Goal: Task Accomplishment & Management: Complete application form

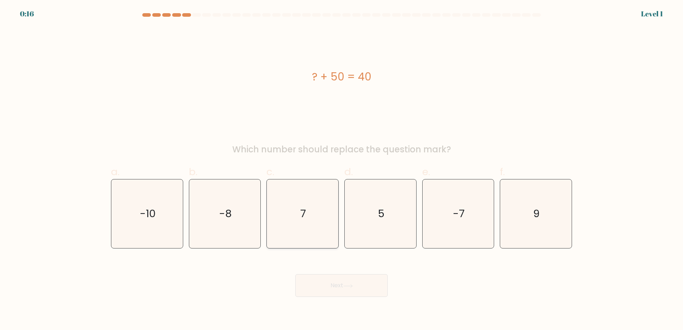
click at [293, 198] on icon "7" at bounding box center [302, 213] width 69 height 69
click at [341, 170] on input "c. 7" at bounding box center [341, 167] width 0 height 5
radio input "true"
click at [652, 12] on div "Level 1" at bounding box center [652, 14] width 22 height 11
click at [240, 143] on div "? + 50 = 40 Which number should replace the question mark?" at bounding box center [341, 91] width 469 height 129
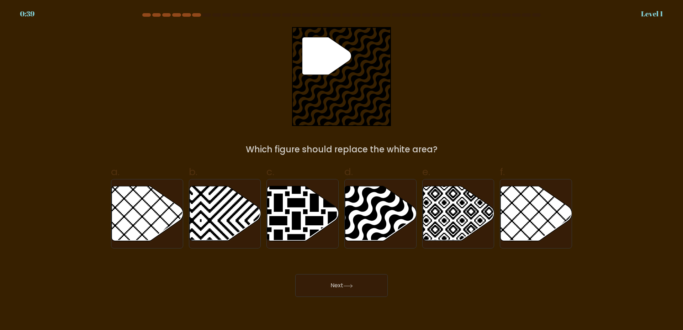
drag, startPoint x: 319, startPoint y: 60, endPoint x: 332, endPoint y: 96, distance: 38.3
click at [320, 75] on icon """ at bounding box center [341, 76] width 99 height 99
click at [229, 215] on icon at bounding box center [224, 213] width 71 height 55
click at [341, 170] on input "b." at bounding box center [341, 167] width 0 height 5
radio input "true"
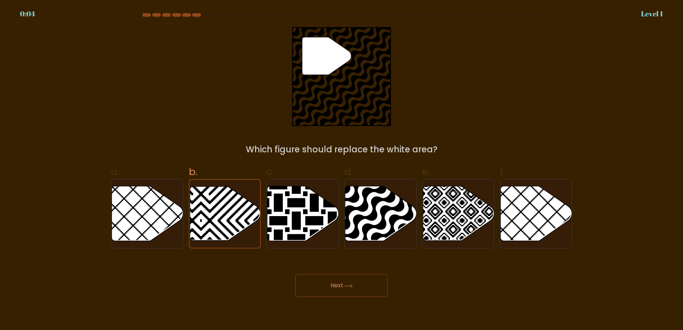
click at [372, 278] on button "Next" at bounding box center [341, 285] width 92 height 23
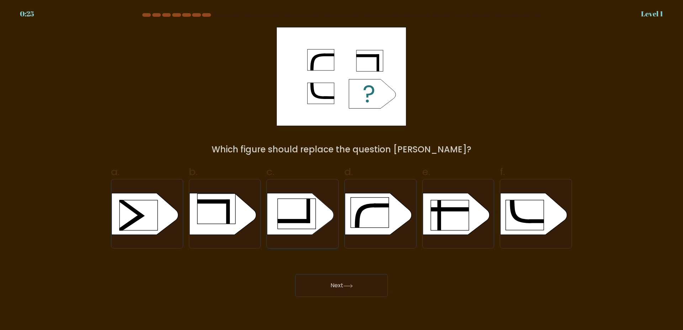
click at [315, 209] on rect at bounding box center [297, 213] width 38 height 30
click at [341, 170] on input "c." at bounding box center [341, 167] width 0 height 5
radio input "true"
click at [336, 283] on button "Next" at bounding box center [341, 285] width 92 height 23
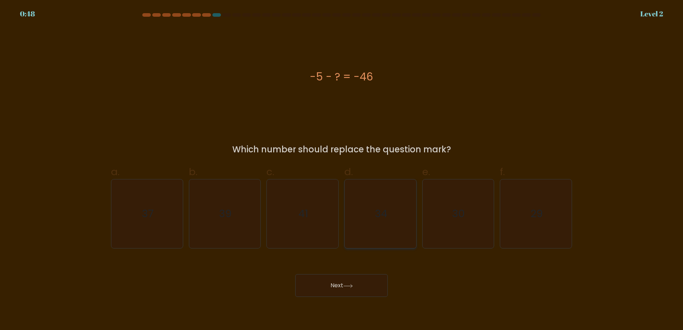
click at [371, 214] on icon "34" at bounding box center [380, 213] width 69 height 69
click at [342, 170] on input "d. 34" at bounding box center [341, 167] width 0 height 5
radio input "true"
click at [344, 283] on button "Next" at bounding box center [341, 285] width 92 height 23
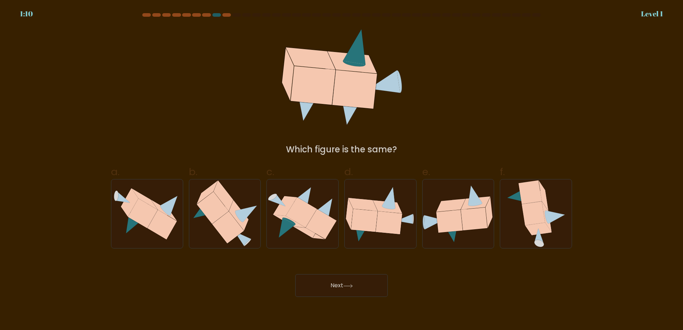
drag, startPoint x: 332, startPoint y: 97, endPoint x: 324, endPoint y: 108, distance: 14.4
click at [324, 108] on icon at bounding box center [341, 76] width 123 height 99
click at [297, 201] on icon at bounding box center [301, 212] width 31 height 30
click at [341, 170] on input "c." at bounding box center [341, 167] width 0 height 5
radio input "true"
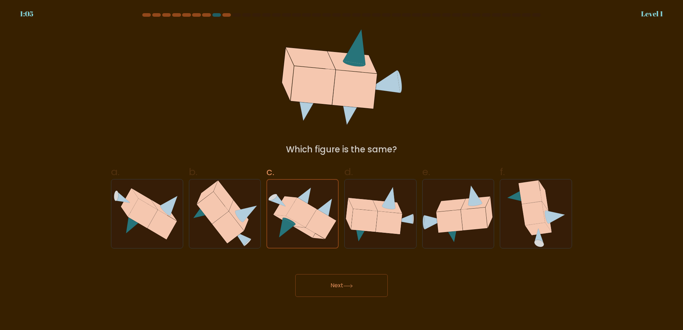
click at [327, 283] on button "Next" at bounding box center [341, 285] width 92 height 23
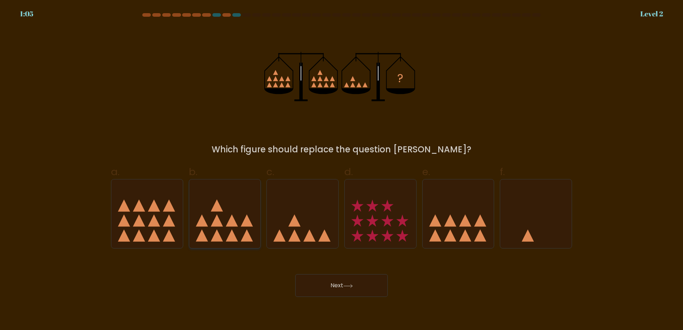
drag, startPoint x: 220, startPoint y: 207, endPoint x: 217, endPoint y: 210, distance: 4.0
click at [217, 210] on icon at bounding box center [216, 205] width 12 height 12
click at [237, 226] on icon at bounding box center [232, 220] width 12 height 12
click at [341, 170] on input "b." at bounding box center [341, 167] width 0 height 5
radio input "true"
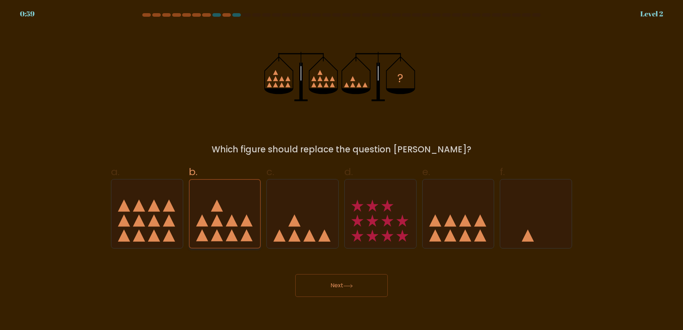
click at [241, 219] on icon at bounding box center [224, 214] width 71 height 59
click at [341, 170] on input "b." at bounding box center [341, 167] width 0 height 5
click at [328, 283] on button "Next" at bounding box center [341, 285] width 92 height 23
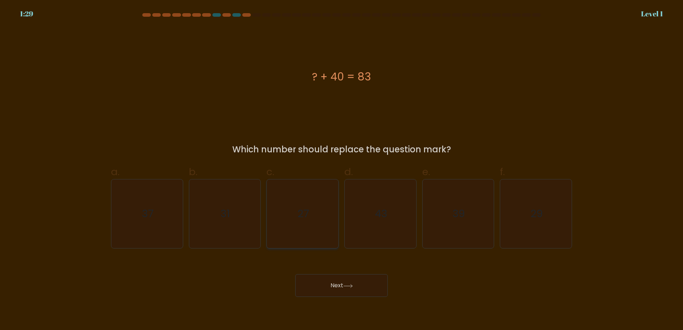
click at [311, 202] on icon "27" at bounding box center [302, 213] width 69 height 69
drag, startPoint x: 358, startPoint y: 288, endPoint x: 330, endPoint y: 250, distance: 46.8
click at [358, 287] on button "Next" at bounding box center [341, 285] width 92 height 23
click at [314, 216] on icon "27" at bounding box center [302, 213] width 69 height 69
click at [341, 170] on input "c. 27" at bounding box center [341, 167] width 0 height 5
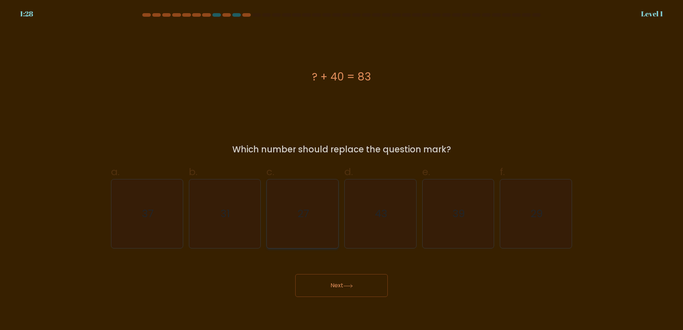
radio input "true"
click at [345, 284] on button "Next" at bounding box center [341, 285] width 92 height 23
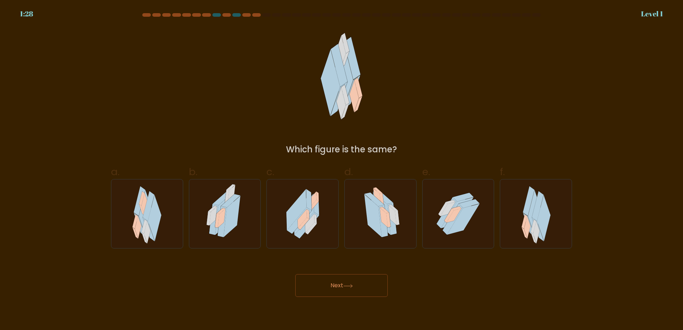
click at [308, 213] on icon at bounding box center [307, 214] width 2 height 10
click at [341, 170] on input "c." at bounding box center [341, 167] width 0 height 5
radio input "true"
click at [350, 280] on button "Next" at bounding box center [341, 285] width 92 height 23
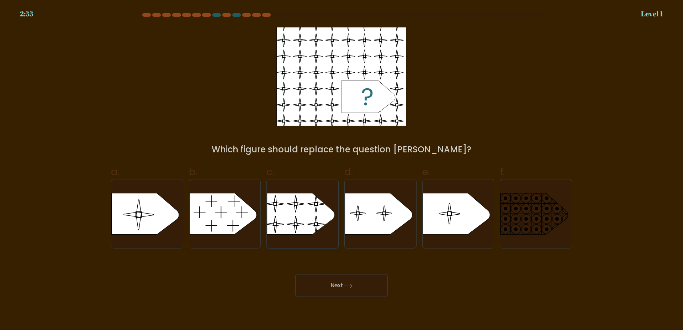
click at [316, 218] on rect at bounding box center [267, 188] width 164 height 124
click at [341, 170] on input "c." at bounding box center [341, 167] width 0 height 5
radio input "true"
click at [343, 281] on button "Next" at bounding box center [341, 285] width 92 height 23
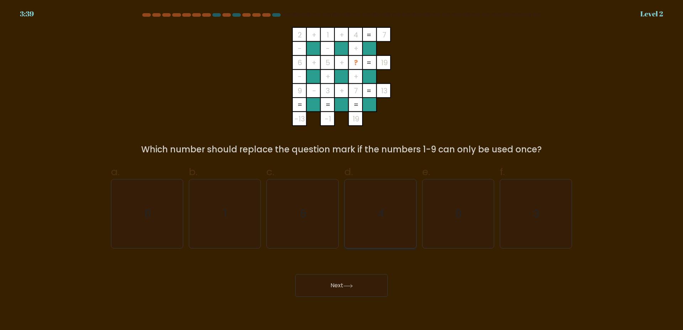
click at [377, 222] on icon "4" at bounding box center [380, 213] width 69 height 69
click at [342, 170] on input "d. 4" at bounding box center [341, 167] width 0 height 5
radio input "true"
click at [360, 283] on button "Next" at bounding box center [341, 285] width 92 height 23
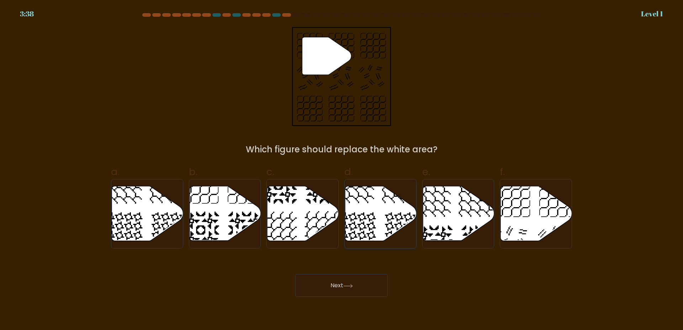
click at [411, 218] on icon at bounding box center [403, 230] width 37 height 37
click at [342, 170] on input "d." at bounding box center [341, 167] width 0 height 5
radio input "true"
click at [365, 282] on button "Next" at bounding box center [341, 285] width 92 height 23
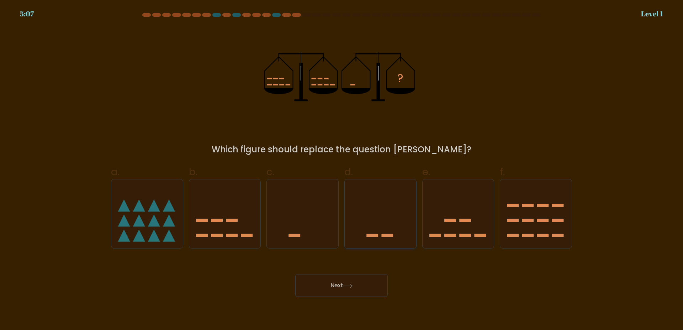
click at [401, 218] on icon at bounding box center [379, 213] width 71 height 59
click at [342, 170] on input "d." at bounding box center [341, 167] width 0 height 5
radio input "true"
click at [365, 280] on button "Next" at bounding box center [341, 285] width 92 height 23
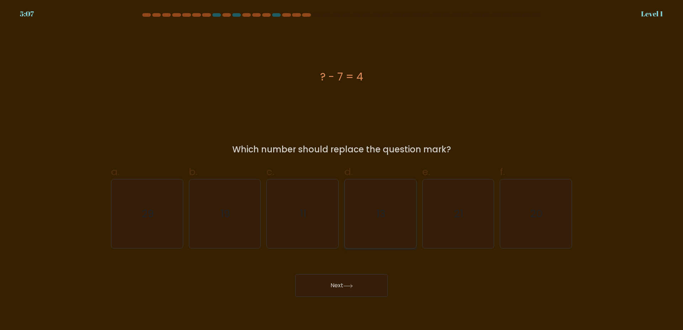
drag, startPoint x: 390, startPoint y: 213, endPoint x: 367, endPoint y: 237, distance: 33.2
click at [389, 213] on icon "13" at bounding box center [380, 213] width 69 height 69
click at [342, 170] on input "d. 13" at bounding box center [341, 167] width 0 height 5
radio input "true"
click at [347, 282] on button "Next" at bounding box center [341, 285] width 92 height 23
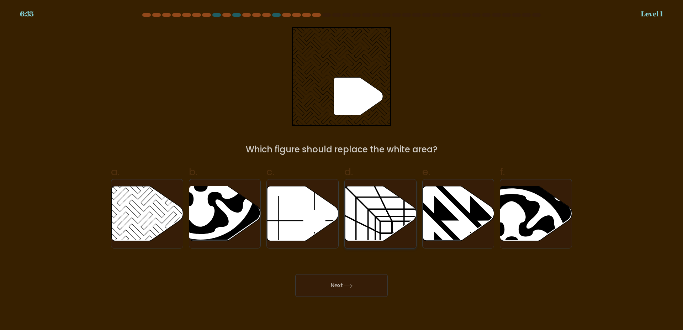
click at [386, 215] on icon at bounding box center [380, 213] width 71 height 55
click at [342, 170] on input "d." at bounding box center [341, 167] width 0 height 5
radio input "true"
click at [359, 280] on button "Next" at bounding box center [341, 285] width 92 height 23
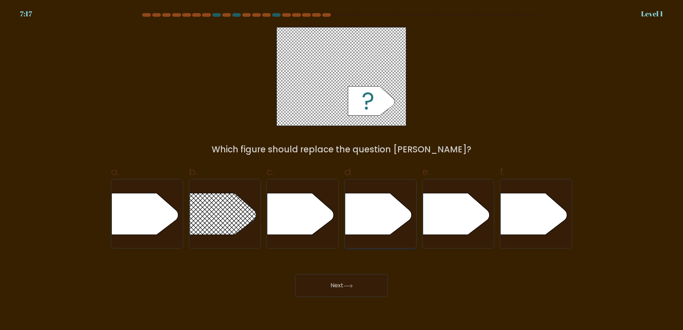
click at [365, 202] on icon at bounding box center [378, 214] width 67 height 42
click at [342, 170] on input "d." at bounding box center [341, 167] width 0 height 5
radio input "true"
click at [350, 278] on button "Next" at bounding box center [341, 285] width 92 height 23
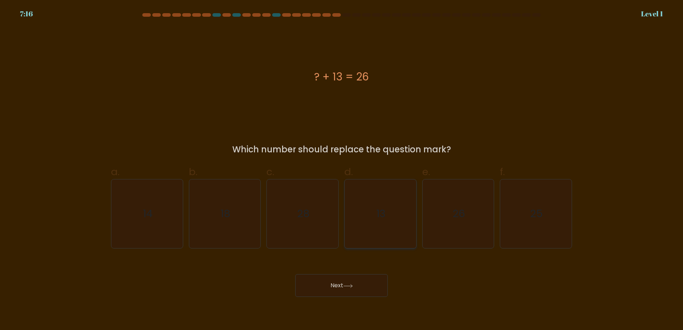
click at [378, 219] on icon "13" at bounding box center [380, 213] width 69 height 69
click at [342, 170] on input "d. 13" at bounding box center [341, 167] width 0 height 5
radio input "true"
click at [359, 297] on body "7:16 Level 1 a." at bounding box center [341, 165] width 683 height 330
click at [358, 292] on button "Next" at bounding box center [341, 285] width 92 height 23
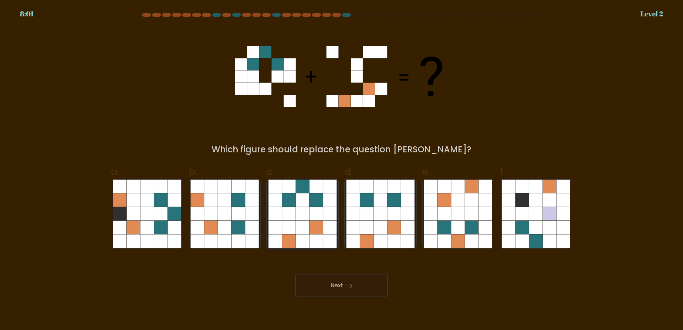
click at [327, 229] on icon at bounding box center [330, 227] width 14 height 14
click at [341, 170] on input "c." at bounding box center [341, 167] width 0 height 5
radio input "true"
click at [338, 285] on button "Next" at bounding box center [341, 285] width 92 height 23
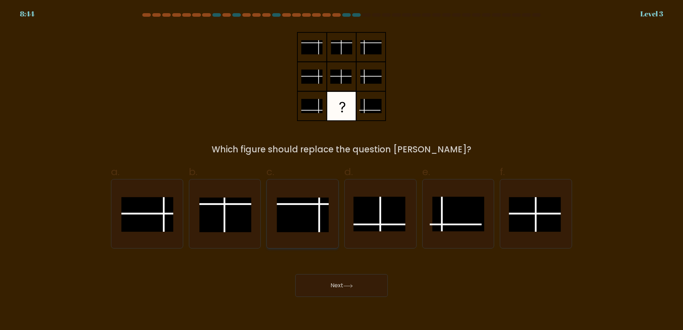
click at [317, 210] on rect at bounding box center [303, 214] width 52 height 34
click at [341, 170] on input "c." at bounding box center [341, 167] width 0 height 5
radio input "true"
click at [336, 280] on button "Next" at bounding box center [341, 285] width 92 height 23
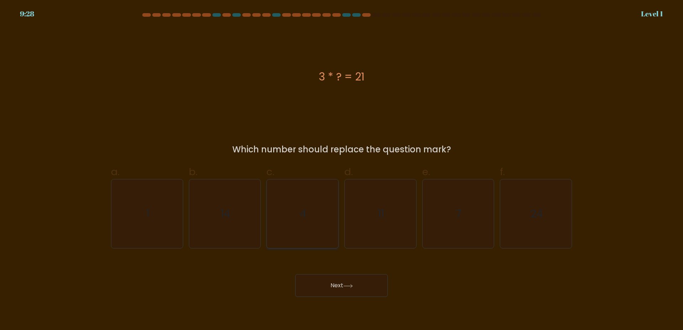
click at [326, 213] on icon "4" at bounding box center [302, 213] width 69 height 69
click at [341, 170] on input "c. 4" at bounding box center [341, 167] width 0 height 5
radio input "true"
click at [332, 283] on button "Next" at bounding box center [341, 285] width 92 height 23
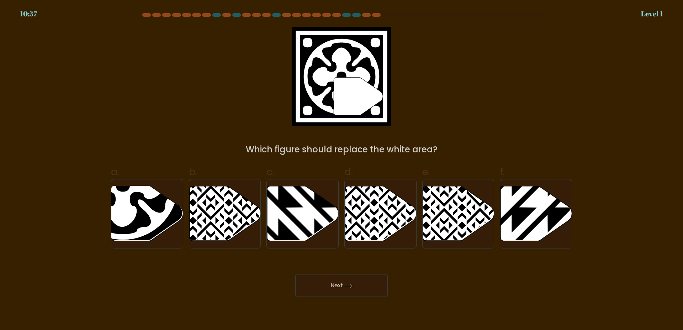
click at [316, 224] on icon at bounding box center [278, 243] width 144 height 144
click at [341, 170] on input "c." at bounding box center [341, 167] width 0 height 5
radio input "true"
click at [333, 287] on button "Next" at bounding box center [341, 285] width 92 height 23
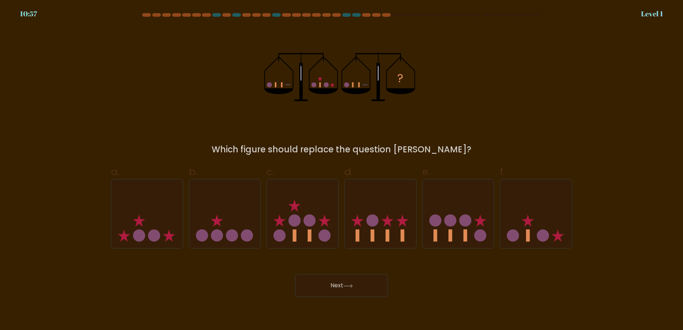
click at [315, 215] on icon at bounding box center [302, 213] width 71 height 59
click at [341, 170] on input "c." at bounding box center [341, 167] width 0 height 5
radio input "true"
click at [329, 281] on button "Next" at bounding box center [341, 285] width 92 height 23
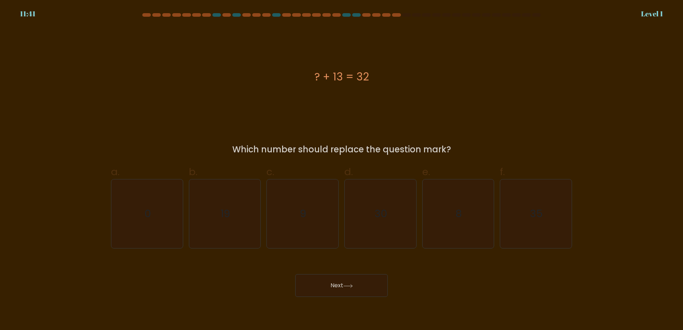
click at [317, 225] on icon "9" at bounding box center [302, 213] width 69 height 69
click at [341, 170] on input "c. 9" at bounding box center [341, 167] width 0 height 5
radio input "true"
click at [329, 282] on button "Next" at bounding box center [341, 285] width 92 height 23
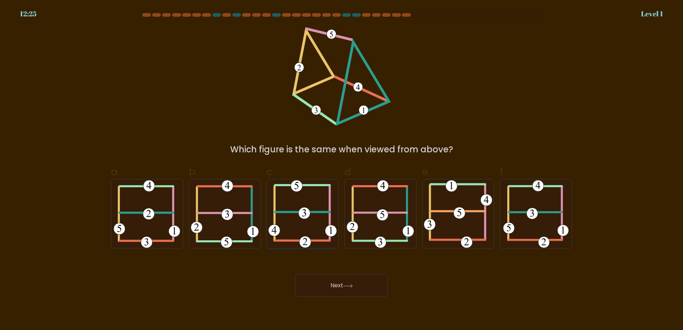
click at [313, 222] on icon at bounding box center [302, 213] width 69 height 69
click at [341, 170] on input "c." at bounding box center [341, 167] width 0 height 5
radio input "true"
click at [322, 276] on button "Next" at bounding box center [341, 285] width 92 height 23
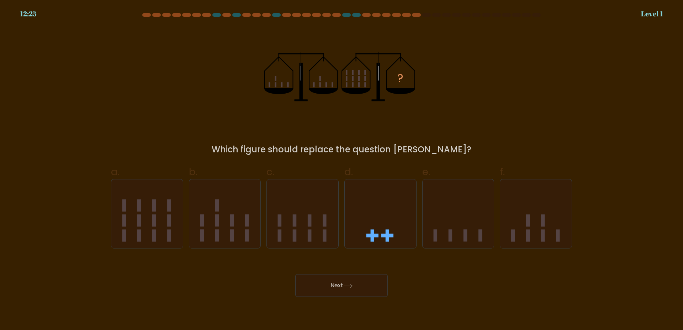
click at [310, 211] on icon at bounding box center [302, 213] width 71 height 59
click at [341, 170] on input "c." at bounding box center [341, 167] width 0 height 5
radio input "true"
drag, startPoint x: 324, startPoint y: 277, endPoint x: 315, endPoint y: 239, distance: 39.1
click at [324, 274] on div "Next" at bounding box center [341, 277] width 469 height 40
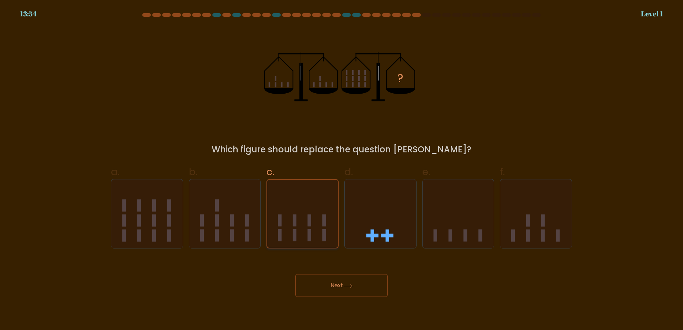
click at [310, 212] on icon at bounding box center [302, 214] width 71 height 59
click at [341, 170] on input "c." at bounding box center [341, 167] width 0 height 5
click at [322, 280] on button "Next" at bounding box center [341, 285] width 92 height 23
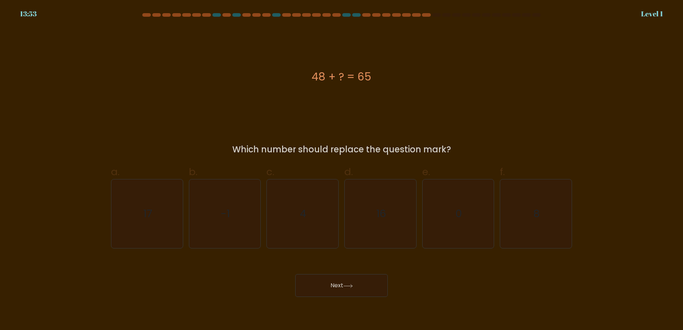
click at [309, 217] on icon "4" at bounding box center [302, 213] width 69 height 69
click at [341, 170] on input "c. 4" at bounding box center [341, 167] width 0 height 5
radio input "true"
drag, startPoint x: 324, startPoint y: 282, endPoint x: 322, endPoint y: 272, distance: 9.4
click at [324, 281] on button "Next" at bounding box center [341, 285] width 92 height 23
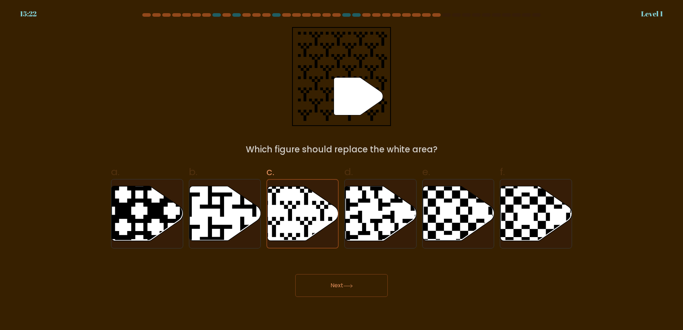
click at [333, 277] on button "Next" at bounding box center [341, 285] width 92 height 23
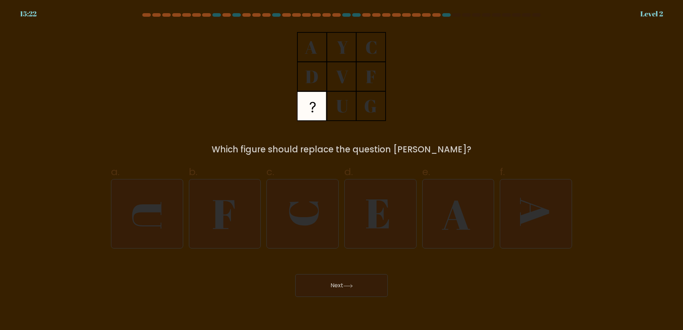
click at [314, 213] on icon at bounding box center [302, 213] width 69 height 69
drag, startPoint x: 331, startPoint y: 283, endPoint x: 326, endPoint y: 268, distance: 15.5
click at [331, 283] on button "Next" at bounding box center [341, 285] width 92 height 23
click at [311, 226] on icon at bounding box center [302, 213] width 69 height 69
click at [341, 170] on input "c." at bounding box center [341, 167] width 0 height 5
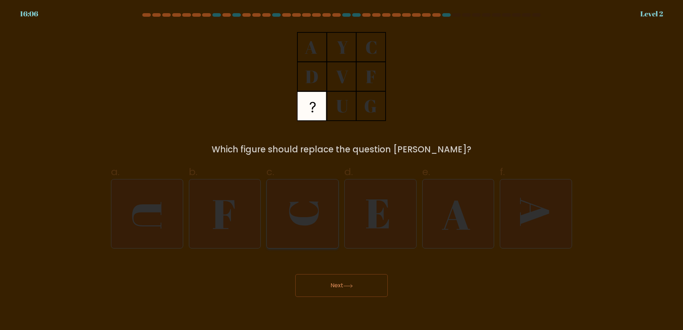
radio input "true"
drag, startPoint x: 330, startPoint y: 283, endPoint x: 330, endPoint y: 279, distance: 3.9
click at [330, 282] on button "Next" at bounding box center [341, 285] width 92 height 23
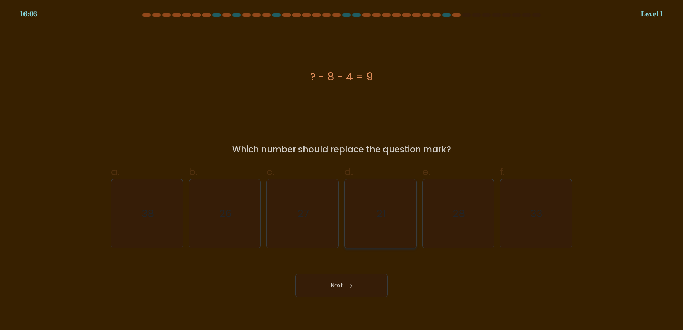
click at [379, 219] on icon "21" at bounding box center [380, 213] width 69 height 69
click at [342, 170] on input "d. 21" at bounding box center [341, 167] width 0 height 5
radio input "true"
click at [353, 279] on button "Next" at bounding box center [341, 285] width 92 height 23
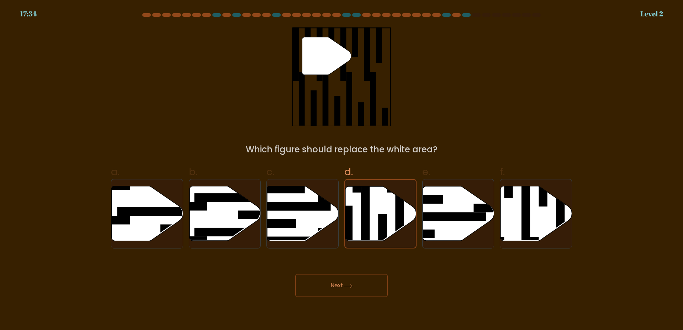
drag, startPoint x: 351, startPoint y: 282, endPoint x: 353, endPoint y: 253, distance: 28.5
click at [351, 280] on button "Next" at bounding box center [341, 285] width 92 height 23
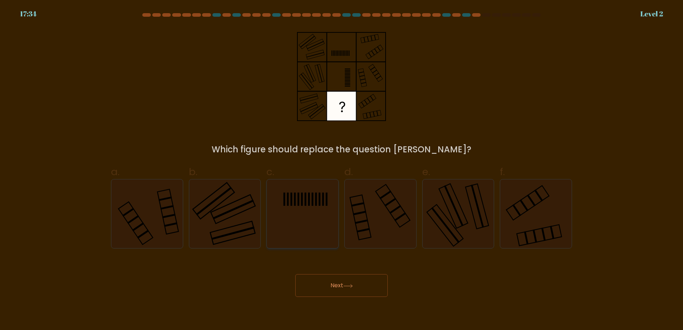
click at [315, 205] on rect at bounding box center [316, 198] width 2 height 13
click at [341, 170] on input "c." at bounding box center [341, 167] width 0 height 5
radio input "true"
click at [358, 290] on button "Next" at bounding box center [341, 285] width 92 height 23
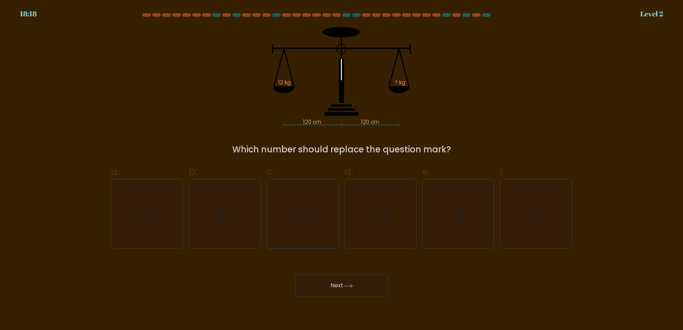
drag, startPoint x: 317, startPoint y: 213, endPoint x: 331, endPoint y: 237, distance: 28.5
click at [317, 215] on icon "22.5" at bounding box center [302, 213] width 69 height 69
click at [349, 279] on button "Next" at bounding box center [341, 285] width 92 height 23
click at [316, 213] on icon "22.5" at bounding box center [302, 213] width 69 height 69
click at [341, 170] on input "c. 22.5" at bounding box center [341, 167] width 0 height 5
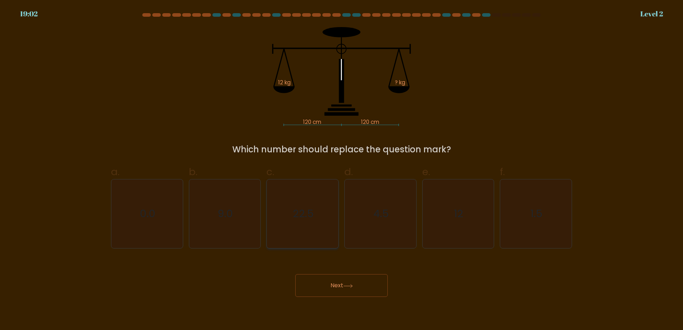
radio input "true"
drag, startPoint x: 339, startPoint y: 283, endPoint x: 330, endPoint y: 260, distance: 24.6
click at [339, 283] on button "Next" at bounding box center [341, 285] width 92 height 23
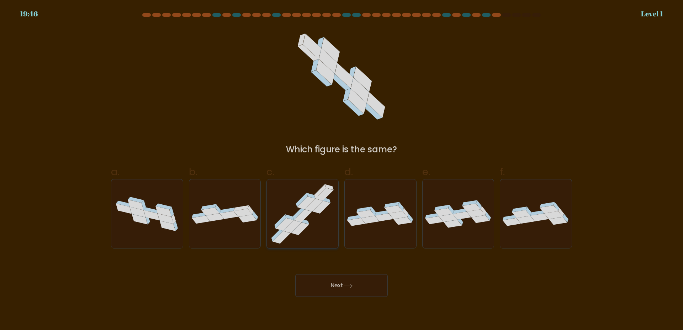
click at [313, 204] on icon at bounding box center [314, 204] width 18 height 13
click at [341, 170] on input "c." at bounding box center [341, 167] width 0 height 5
radio input "true"
click at [324, 275] on button "Next" at bounding box center [341, 285] width 92 height 23
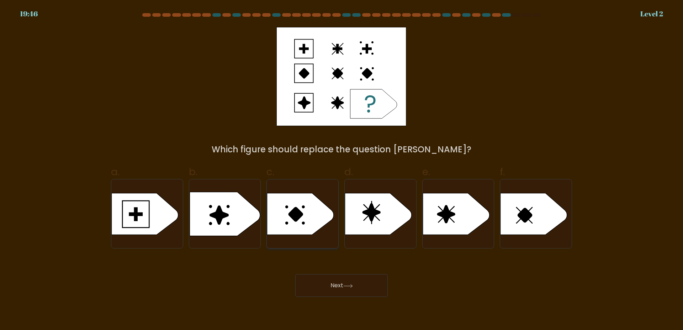
click at [308, 220] on icon at bounding box center [300, 214] width 67 height 42
click at [341, 170] on input "c." at bounding box center [341, 167] width 0 height 5
radio input "true"
drag, startPoint x: 332, startPoint y: 275, endPoint x: 335, endPoint y: 278, distance: 4.6
click at [335, 278] on div "Next" at bounding box center [341, 277] width 469 height 40
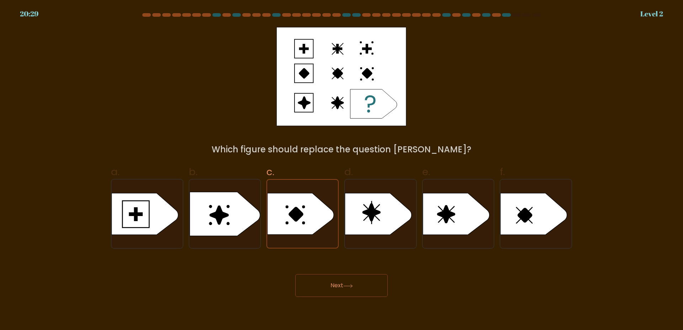
click at [360, 285] on button "Next" at bounding box center [341, 285] width 92 height 23
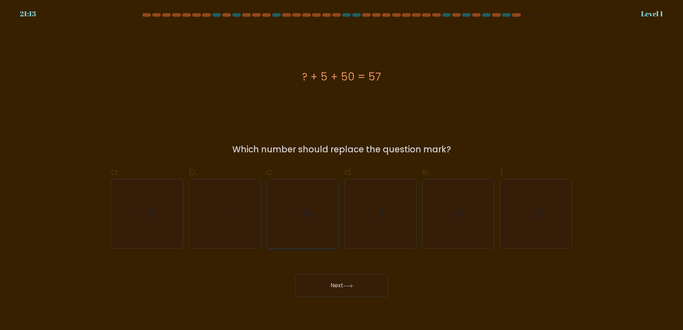
click at [296, 228] on icon "-8" at bounding box center [302, 213] width 69 height 69
click at [341, 170] on input "c. -8" at bounding box center [341, 167] width 0 height 5
radio input "true"
click at [329, 280] on button "Next" at bounding box center [341, 285] width 92 height 23
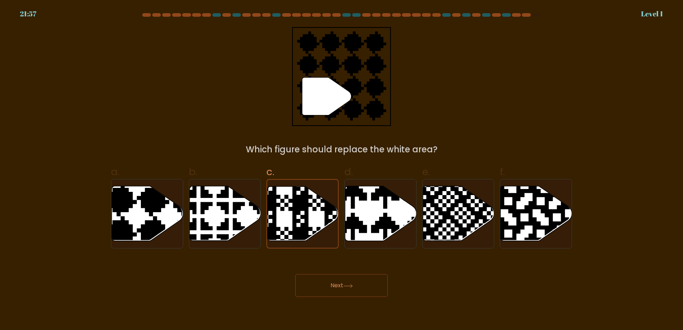
click at [342, 285] on button "Next" at bounding box center [341, 285] width 92 height 23
click at [309, 209] on icon at bounding box center [302, 213] width 71 height 54
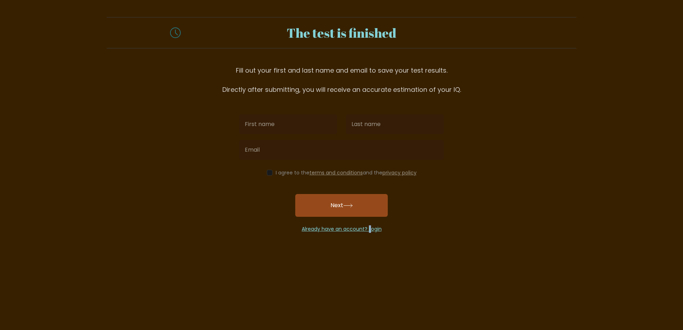
click at [328, 202] on button "Next" at bounding box center [341, 205] width 92 height 23
type input "S"
type input "TW"
click at [372, 128] on input "text" at bounding box center [395, 124] width 98 height 20
type input "XX"
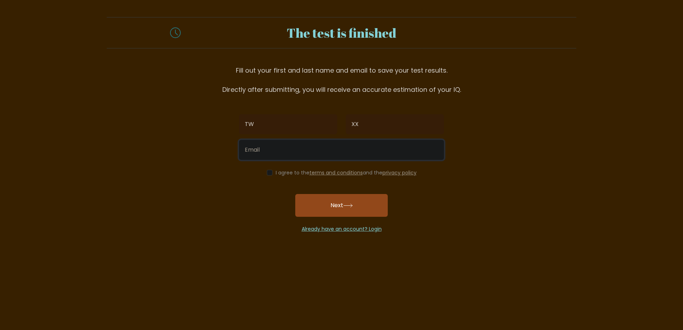
click at [299, 149] on input "email" at bounding box center [341, 150] width 205 height 20
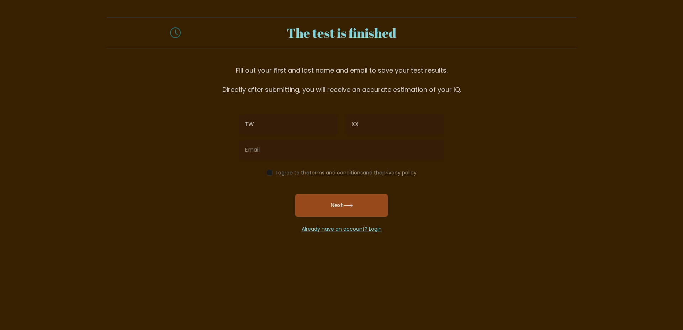
click at [323, 212] on button "Next" at bounding box center [341, 205] width 92 height 23
click at [375, 230] on link "Already have an account? Login" at bounding box center [341, 228] width 80 height 7
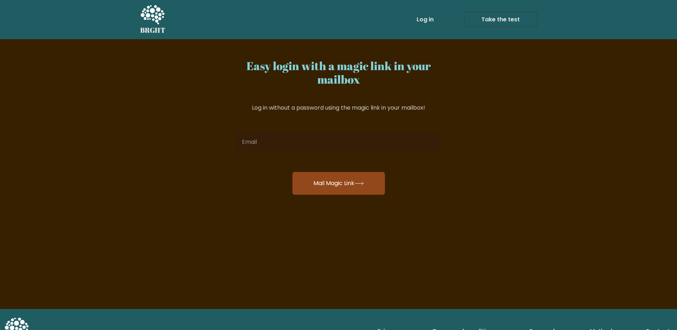
click at [255, 138] on input "email" at bounding box center [338, 142] width 205 height 20
click at [480, 144] on div "Easy login with a magic link in your mailbox Log in without a password using th…" at bounding box center [338, 173] width 677 height 269
click at [496, 17] on link "Take the test" at bounding box center [500, 19] width 73 height 15
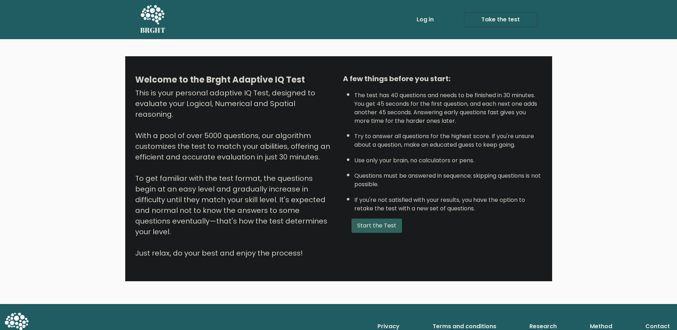
click at [385, 233] on button "Start the Test" at bounding box center [376, 225] width 50 height 14
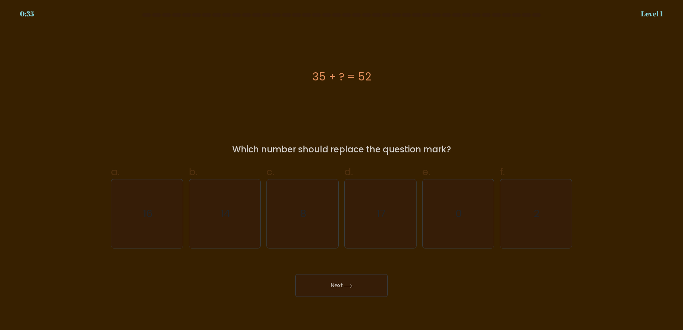
click at [412, 151] on div "Which number should replace the question mark?" at bounding box center [341, 149] width 452 height 13
click at [362, 144] on div "Which number should replace the question mark?" at bounding box center [341, 149] width 452 height 13
click at [387, 214] on icon "17" at bounding box center [380, 213] width 69 height 69
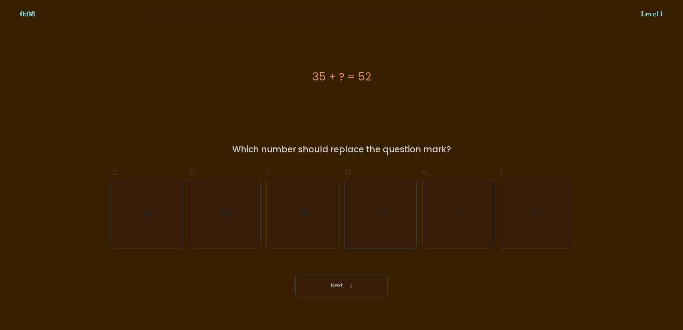
click at [342, 170] on input "d. 17" at bounding box center [341, 167] width 0 height 5
radio input "true"
click at [336, 292] on button "Next" at bounding box center [341, 285] width 92 height 23
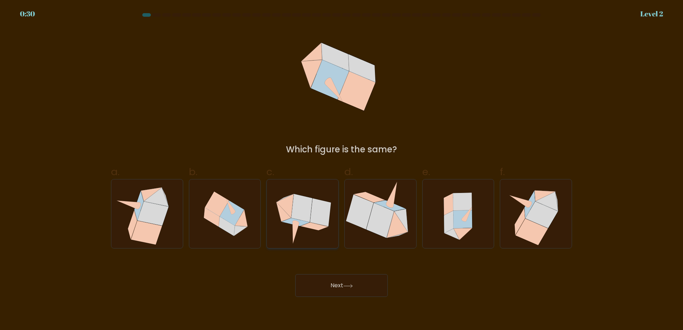
click at [322, 218] on icon at bounding box center [320, 212] width 21 height 28
click at [341, 170] on input "c." at bounding box center [341, 167] width 0 height 5
radio input "true"
click at [345, 287] on button "Next" at bounding box center [341, 285] width 92 height 23
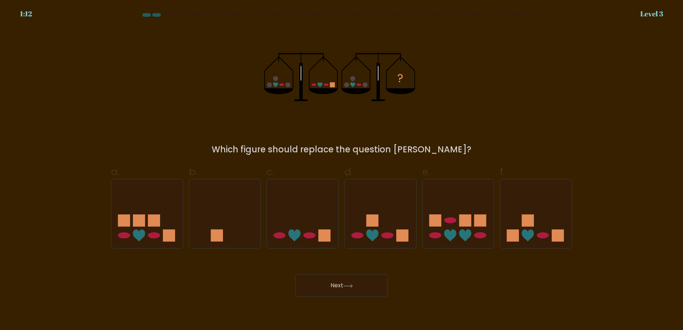
click at [367, 150] on div "Which figure should replace the question mark?" at bounding box center [341, 149] width 452 height 13
click at [381, 203] on icon at bounding box center [379, 213] width 71 height 59
click at [342, 170] on input "d." at bounding box center [341, 167] width 0 height 5
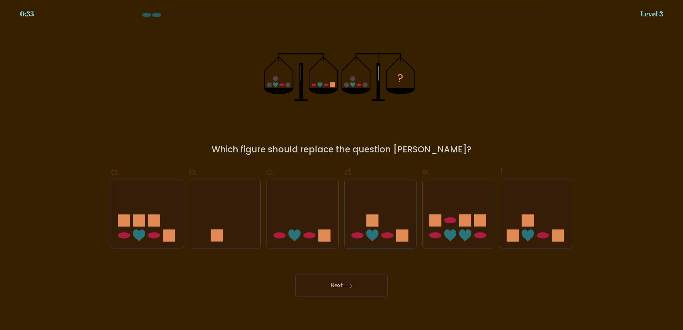
radio input "true"
click at [356, 287] on button "Next" at bounding box center [341, 285] width 92 height 23
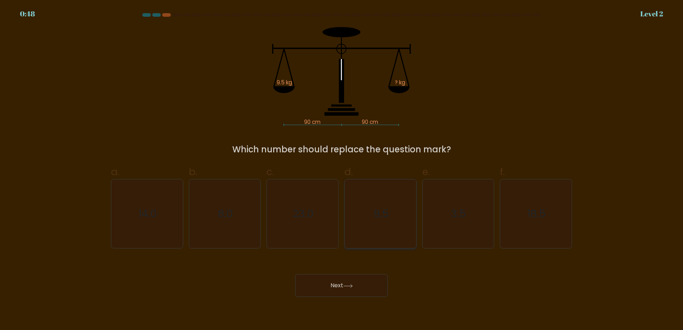
click at [392, 215] on icon "9.5" at bounding box center [380, 213] width 69 height 69
click at [342, 170] on input "d. 9.5" at bounding box center [341, 167] width 0 height 5
radio input "true"
click at [358, 289] on button "Next" at bounding box center [341, 285] width 92 height 23
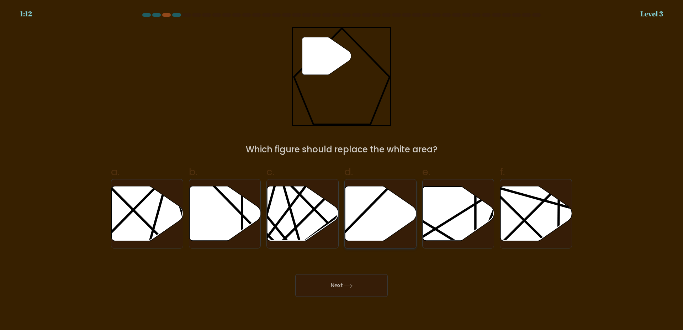
click at [382, 222] on icon at bounding box center [380, 213] width 71 height 55
click at [342, 170] on input "d." at bounding box center [341, 167] width 0 height 5
radio input "true"
click at [360, 288] on button "Next" at bounding box center [341, 285] width 92 height 23
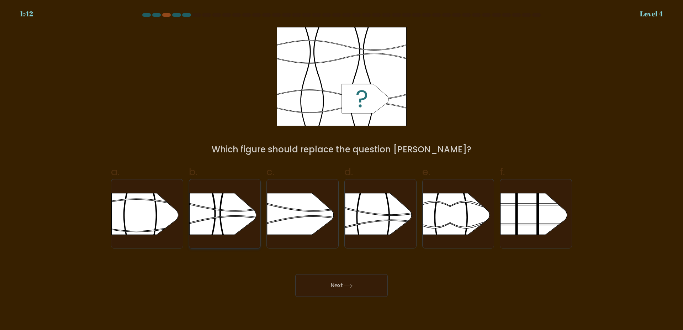
click at [221, 209] on icon at bounding box center [235, 207] width 92 height 8
click at [341, 170] on input "b." at bounding box center [341, 167] width 0 height 5
radio input "true"
click at [354, 291] on button "Next" at bounding box center [341, 285] width 92 height 23
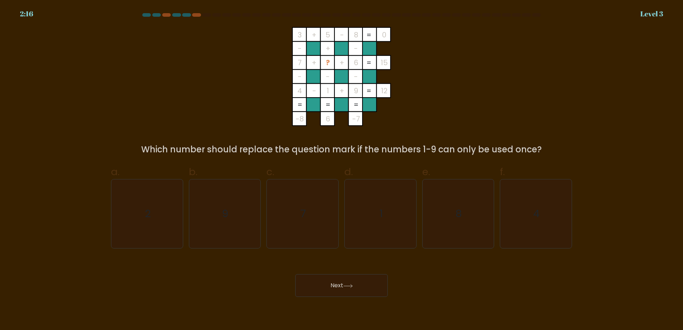
click at [391, 152] on div "Which number should replace the question mark if the numbers 1-9 can only be us…" at bounding box center [341, 149] width 452 height 13
click at [391, 212] on icon "1" at bounding box center [380, 213] width 69 height 69
click at [342, 170] on input "d. 1" at bounding box center [341, 167] width 0 height 5
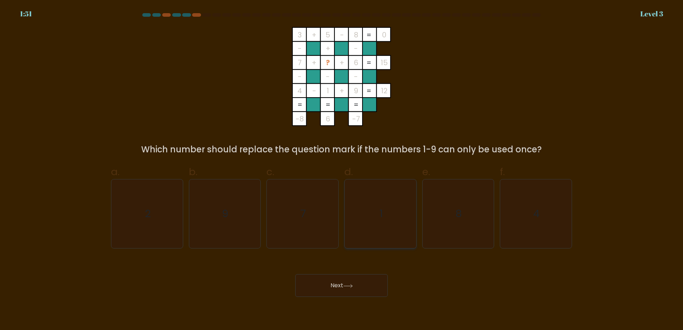
radio input "true"
click at [347, 281] on button "Next" at bounding box center [341, 285] width 92 height 23
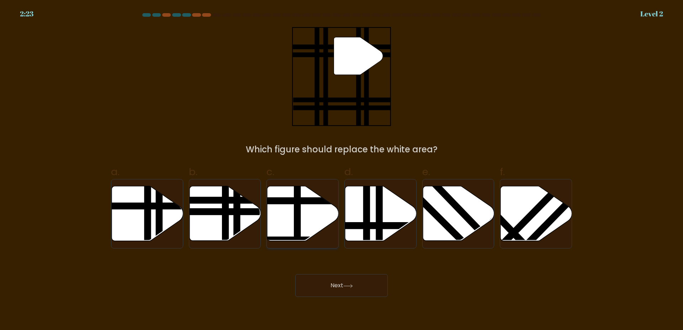
click at [292, 210] on icon at bounding box center [302, 213] width 71 height 55
click at [341, 170] on input "c." at bounding box center [341, 167] width 0 height 5
radio input "true"
click at [349, 290] on button "Next" at bounding box center [341, 285] width 92 height 23
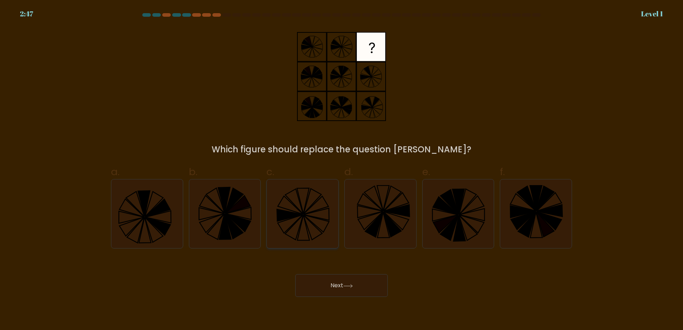
click at [300, 216] on icon at bounding box center [302, 213] width 69 height 69
click at [341, 170] on input "c." at bounding box center [341, 167] width 0 height 5
radio input "true"
click at [338, 288] on button "Next" at bounding box center [341, 285] width 92 height 23
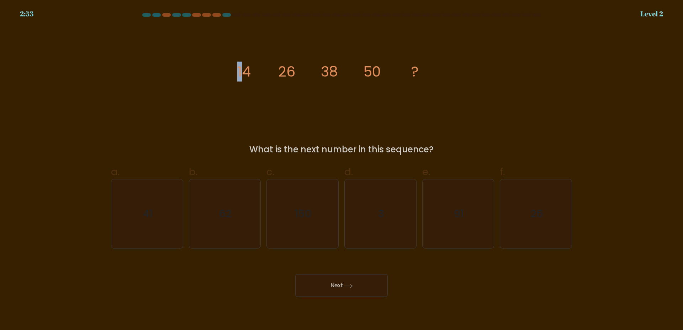
drag, startPoint x: 246, startPoint y: 69, endPoint x: 361, endPoint y: 63, distance: 115.0
click at [362, 63] on icon "image/svg+xml 14 26 38 50 ?" at bounding box center [341, 76] width 213 height 99
click at [243, 74] on tspan "14" at bounding box center [244, 72] width 14 height 20
drag, startPoint x: 417, startPoint y: 69, endPoint x: 411, endPoint y: 69, distance: 6.1
click at [411, 69] on icon "image/svg+xml 14 26 38 50 ?" at bounding box center [341, 76] width 213 height 99
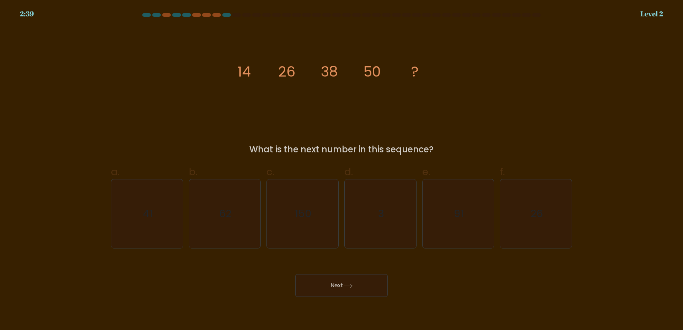
click at [411, 69] on tspan "?" at bounding box center [414, 72] width 7 height 20
click at [225, 207] on text "62" at bounding box center [225, 214] width 12 height 14
click at [341, 170] on input "b. 62" at bounding box center [341, 167] width 0 height 5
radio input "true"
click at [334, 288] on button "Next" at bounding box center [341, 285] width 92 height 23
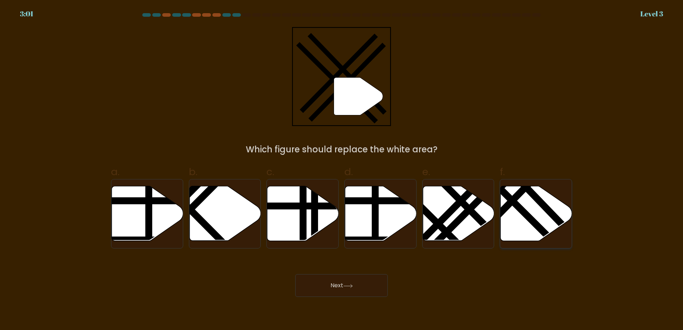
click at [524, 216] on line at bounding box center [505, 193] width 114 height 113
click at [342, 170] on input "f." at bounding box center [341, 167] width 0 height 5
radio input "true"
click at [335, 294] on button "Next" at bounding box center [341, 285] width 92 height 23
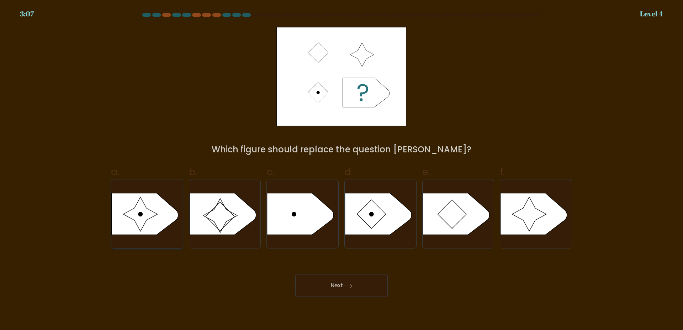
click at [153, 209] on icon at bounding box center [145, 214] width 67 height 42
click at [341, 170] on input "a." at bounding box center [341, 167] width 0 height 5
radio input "true"
click at [354, 282] on button "Next" at bounding box center [341, 285] width 92 height 23
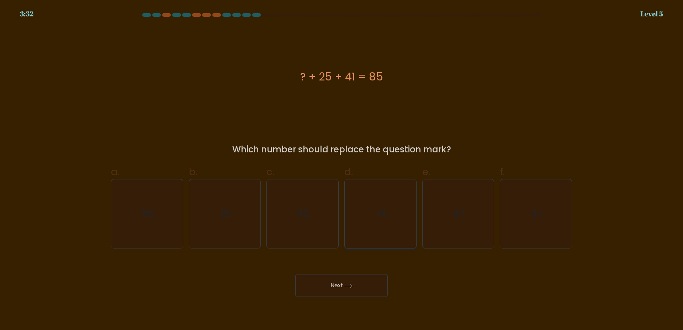
click at [383, 199] on icon "14" at bounding box center [380, 213] width 69 height 69
click at [342, 170] on input "d. 14" at bounding box center [341, 167] width 0 height 5
radio input "true"
click at [342, 285] on button "Next" at bounding box center [341, 285] width 92 height 23
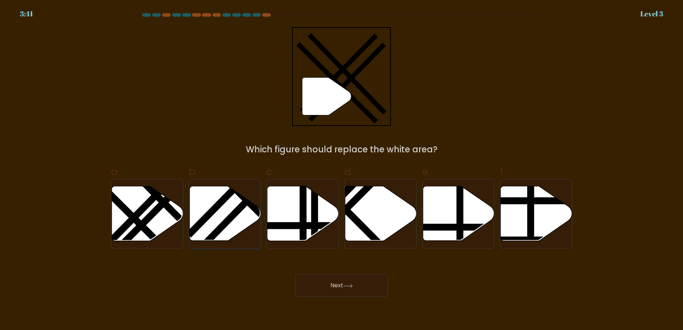
click at [233, 221] on icon at bounding box center [224, 213] width 71 height 55
click at [341, 170] on input "b." at bounding box center [341, 167] width 0 height 5
radio input "true"
click at [338, 280] on button "Next" at bounding box center [341, 285] width 92 height 23
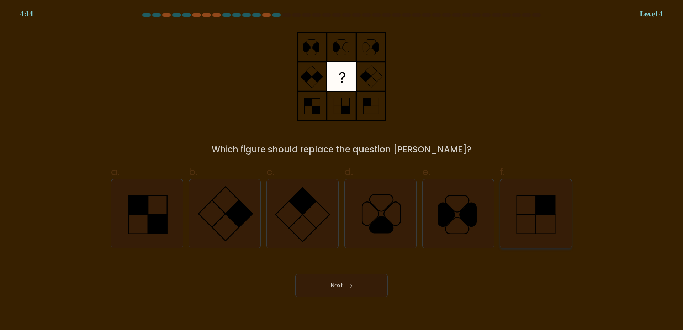
click at [551, 214] on rect at bounding box center [545, 205] width 19 height 19
click at [342, 170] on input "f." at bounding box center [341, 167] width 0 height 5
radio input "true"
click at [296, 206] on rect at bounding box center [302, 200] width 27 height 27
click at [341, 170] on input "c." at bounding box center [341, 167] width 0 height 5
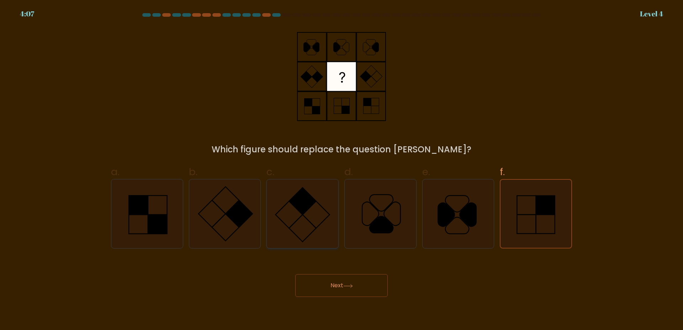
radio input "true"
click at [353, 289] on button "Next" at bounding box center [341, 285] width 92 height 23
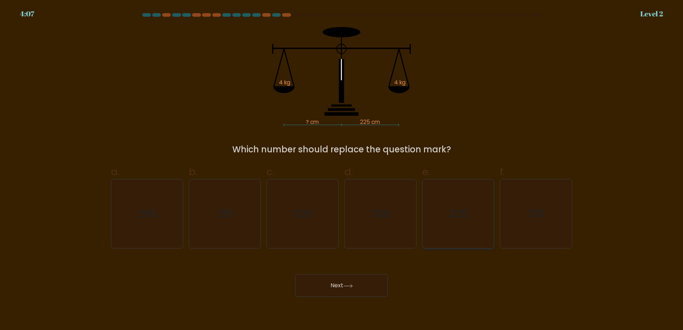
click at [464, 211] on text "225" at bounding box center [458, 214] width 19 height 14
click at [342, 170] on input "e. 225" at bounding box center [341, 167] width 0 height 5
radio input "true"
click at [356, 291] on button "Next" at bounding box center [341, 285] width 92 height 23
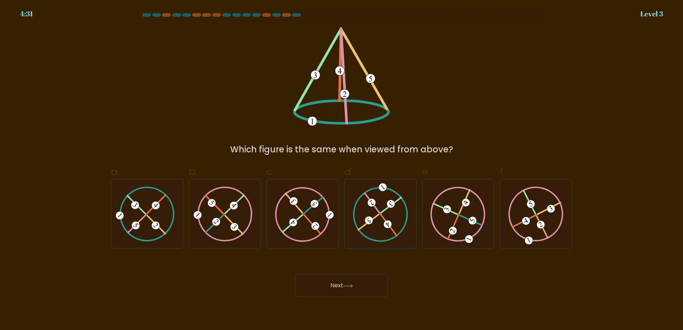
click at [381, 210] on icon at bounding box center [379, 213] width 55 height 55
click at [342, 170] on input "d." at bounding box center [341, 167] width 0 height 5
radio input "true"
click at [346, 284] on button "Next" at bounding box center [341, 285] width 92 height 23
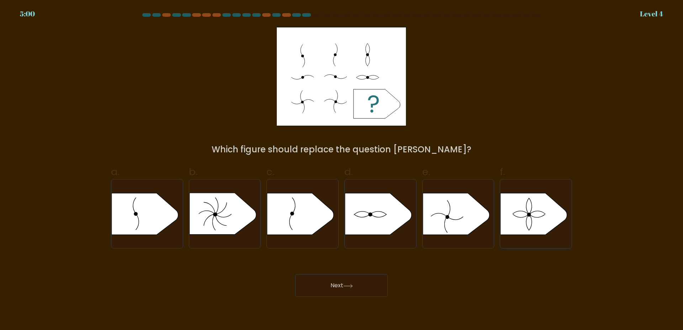
click at [528, 215] on ellipse at bounding box center [529, 214] width 4 height 4
click at [342, 170] on input "f." at bounding box center [341, 167] width 0 height 5
radio input "true"
click at [347, 288] on icon at bounding box center [348, 286] width 10 height 4
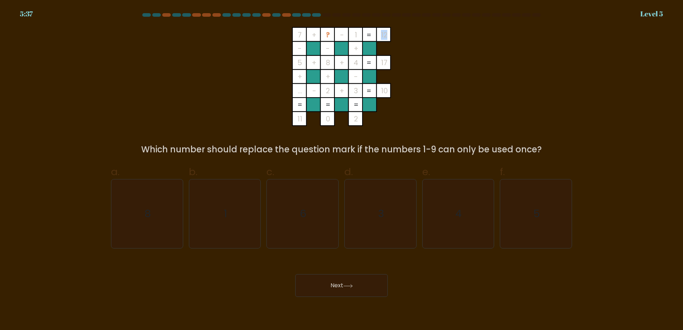
click at [381, 36] on tspan "12" at bounding box center [384, 35] width 6 height 10
click at [315, 211] on icon "6" at bounding box center [302, 213] width 69 height 69
click at [341, 170] on input "c. 6" at bounding box center [341, 167] width 0 height 5
radio input "true"
click at [359, 283] on button "Next" at bounding box center [341, 285] width 92 height 23
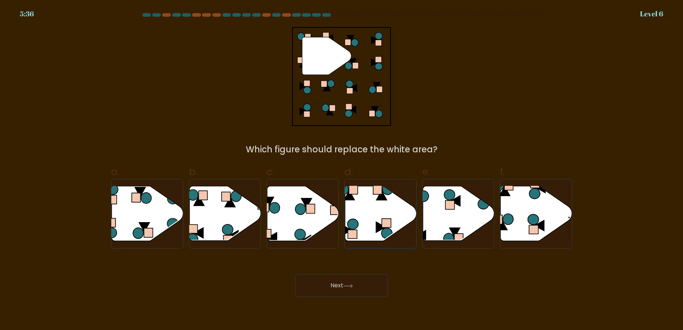
click at [373, 206] on icon at bounding box center [380, 213] width 71 height 55
click at [342, 170] on input "d." at bounding box center [341, 167] width 0 height 5
radio input "true"
click at [343, 294] on button "Next" at bounding box center [341, 285] width 92 height 23
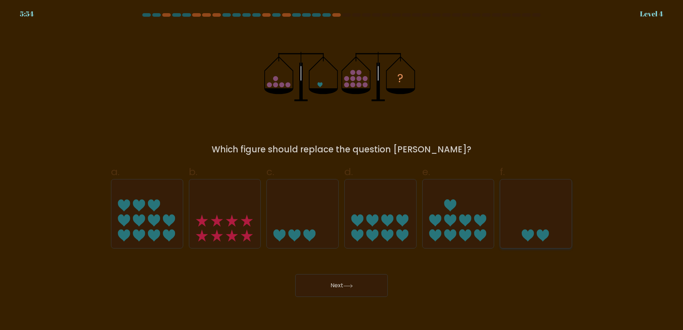
click at [548, 230] on icon at bounding box center [535, 213] width 71 height 59
click at [342, 170] on input "f." at bounding box center [341, 167] width 0 height 5
radio input "true"
click at [349, 289] on button "Next" at bounding box center [341, 285] width 92 height 23
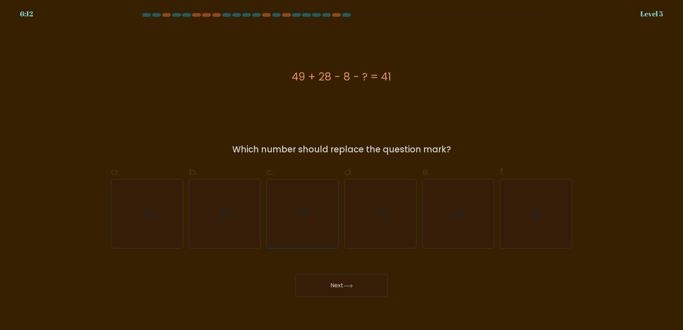
click at [312, 223] on icon "35" at bounding box center [302, 213] width 69 height 69
click at [341, 170] on input "c. 35" at bounding box center [341, 167] width 0 height 5
radio input "true"
click at [347, 291] on button "Next" at bounding box center [341, 285] width 92 height 23
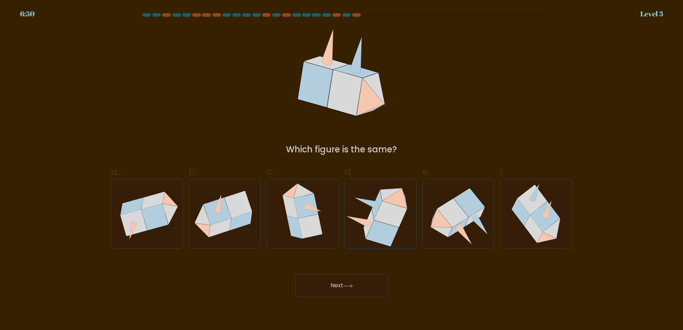
click at [382, 218] on icon at bounding box center [390, 214] width 33 height 26
click at [342, 170] on input "d." at bounding box center [341, 167] width 0 height 5
radio input "true"
click at [461, 229] on icon at bounding box center [464, 235] width 16 height 19
click at [342, 170] on input "e." at bounding box center [341, 167] width 0 height 5
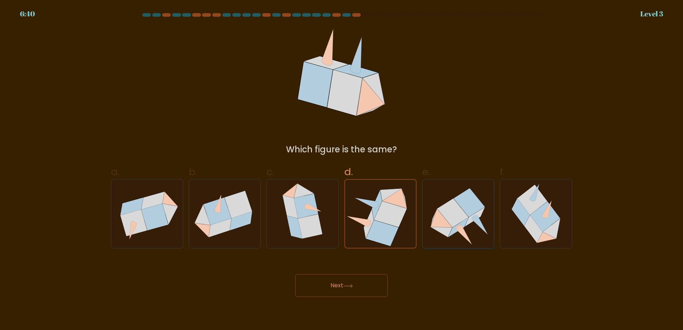
radio input "true"
click at [389, 224] on icon at bounding box center [390, 214] width 33 height 26
click at [342, 170] on input "d." at bounding box center [341, 167] width 0 height 5
radio input "true"
click at [357, 290] on button "Next" at bounding box center [341, 285] width 92 height 23
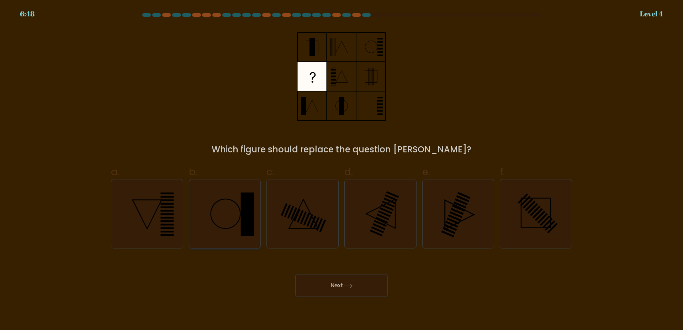
click at [229, 207] on icon at bounding box center [224, 213] width 69 height 69
click at [341, 170] on input "b." at bounding box center [341, 167] width 0 height 5
radio input "true"
click at [333, 280] on button "Next" at bounding box center [341, 285] width 92 height 23
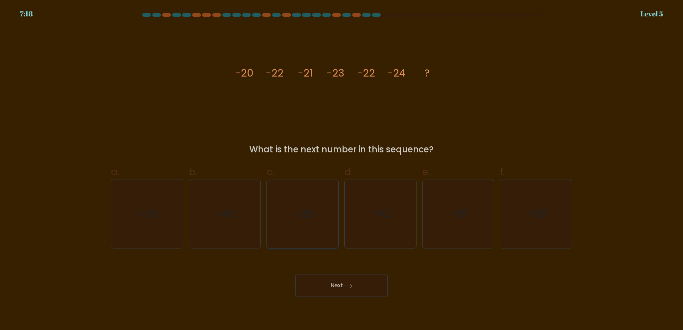
click at [301, 210] on text "-28" at bounding box center [303, 214] width 18 height 14
click at [341, 170] on input "c. -28" at bounding box center [341, 167] width 0 height 5
radio input "true"
click at [143, 208] on text "-23" at bounding box center [148, 214] width 18 height 14
click at [341, 170] on input "a. -23" at bounding box center [341, 167] width 0 height 5
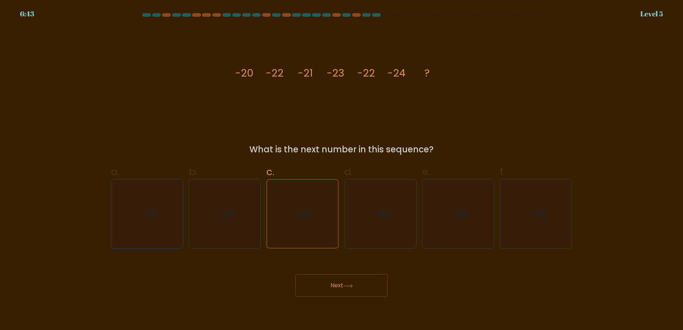
radio input "true"
click at [337, 281] on button "Next" at bounding box center [341, 285] width 92 height 23
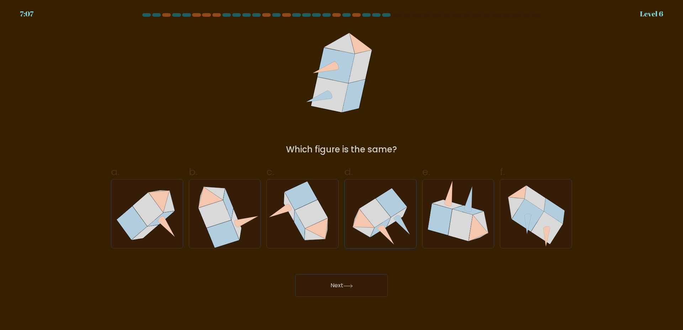
click at [383, 216] on icon at bounding box center [374, 212] width 31 height 29
click at [342, 170] on input "d." at bounding box center [341, 167] width 0 height 5
radio input "true"
click at [351, 284] on button "Next" at bounding box center [341, 285] width 92 height 23
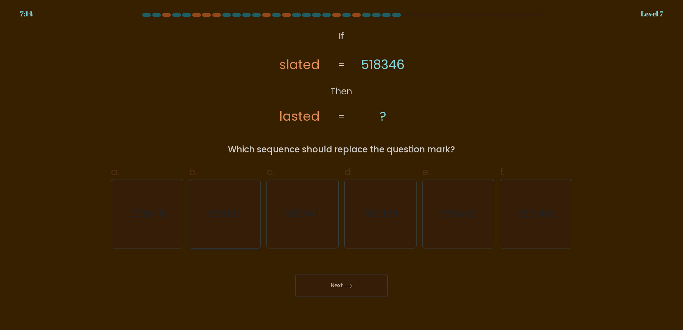
click at [232, 214] on text "684135" at bounding box center [225, 214] width 35 height 14
click at [341, 170] on input "b. 684135" at bounding box center [341, 167] width 0 height 5
radio input "true"
click at [314, 146] on div "Which sequence should replace the question mark?" at bounding box center [341, 149] width 452 height 13
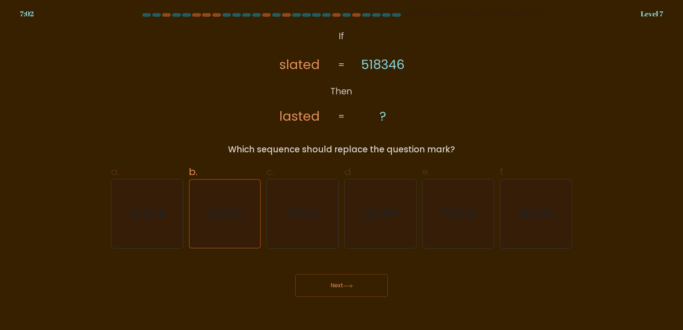
click at [313, 146] on div "Which sequence should replace the question mark?" at bounding box center [341, 149] width 452 height 13
click at [163, 218] on text "635418" at bounding box center [147, 214] width 35 height 14
click at [341, 170] on input "a. 635418" at bounding box center [341, 167] width 0 height 5
radio input "true"
click at [326, 285] on button "Next" at bounding box center [341, 285] width 92 height 23
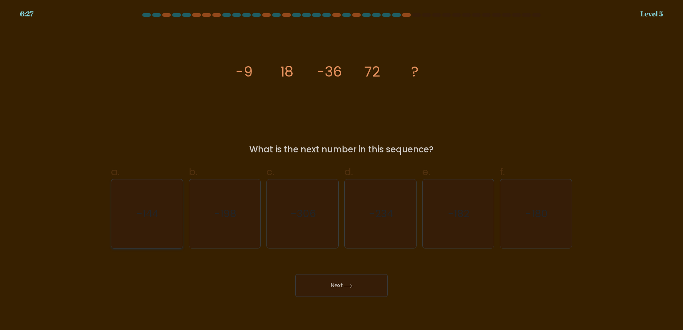
click at [143, 204] on icon "-144" at bounding box center [147, 213] width 69 height 69
click at [143, 207] on text "-144" at bounding box center [148, 214] width 22 height 14
click at [341, 170] on input "a. -144" at bounding box center [341, 167] width 0 height 5
radio input "true"
click at [353, 291] on button "Next" at bounding box center [341, 285] width 92 height 23
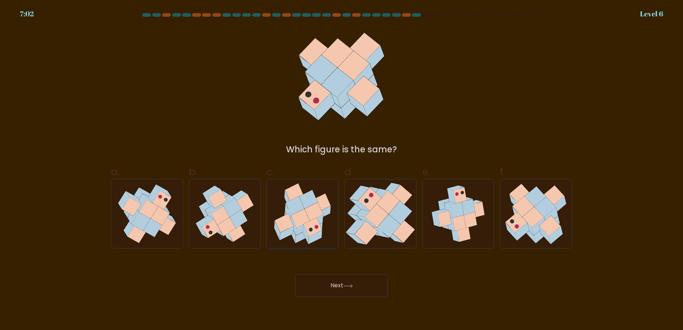
click at [313, 227] on icon at bounding box center [313, 227] width 18 height 18
click at [341, 170] on input "c." at bounding box center [341, 167] width 0 height 5
radio input "true"
click at [155, 225] on icon at bounding box center [152, 227] width 19 height 18
click at [341, 170] on input "a." at bounding box center [341, 167] width 0 height 5
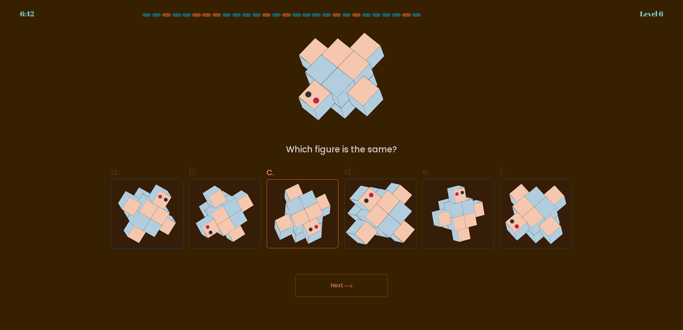
radio input "true"
click at [442, 219] on icon at bounding box center [444, 219] width 13 height 16
click at [342, 170] on input "e." at bounding box center [341, 167] width 0 height 5
radio input "true"
click at [351, 289] on button "Next" at bounding box center [341, 285] width 92 height 23
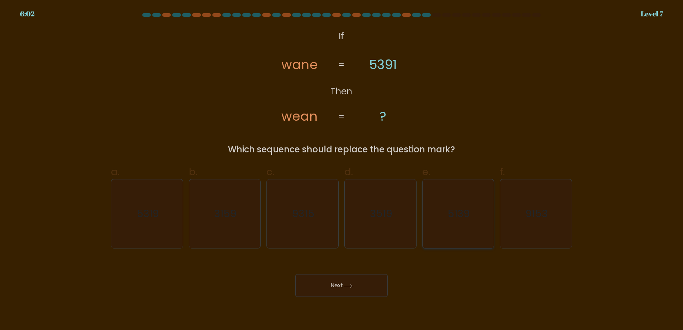
click at [455, 221] on icon "5139" at bounding box center [457, 213] width 69 height 69
click at [342, 170] on input "e. 5139" at bounding box center [341, 167] width 0 height 5
radio input "true"
click at [351, 290] on button "Next" at bounding box center [341, 285] width 92 height 23
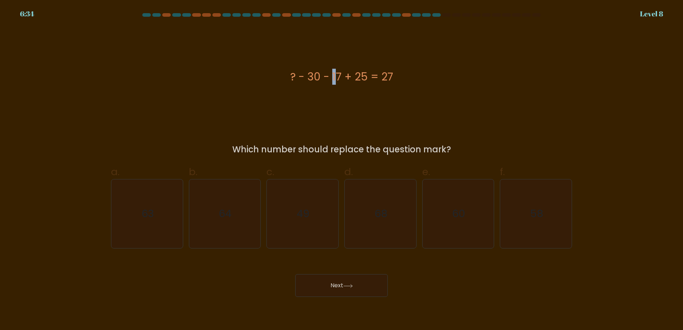
drag, startPoint x: 289, startPoint y: 75, endPoint x: 294, endPoint y: 74, distance: 5.0
click at [294, 74] on div "? - 30 - 17 + 25 = 27" at bounding box center [341, 77] width 461 height 16
click at [299, 213] on text "49" at bounding box center [303, 214] width 13 height 14
click at [341, 170] on input "c. 49" at bounding box center [341, 167] width 0 height 5
radio input "true"
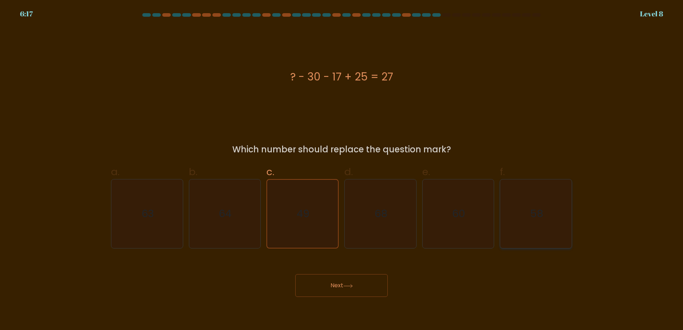
click at [528, 219] on icon "58" at bounding box center [535, 213] width 69 height 69
click at [342, 170] on input "f. 58" at bounding box center [341, 167] width 0 height 5
radio input "true"
click at [166, 216] on icon "63" at bounding box center [147, 213] width 69 height 69
click at [341, 170] on input "a. 63" at bounding box center [341, 167] width 0 height 5
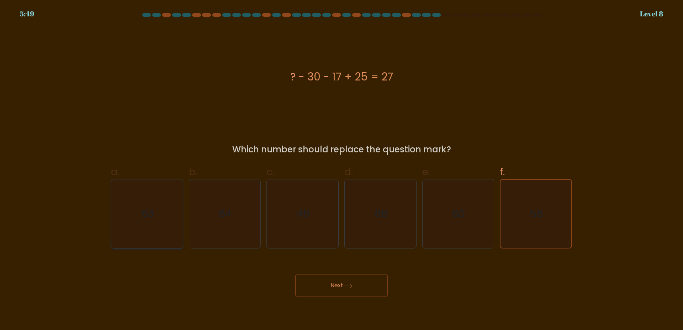
radio input "true"
click at [337, 276] on button "Next" at bounding box center [341, 285] width 92 height 23
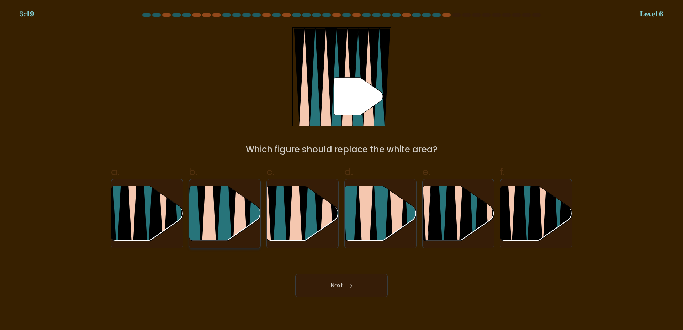
click at [239, 220] on icon at bounding box center [240, 186] width 16 height 143
click at [341, 170] on input "b." at bounding box center [341, 167] width 0 height 5
radio input "true"
click at [328, 282] on button "Next" at bounding box center [341, 285] width 92 height 23
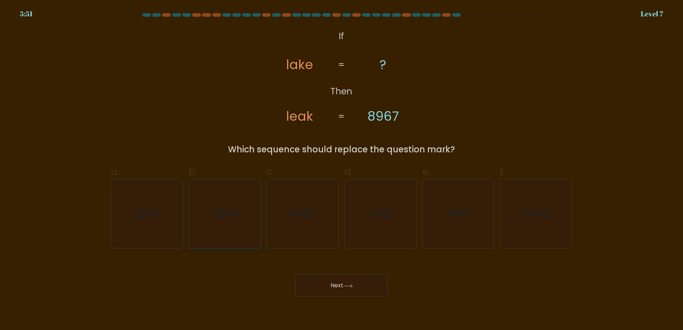
click at [229, 217] on text "7968" at bounding box center [225, 214] width 25 height 14
click at [341, 170] on input "b. 7968" at bounding box center [341, 167] width 0 height 5
radio input "true"
click at [352, 283] on button "Next" at bounding box center [341, 285] width 92 height 23
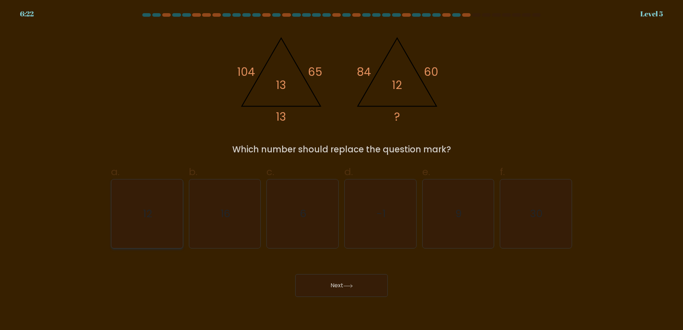
click at [160, 209] on icon "12" at bounding box center [147, 213] width 69 height 69
click at [341, 170] on input "a. 12" at bounding box center [341, 167] width 0 height 5
radio input "true"
click at [328, 286] on button "Next" at bounding box center [341, 285] width 92 height 23
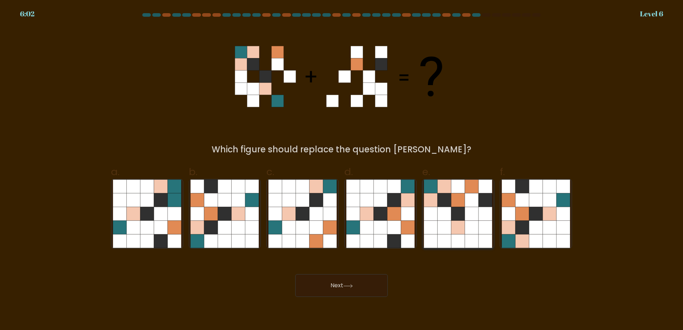
click at [432, 217] on icon at bounding box center [431, 214] width 14 height 14
click at [342, 170] on input "e." at bounding box center [341, 167] width 0 height 5
radio input "true"
click at [337, 280] on button "Next" at bounding box center [341, 285] width 92 height 23
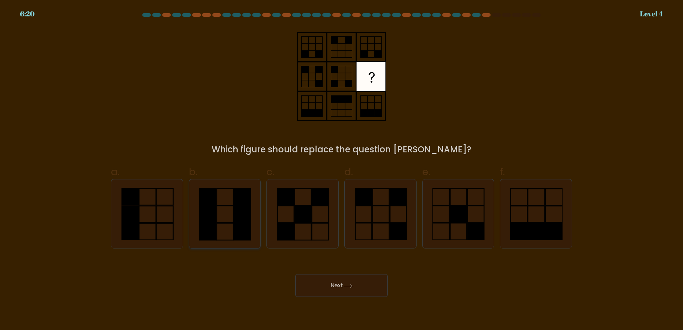
click at [230, 211] on icon at bounding box center [224, 213] width 69 height 69
click at [341, 170] on input "b." at bounding box center [341, 167] width 0 height 5
radio input "true"
click at [135, 205] on rect at bounding box center [130, 196] width 17 height 16
click at [341, 170] on input "a." at bounding box center [341, 167] width 0 height 5
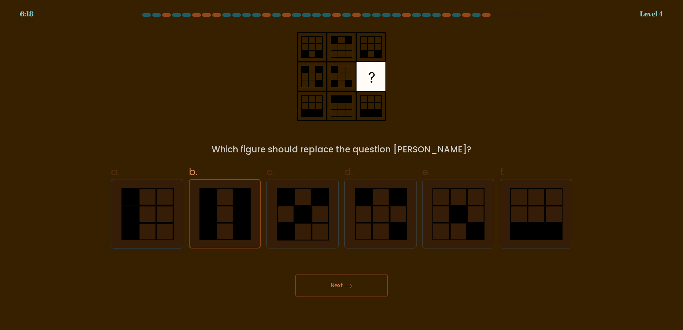
radio input "true"
click at [370, 204] on rect at bounding box center [363, 196] width 16 height 17
click at [342, 170] on input "d." at bounding box center [341, 167] width 0 height 5
radio input "true"
click at [358, 280] on button "Next" at bounding box center [341, 285] width 92 height 23
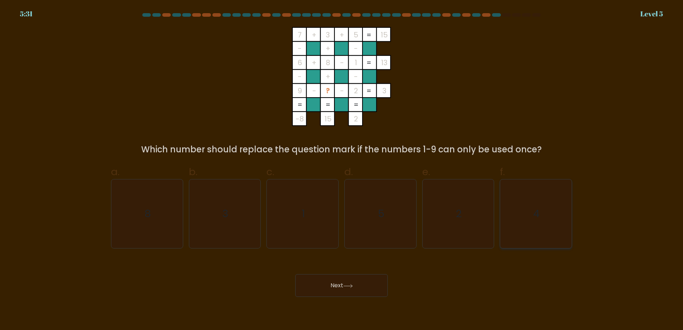
click at [549, 209] on icon "4" at bounding box center [535, 213] width 69 height 69
click at [342, 170] on input "f. 4" at bounding box center [341, 167] width 0 height 5
radio input "true"
click at [346, 289] on button "Next" at bounding box center [341, 285] width 92 height 23
click at [540, 218] on icon "4" at bounding box center [536, 214] width 68 height 68
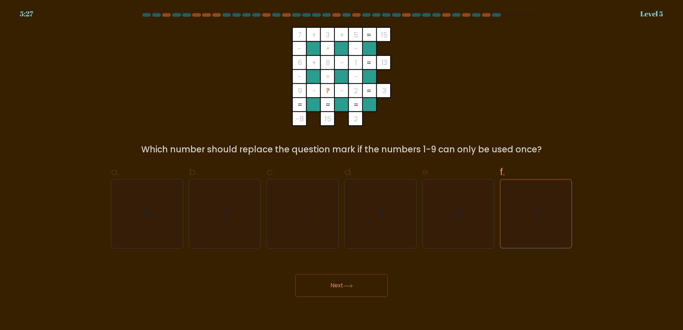
click at [342, 170] on input "f. 4" at bounding box center [341, 167] width 0 height 5
click at [349, 289] on button "Next" at bounding box center [341, 285] width 92 height 23
click at [537, 211] on text "4" at bounding box center [536, 214] width 6 height 14
click at [342, 170] on input "f. 4" at bounding box center [341, 167] width 0 height 5
click at [537, 211] on text "4" at bounding box center [536, 214] width 6 height 14
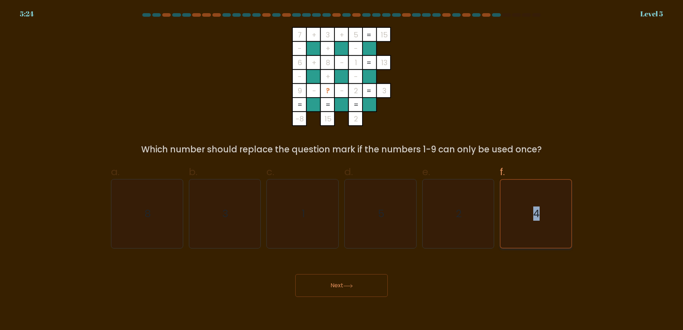
click at [342, 170] on input "f. 4" at bounding box center [341, 167] width 0 height 5
click at [537, 228] on icon "4" at bounding box center [536, 214] width 68 height 68
click at [342, 170] on input "f. 4" at bounding box center [341, 167] width 0 height 5
click at [342, 284] on button "Next" at bounding box center [341, 285] width 92 height 23
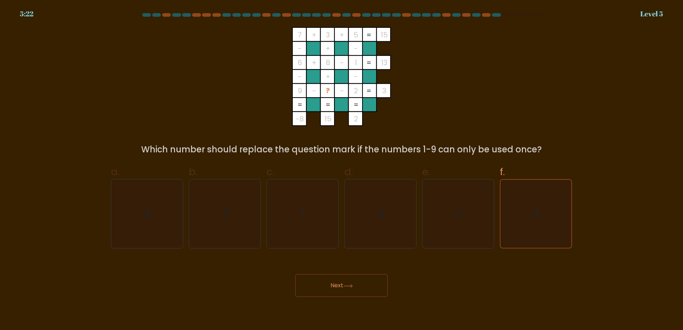
click at [342, 284] on button "Next" at bounding box center [341, 285] width 92 height 23
click at [343, 284] on button "Next" at bounding box center [341, 285] width 92 height 23
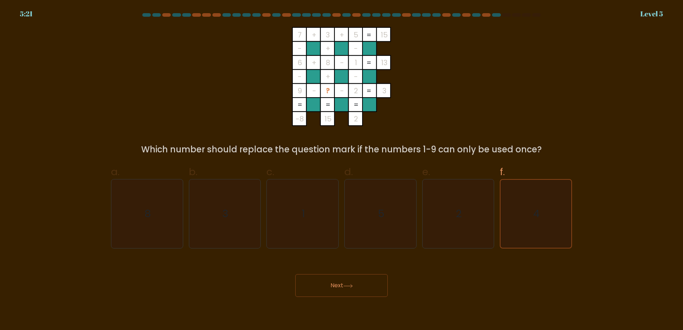
click at [343, 284] on button "Next" at bounding box center [341, 285] width 92 height 23
click at [343, 288] on button "Next" at bounding box center [341, 285] width 92 height 23
click at [450, 218] on icon "2" at bounding box center [457, 213] width 69 height 69
click at [342, 170] on input "e. 2" at bounding box center [341, 167] width 0 height 5
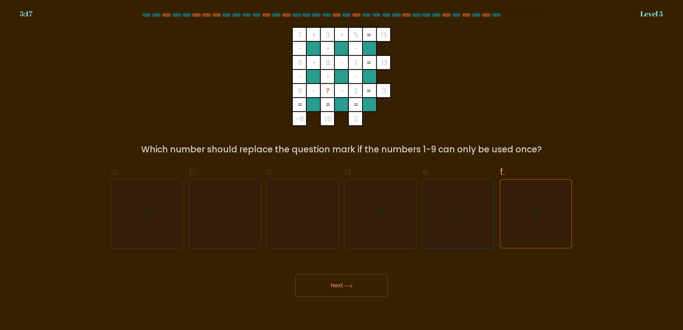
radio input "true"
click at [532, 210] on icon "4" at bounding box center [535, 213] width 69 height 69
click at [342, 170] on input "f. 4" at bounding box center [341, 167] width 0 height 5
radio input "true"
click at [483, 221] on icon "2" at bounding box center [457, 213] width 69 height 69
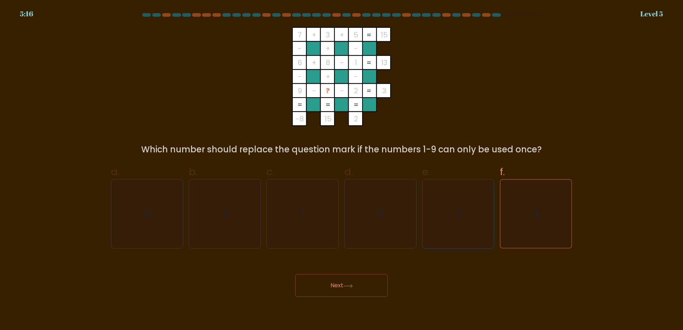
click at [342, 170] on input "e. 2" at bounding box center [341, 167] width 0 height 5
radio input "true"
click at [539, 215] on text "4" at bounding box center [536, 214] width 6 height 14
click at [342, 170] on input "f. 4" at bounding box center [341, 167] width 0 height 5
radio input "true"
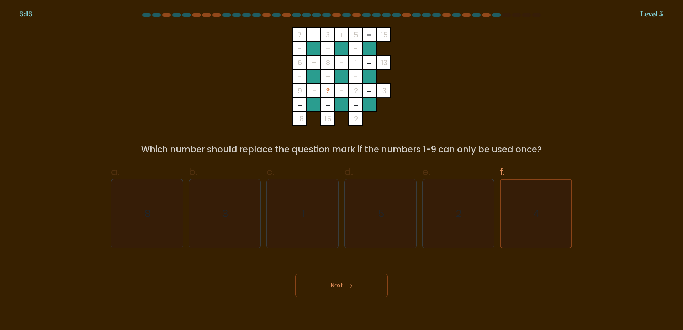
click at [346, 287] on icon at bounding box center [348, 286] width 10 height 4
click at [154, 219] on icon "8" at bounding box center [147, 213] width 69 height 69
click at [341, 170] on input "a. 8" at bounding box center [341, 167] width 0 height 5
radio input "true"
click at [456, 218] on icon "2" at bounding box center [457, 213] width 69 height 69
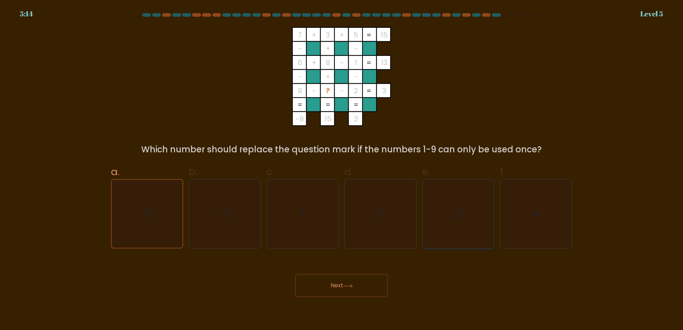
click at [342, 170] on input "e. 2" at bounding box center [341, 167] width 0 height 5
radio input "true"
click at [363, 286] on button "Next" at bounding box center [341, 285] width 92 height 23
click at [563, 220] on icon "4" at bounding box center [535, 213] width 69 height 69
click at [342, 170] on input "f. 4" at bounding box center [341, 167] width 0 height 5
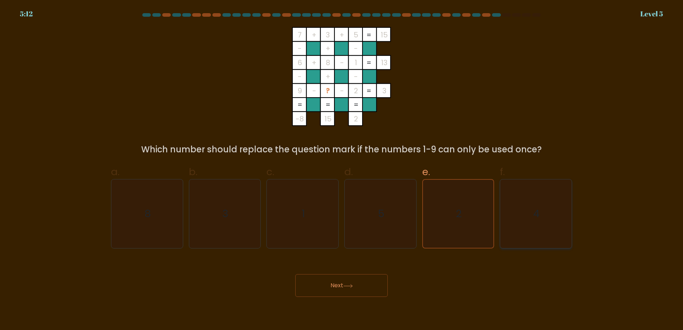
radio input "true"
click at [366, 285] on button "Next" at bounding box center [341, 285] width 92 height 23
click at [359, 287] on button "Next" at bounding box center [341, 285] width 92 height 23
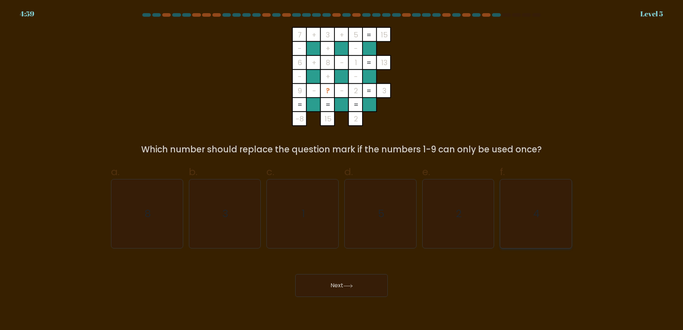
click at [539, 215] on text "4" at bounding box center [536, 214] width 6 height 14
click at [342, 170] on input "f. 4" at bounding box center [341, 167] width 0 height 5
radio input "true"
click at [338, 283] on button "Next" at bounding box center [341, 285] width 92 height 23
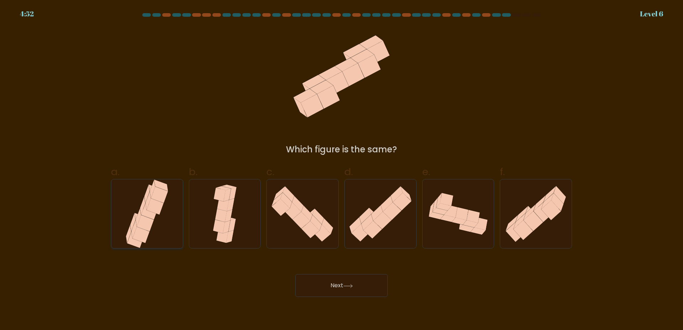
click at [144, 203] on icon at bounding box center [142, 205] width 5 height 18
click at [341, 170] on input "a." at bounding box center [341, 167] width 0 height 5
radio input "true"
click at [337, 279] on button "Next" at bounding box center [341, 285] width 92 height 23
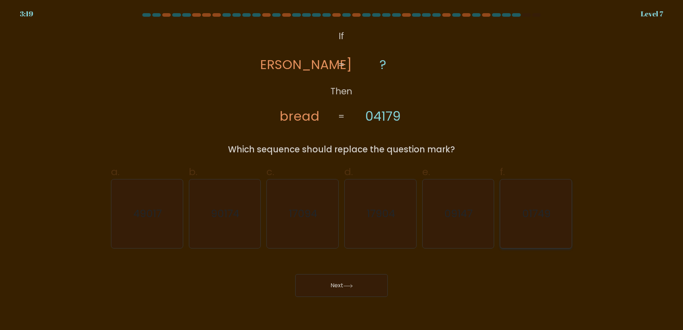
click at [550, 220] on icon "01749" at bounding box center [535, 213] width 69 height 69
click at [342, 170] on input "f. 01749" at bounding box center [341, 167] width 0 height 5
radio input "true"
click at [360, 279] on button "Next" at bounding box center [341, 285] width 92 height 23
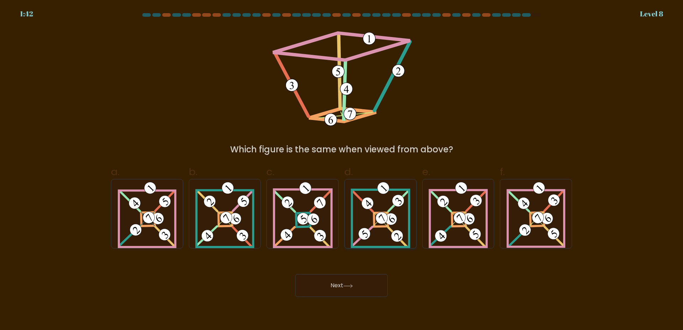
click at [379, 213] on 276 at bounding box center [381, 220] width 14 height 14
click at [342, 170] on input "d." at bounding box center [341, 167] width 0 height 5
radio input "true"
click at [455, 216] on 906 at bounding box center [459, 217] width 17 height 17
click at [342, 170] on input "e." at bounding box center [341, 167] width 0 height 5
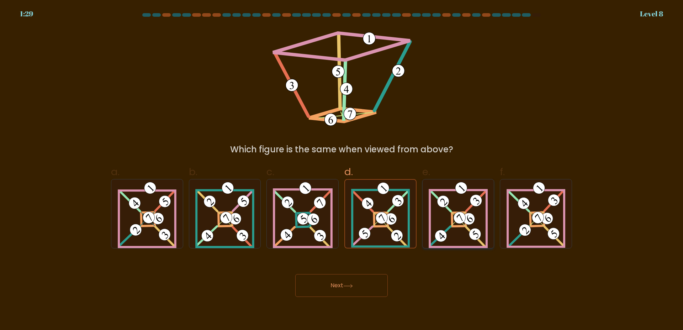
radio input "true"
click at [359, 287] on button "Next" at bounding box center [341, 285] width 92 height 23
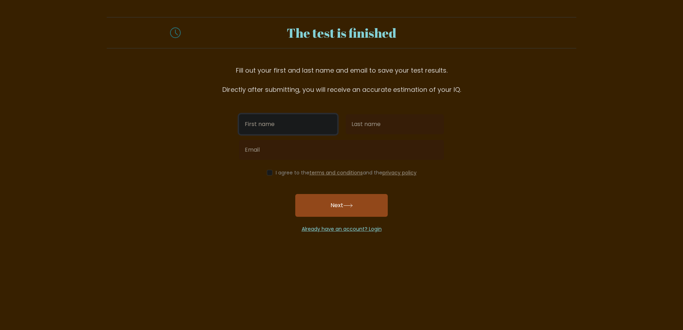
type input "ف"
type input "TW"
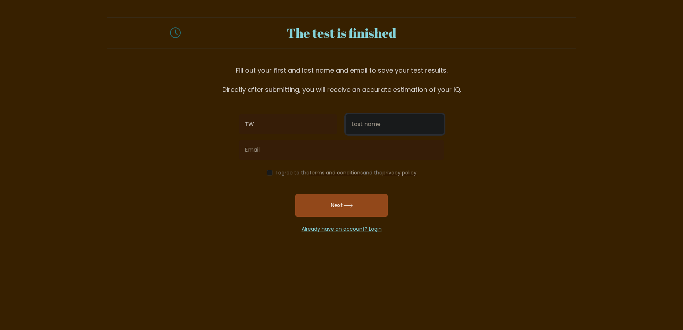
click at [356, 122] on input "text" at bounding box center [395, 124] width 98 height 20
type input "K"
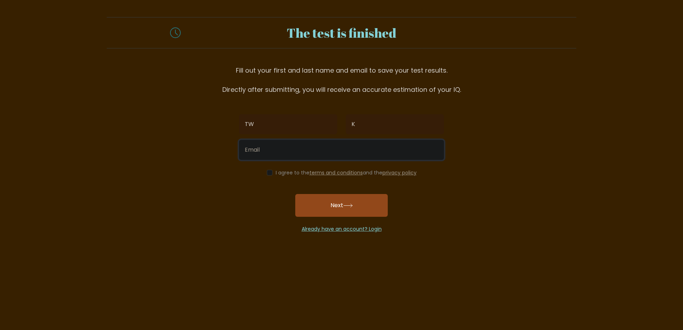
click at [276, 155] on input "email" at bounding box center [341, 150] width 205 height 20
type input "P"
type input "[EMAIL_ADDRESS][DOMAIN_NAME]"
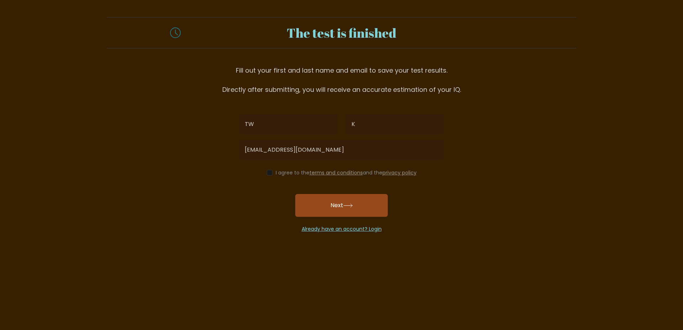
drag, startPoint x: 334, startPoint y: 197, endPoint x: 333, endPoint y: 201, distance: 4.1
click at [333, 201] on button "Next" at bounding box center [341, 205] width 92 height 23
click at [272, 175] on div "I agree to the terms and conditions and the privacy policy" at bounding box center [341, 172] width 213 height 9
click at [273, 174] on div "I agree to the terms and conditions and the privacy policy" at bounding box center [341, 172] width 213 height 9
click at [271, 174] on div "I agree to the terms and conditions and the privacy policy" at bounding box center [341, 172] width 213 height 9
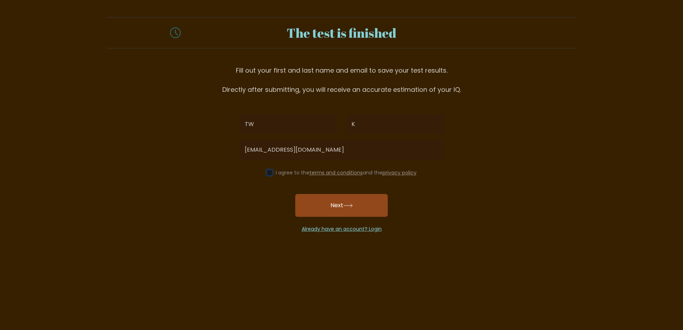
click at [268, 173] on input "checkbox" at bounding box center [270, 173] width 6 height 6
checkbox input "true"
click at [340, 212] on button "Next" at bounding box center [341, 205] width 92 height 23
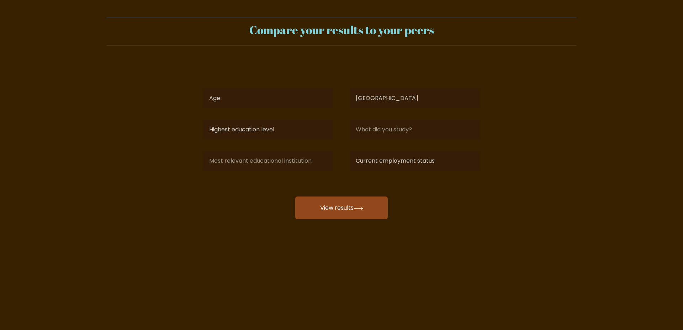
select select "SA"
click at [203, 88] on select "Age Under [DEMOGRAPHIC_DATA] [DEMOGRAPHIC_DATA] [DEMOGRAPHIC_DATA] [DEMOGRAPHIC…" at bounding box center [267, 98] width 129 height 20
select select "18_24"
click option "[DEMOGRAPHIC_DATA]" at bounding box center [0, 0] width 0 height 0
click at [203, 119] on select "Highest education level No schooling Primary Lower Secondary Upper Secondary Oc…" at bounding box center [267, 129] width 129 height 20
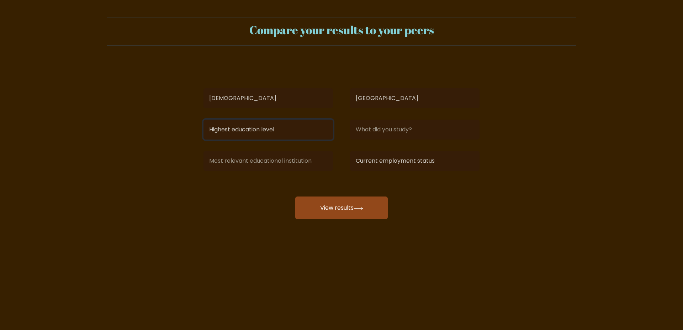
select select "no_schooling"
click option "No schooling" at bounding box center [0, 0] width 0 height 0
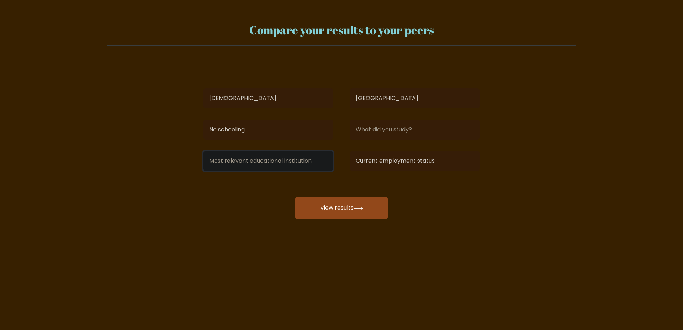
click at [222, 161] on input at bounding box center [267, 161] width 129 height 20
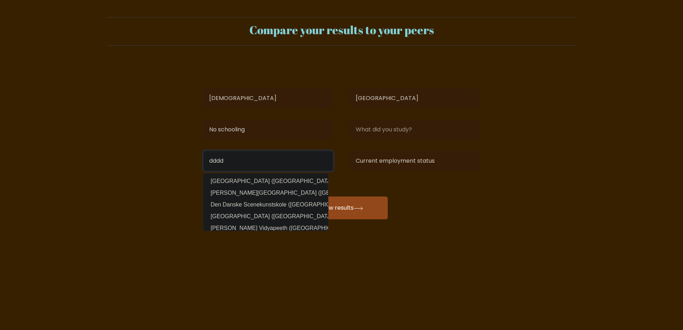
type input "dddd"
click at [350, 151] on select "Current employment status Employed Student Retired Other / prefer not to answer" at bounding box center [414, 161] width 129 height 20
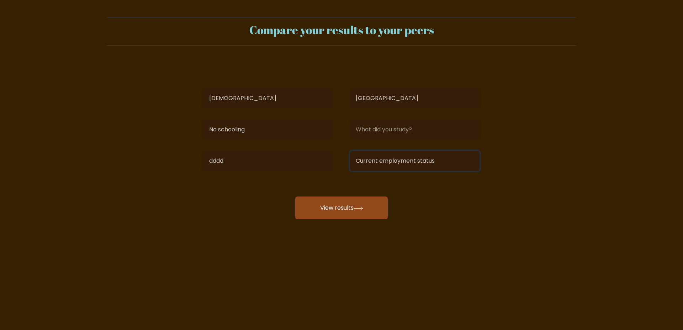
select select "employed"
click option "Employed" at bounding box center [0, 0] width 0 height 0
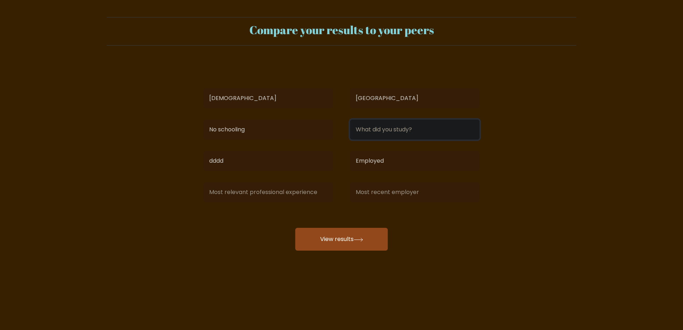
click at [364, 136] on input at bounding box center [414, 129] width 129 height 20
type input "ddd"
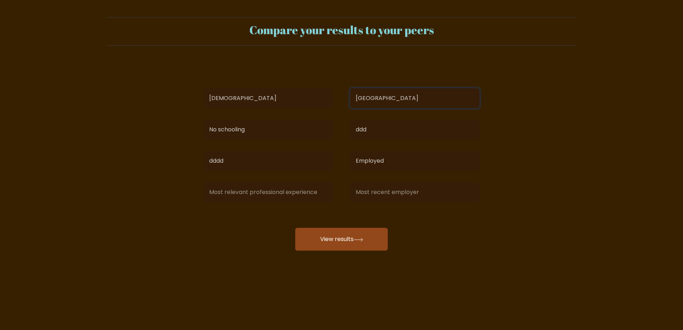
click at [350, 88] on select "Country Afghanistan Albania Algeria American Samoa Andorra Angola Anguilla Anta…" at bounding box center [414, 98] width 129 height 20
click option "Djibouti" at bounding box center [0, 0] width 0 height 0
drag, startPoint x: 381, startPoint y: 98, endPoint x: 561, endPoint y: 107, distance: 180.5
click at [573, 102] on form "Compare your results to your peers TW K Age Under 18 years old 18-24 years old …" at bounding box center [341, 133] width 683 height 233
click at [391, 111] on div "Country Afghanistan Albania Algeria American Samoa Andorra Angola Anguilla Anta…" at bounding box center [414, 98] width 146 height 26
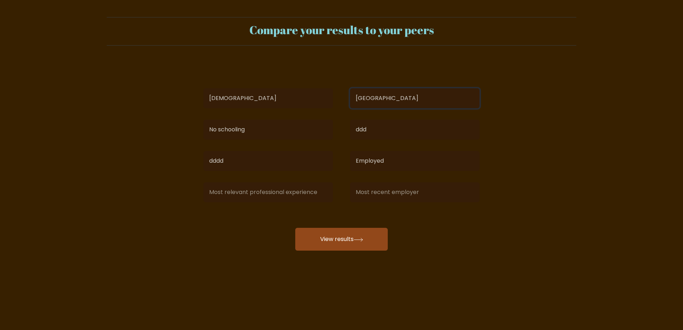
click at [350, 88] on select "Country Afghanistan Albania Algeria American Samoa Andorra Angola Anguilla Anta…" at bounding box center [414, 98] width 129 height 20
select select "SA"
click option "[GEOGRAPHIC_DATA]" at bounding box center [0, 0] width 0 height 0
drag, startPoint x: 388, startPoint y: 104, endPoint x: 553, endPoint y: 150, distance: 172.0
click at [553, 150] on form "Compare your results to your peers TW K Age Under 18 years old 18-24 years old …" at bounding box center [341, 133] width 683 height 233
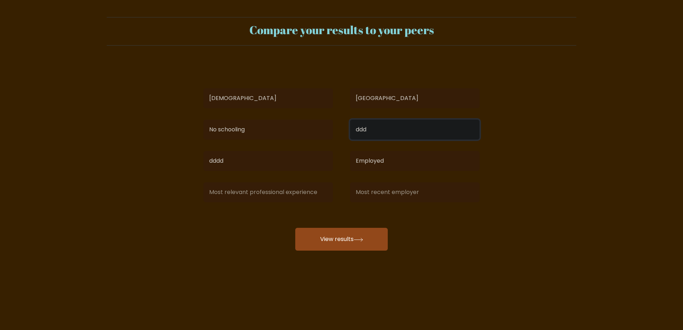
click at [373, 131] on input "ddd" at bounding box center [414, 129] width 129 height 20
type input "dsx"
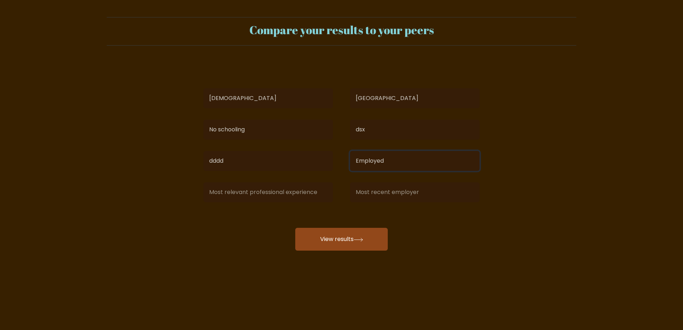
click at [350, 151] on select "Current employment status Employed Student Retired Other / prefer not to answer" at bounding box center [414, 161] width 129 height 20
select select "student"
click option "Student" at bounding box center [0, 0] width 0 height 0
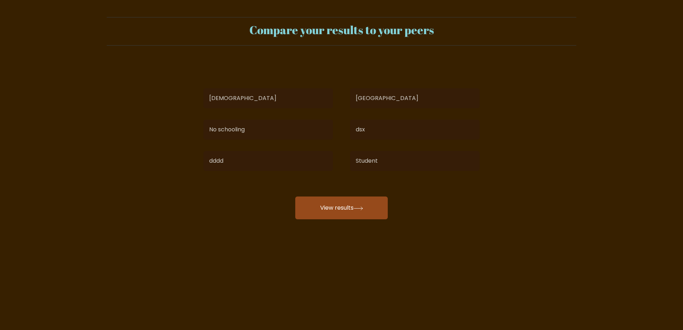
click at [372, 207] on button "View results" at bounding box center [341, 207] width 92 height 23
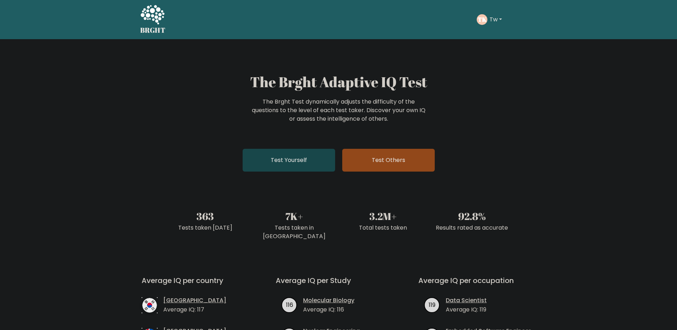
click at [294, 157] on link "Test Yourself" at bounding box center [288, 160] width 92 height 23
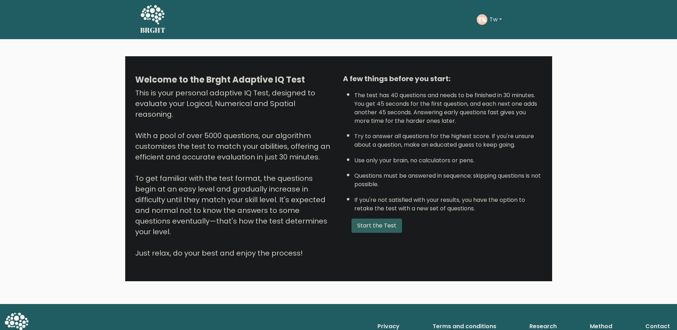
click at [382, 233] on button "Start the Test" at bounding box center [376, 225] width 50 height 14
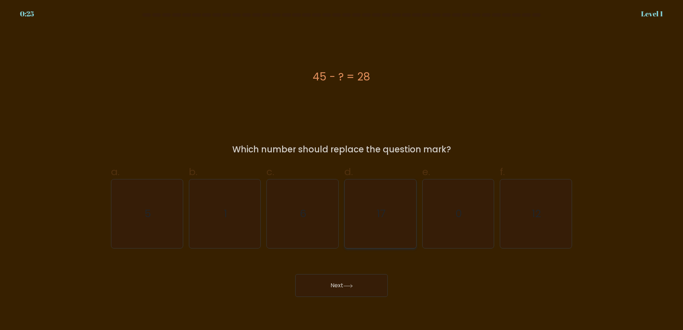
click at [386, 207] on icon "17" at bounding box center [380, 213] width 69 height 69
click at [342, 170] on input "d. 17" at bounding box center [341, 167] width 0 height 5
radio input "true"
click at [355, 283] on button "Next" at bounding box center [341, 285] width 92 height 23
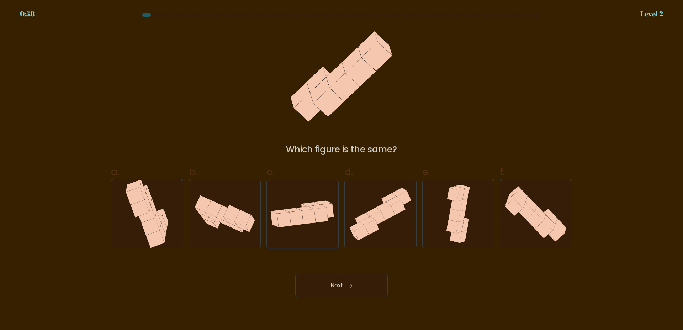
click at [309, 214] on icon at bounding box center [309, 216] width 14 height 15
click at [341, 170] on input "c." at bounding box center [341, 167] width 0 height 5
radio input "true"
click at [337, 288] on button "Next" at bounding box center [341, 285] width 92 height 23
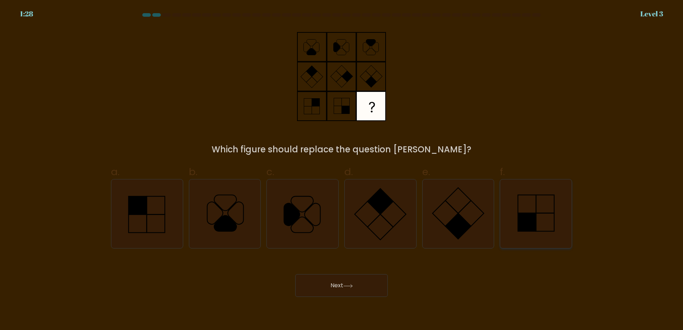
click at [542, 221] on icon at bounding box center [535, 213] width 69 height 69
click at [342, 170] on input "f." at bounding box center [341, 167] width 0 height 5
radio input "true"
click at [357, 284] on button "Next" at bounding box center [341, 285] width 92 height 23
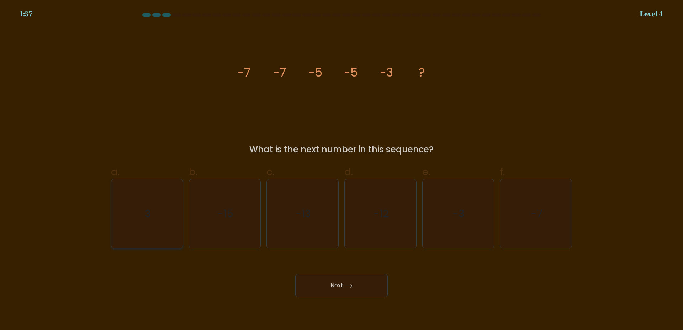
click at [154, 206] on icon "3" at bounding box center [147, 213] width 69 height 69
click at [341, 170] on input "a. 3" at bounding box center [341, 167] width 0 height 5
radio input "true"
click at [472, 212] on icon "-3" at bounding box center [457, 213] width 69 height 69
click at [342, 170] on input "e. -3" at bounding box center [341, 167] width 0 height 5
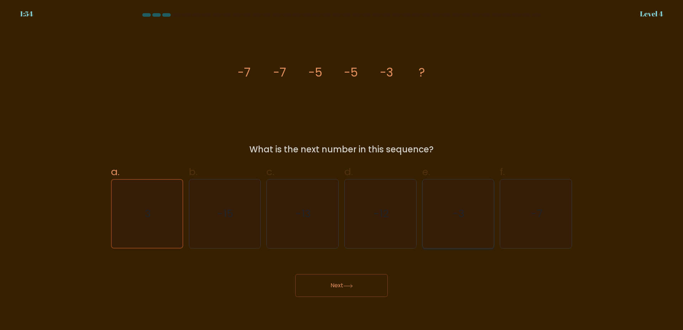
radio input "true"
click at [371, 293] on button "Next" at bounding box center [341, 285] width 92 height 23
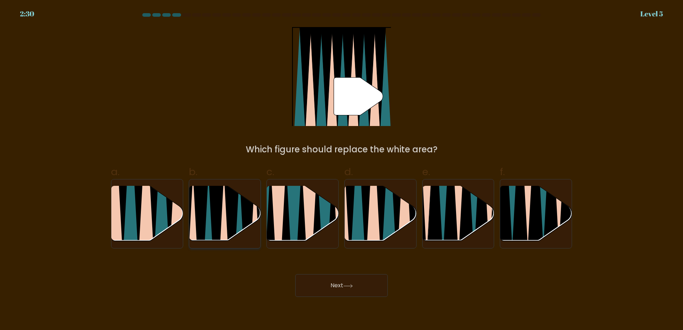
click at [218, 214] on icon at bounding box center [217, 244] width 16 height 143
click at [341, 170] on input "b." at bounding box center [341, 167] width 0 height 5
radio input "true"
click at [166, 210] on icon at bounding box center [162, 186] width 16 height 143
click at [341, 170] on input "a." at bounding box center [341, 167] width 0 height 5
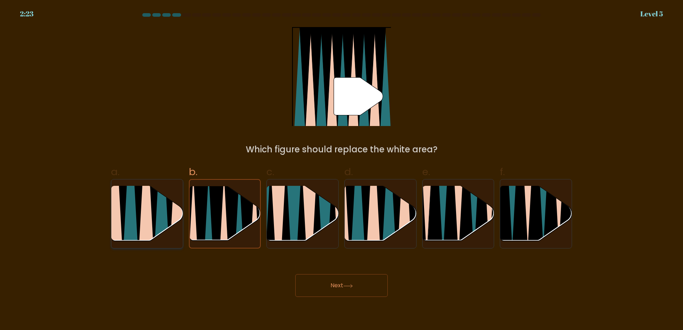
radio input "true"
click at [307, 216] on icon at bounding box center [310, 244] width 16 height 143
click at [389, 218] on icon at bounding box center [389, 185] width 16 height 143
click at [342, 170] on input "d." at bounding box center [341, 167] width 0 height 5
radio input "true"
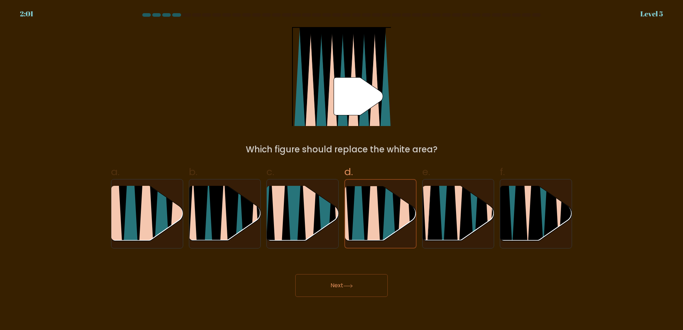
click at [346, 287] on icon at bounding box center [348, 286] width 10 height 4
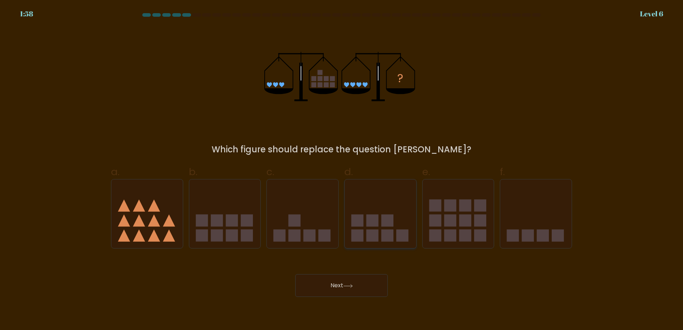
click at [388, 218] on rect at bounding box center [387, 220] width 12 height 12
click at [342, 170] on input "d." at bounding box center [341, 167] width 0 height 5
radio input "true"
click at [457, 210] on icon at bounding box center [457, 213] width 71 height 59
click at [342, 170] on input "e." at bounding box center [341, 167] width 0 height 5
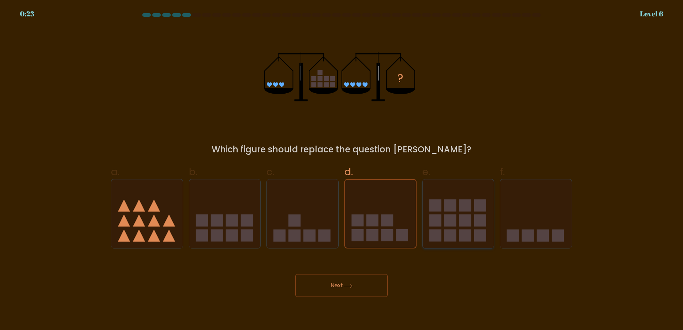
radio input "true"
click at [321, 285] on button "Next" at bounding box center [341, 285] width 92 height 23
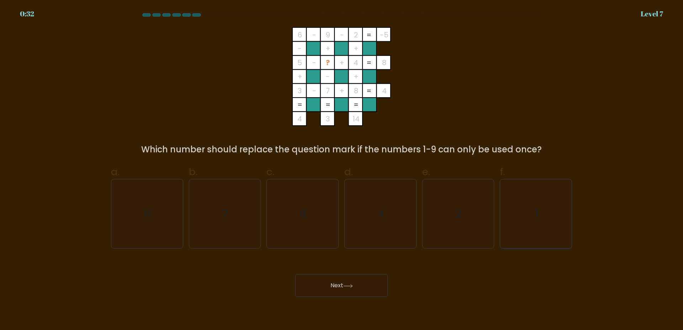
click at [529, 217] on icon "1" at bounding box center [535, 213] width 69 height 69
click at [342, 170] on input "f. 1" at bounding box center [341, 167] width 0 height 5
radio input "true"
click at [359, 285] on button "Next" at bounding box center [341, 285] width 92 height 23
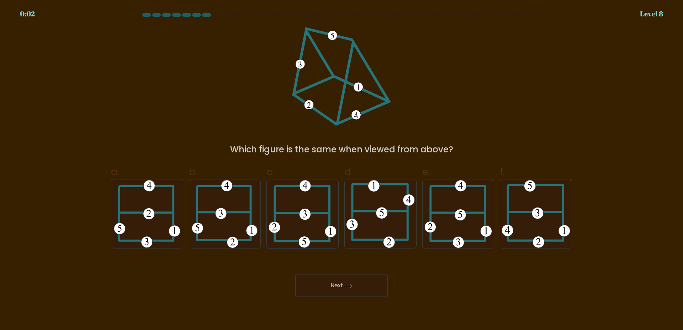
click at [290, 205] on icon at bounding box center [302, 213] width 68 height 69
click at [341, 170] on input "c." at bounding box center [341, 167] width 0 height 5
radio input "true"
click at [318, 286] on button "Next" at bounding box center [341, 285] width 92 height 23
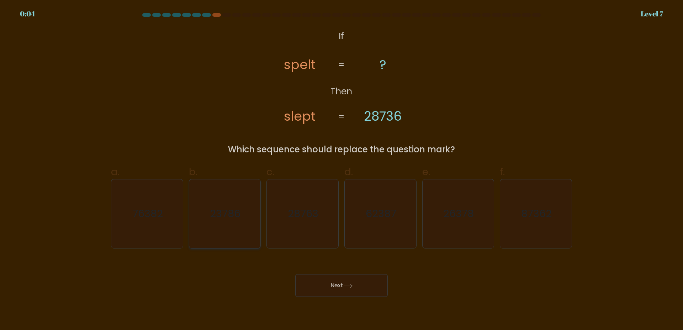
click at [239, 208] on text "23786" at bounding box center [225, 214] width 31 height 14
click at [224, 207] on text "23786" at bounding box center [225, 214] width 31 height 14
click at [341, 170] on input "b. 23786" at bounding box center [341, 167] width 0 height 5
radio input "true"
click at [330, 284] on button "Next" at bounding box center [341, 285] width 92 height 23
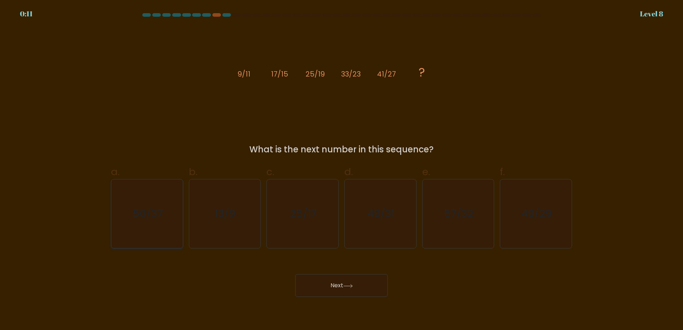
click at [153, 214] on text "50/37" at bounding box center [148, 214] width 30 height 14
click at [341, 170] on input "a. 50/37" at bounding box center [341, 167] width 0 height 5
radio input "true"
click at [355, 287] on button "Next" at bounding box center [341, 285] width 92 height 23
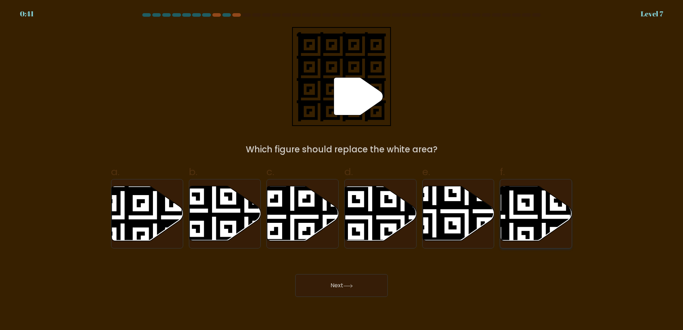
click at [553, 209] on icon at bounding box center [535, 213] width 71 height 55
click at [342, 170] on input "f." at bounding box center [341, 167] width 0 height 5
radio input "true"
click at [161, 210] on icon at bounding box center [122, 184] width 129 height 129
click at [341, 170] on input "a." at bounding box center [341, 167] width 0 height 5
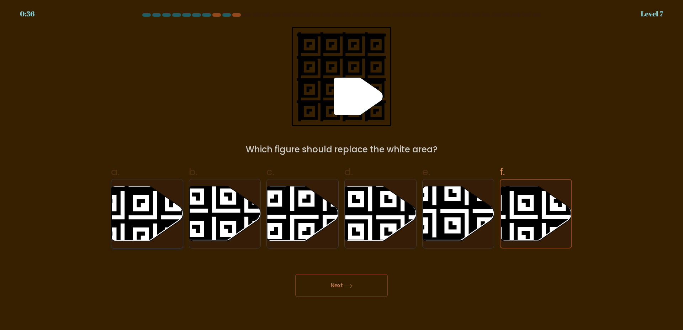
radio input "true"
click at [327, 281] on button "Next" at bounding box center [341, 285] width 92 height 23
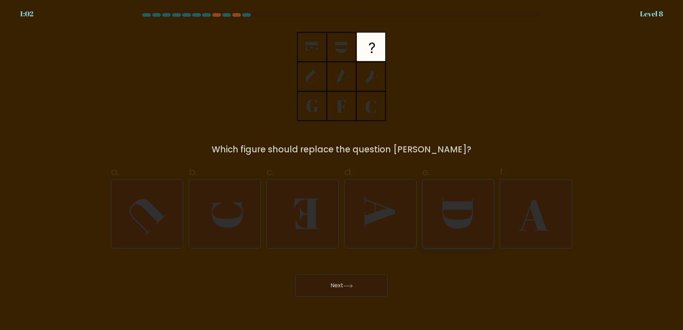
click at [470, 208] on icon at bounding box center [457, 213] width 31 height 30
click at [342, 170] on input "e." at bounding box center [341, 167] width 0 height 5
radio input "true"
click at [536, 217] on icon at bounding box center [534, 215] width 30 height 31
click at [342, 170] on input "f." at bounding box center [341, 167] width 0 height 5
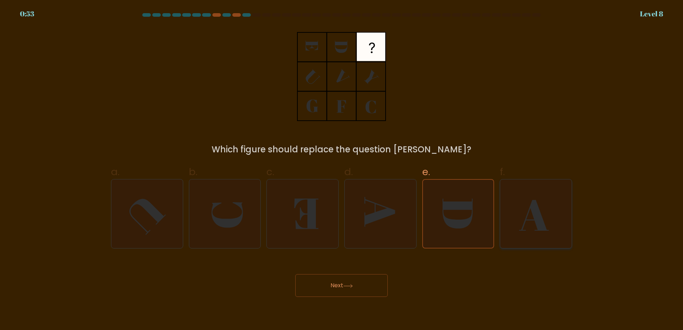
radio input "true"
click at [463, 219] on icon at bounding box center [457, 213] width 69 height 69
click at [451, 210] on icon at bounding box center [457, 213] width 69 height 69
click at [342, 170] on input "e." at bounding box center [341, 167] width 0 height 5
radio input "true"
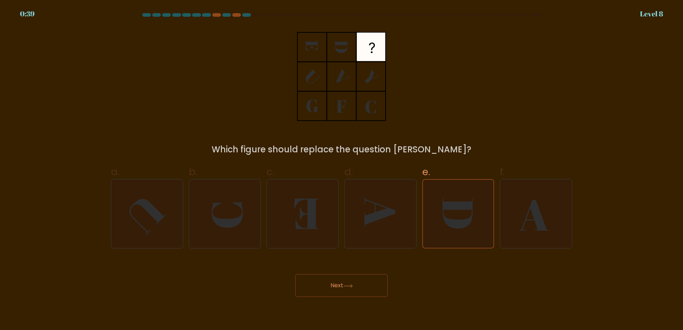
click at [347, 283] on button "Next" at bounding box center [341, 285] width 92 height 23
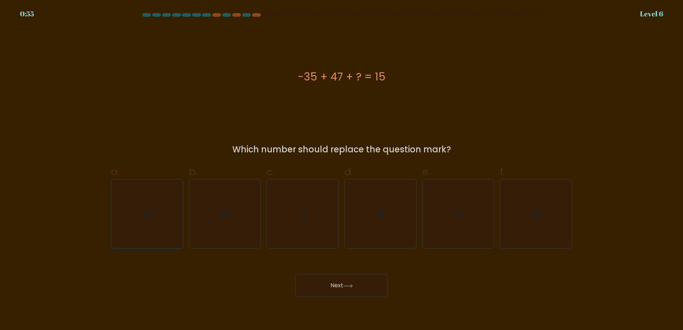
click at [141, 198] on icon "22" at bounding box center [147, 213] width 69 height 69
click at [341, 170] on input "a. 22" at bounding box center [341, 167] width 0 height 5
radio input "true"
drag, startPoint x: 360, startPoint y: 77, endPoint x: 355, endPoint y: 77, distance: 5.7
click at [355, 77] on div "-35 + 47 + ? = 15" at bounding box center [341, 77] width 461 height 16
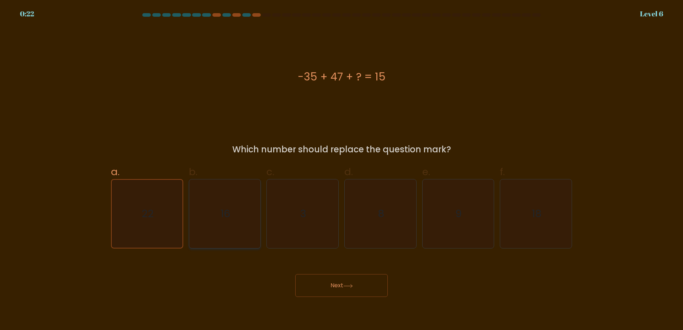
click at [217, 210] on icon "16" at bounding box center [224, 213] width 69 height 69
click at [341, 170] on input "b. 16" at bounding box center [341, 167] width 0 height 5
radio input "true"
click at [538, 207] on text "18" at bounding box center [536, 214] width 10 height 14
click at [342, 170] on input "f. 18" at bounding box center [341, 167] width 0 height 5
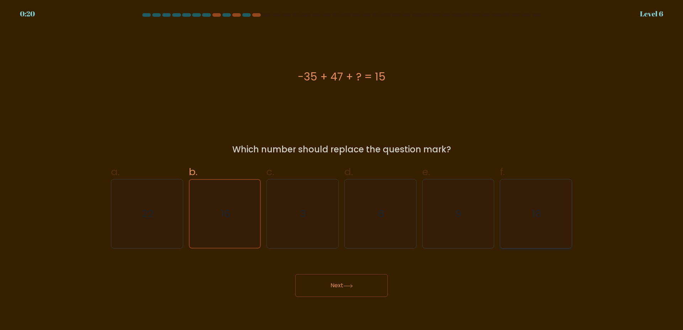
radio input "true"
click at [150, 207] on text "22" at bounding box center [147, 214] width 12 height 14
click at [341, 170] on input "a. 22" at bounding box center [341, 167] width 0 height 5
radio input "true"
click at [340, 290] on button "Next" at bounding box center [341, 285] width 92 height 23
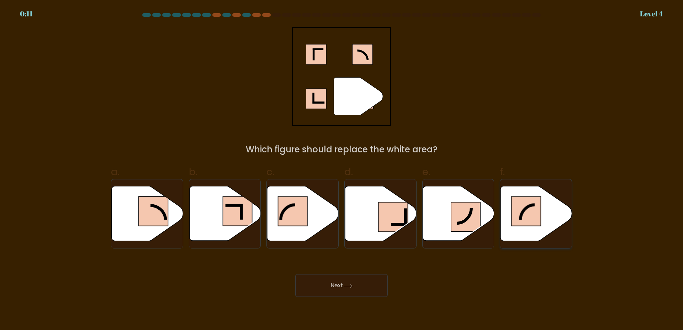
click at [528, 215] on rect at bounding box center [526, 211] width 30 height 30
click at [342, 170] on input "f." at bounding box center [341, 167] width 0 height 5
radio input "true"
click at [361, 299] on body "0:06 Level 4" at bounding box center [341, 165] width 683 height 330
click at [353, 287] on icon at bounding box center [348, 286] width 10 height 4
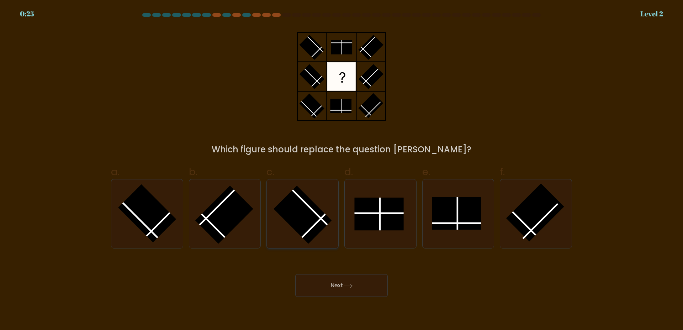
click at [303, 214] on rect at bounding box center [302, 215] width 58 height 58
click at [542, 218] on rect at bounding box center [535, 212] width 58 height 58
click at [342, 170] on input "f." at bounding box center [341, 167] width 0 height 5
radio input "true"
click at [459, 223] on line at bounding box center [456, 223] width 49 height 0
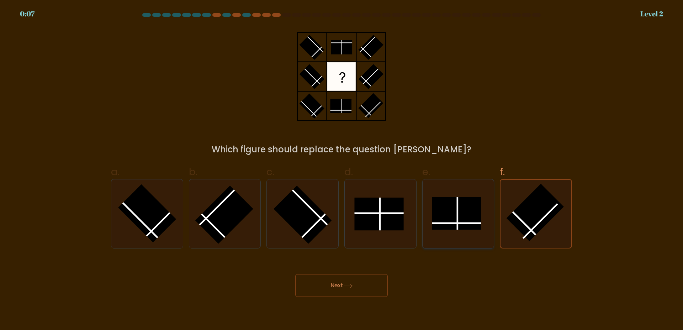
click at [342, 170] on input "e." at bounding box center [341, 167] width 0 height 5
radio input "true"
click at [381, 212] on rect at bounding box center [378, 214] width 49 height 33
click at [342, 170] on input "d." at bounding box center [341, 167] width 0 height 5
radio input "true"
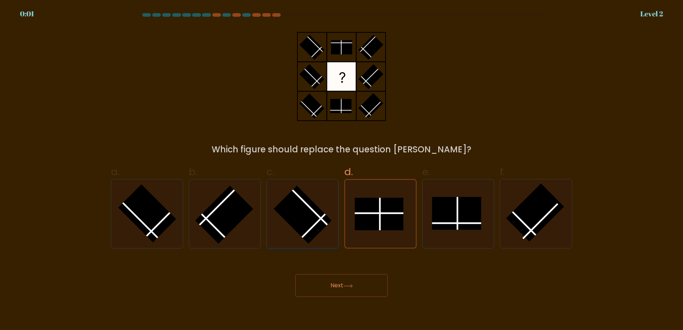
click at [296, 218] on rect at bounding box center [302, 215] width 58 height 58
click at [341, 170] on input "c." at bounding box center [341, 167] width 0 height 5
radio input "true"
click at [336, 270] on div "Next" at bounding box center [341, 277] width 469 height 40
click at [339, 280] on button "Next" at bounding box center [341, 285] width 92 height 23
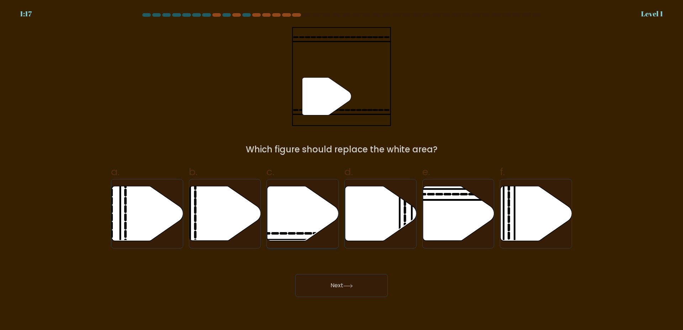
click at [318, 217] on icon at bounding box center [302, 213] width 71 height 55
click at [341, 170] on input "c." at bounding box center [341, 167] width 0 height 5
radio input "true"
click at [368, 300] on body "1:17 Level 1" at bounding box center [341, 165] width 683 height 330
click at [351, 292] on button "Next" at bounding box center [341, 285] width 92 height 23
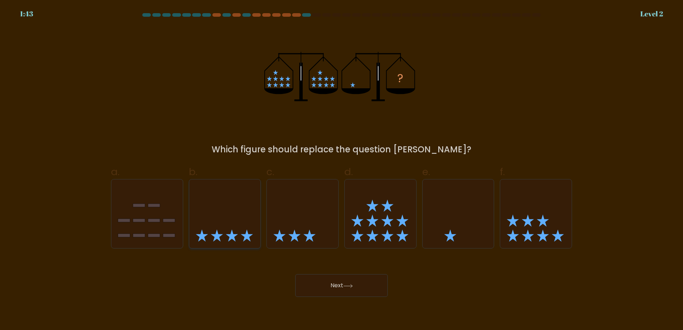
click at [224, 220] on icon at bounding box center [224, 213] width 71 height 59
click at [341, 170] on input "b." at bounding box center [341, 167] width 0 height 5
radio input "true"
click at [342, 284] on button "Next" at bounding box center [341, 285] width 92 height 23
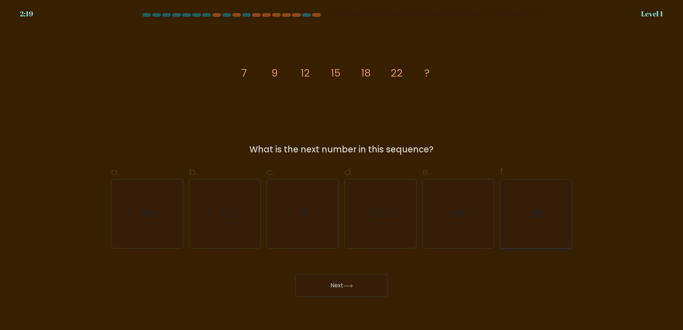
click at [558, 224] on icon "25" at bounding box center [535, 213] width 69 height 69
click at [342, 170] on input "f. 25" at bounding box center [341, 167] width 0 height 5
radio input "true"
click at [363, 285] on button "Next" at bounding box center [341, 285] width 92 height 23
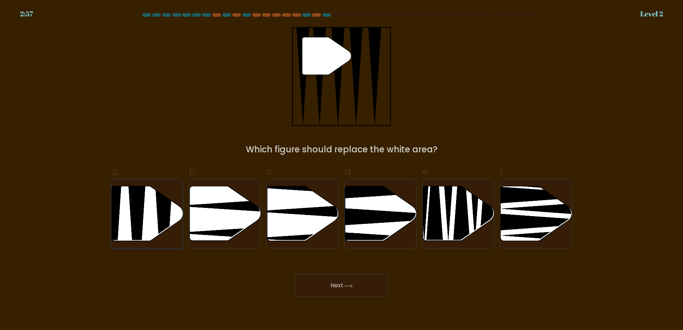
click at [147, 212] on icon at bounding box center [147, 213] width 71 height 55
click at [341, 170] on input "a." at bounding box center [341, 167] width 0 height 5
radio input "true"
click at [333, 286] on button "Next" at bounding box center [341, 285] width 92 height 23
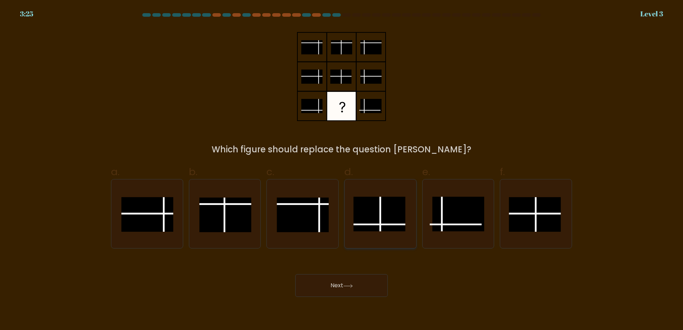
click at [389, 216] on rect at bounding box center [379, 214] width 52 height 34
click at [342, 170] on input "d." at bounding box center [341, 167] width 0 height 5
radio input "true"
click at [353, 287] on icon at bounding box center [348, 286] width 10 height 4
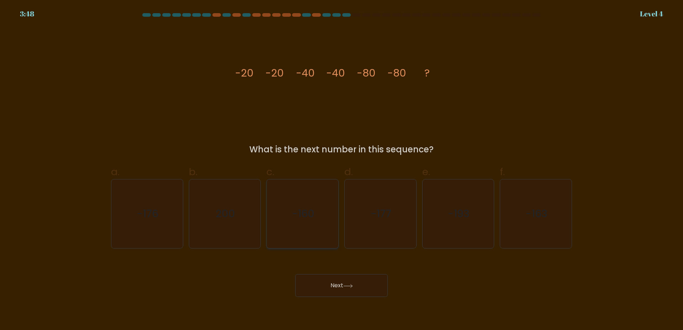
click at [311, 213] on text "-160" at bounding box center [303, 214] width 22 height 14
click at [341, 170] on input "c. -160" at bounding box center [341, 167] width 0 height 5
radio input "true"
click at [362, 288] on button "Next" at bounding box center [341, 285] width 92 height 23
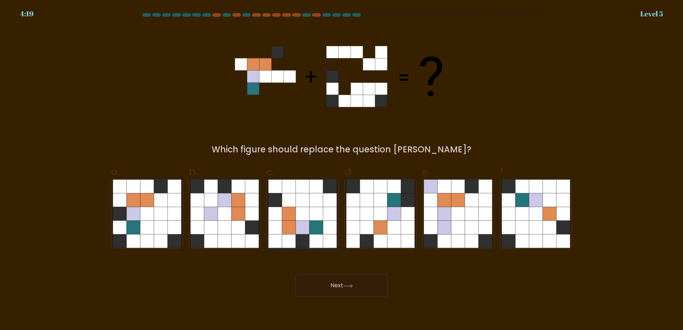
click at [309, 213] on icon at bounding box center [316, 214] width 14 height 14
click at [341, 170] on input "c." at bounding box center [341, 167] width 0 height 5
radio input "true"
click at [467, 198] on icon at bounding box center [472, 200] width 14 height 14
click at [342, 170] on input "e." at bounding box center [341, 167] width 0 height 5
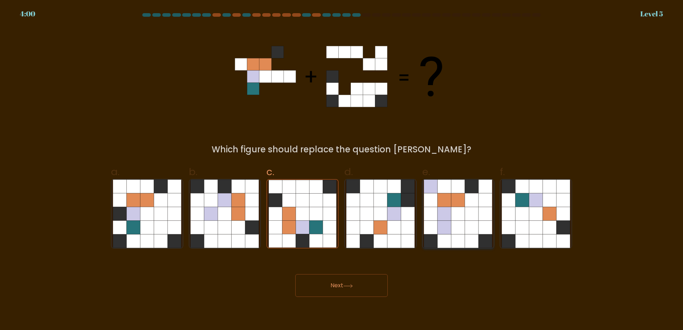
radio input "true"
click at [363, 282] on button "Next" at bounding box center [341, 285] width 92 height 23
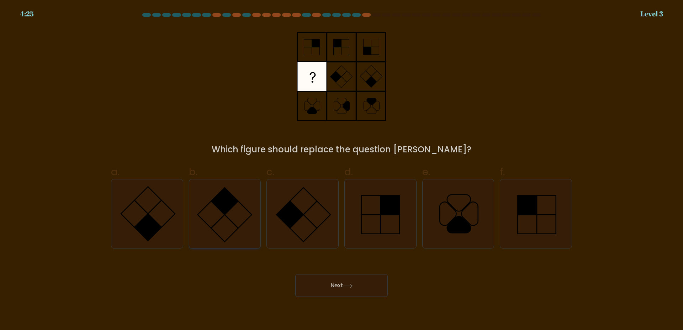
click at [228, 208] on rect at bounding box center [224, 200] width 27 height 27
click at [341, 170] on input "b." at bounding box center [341, 167] width 0 height 5
radio input "true"
click at [336, 284] on button "Next" at bounding box center [341, 285] width 92 height 23
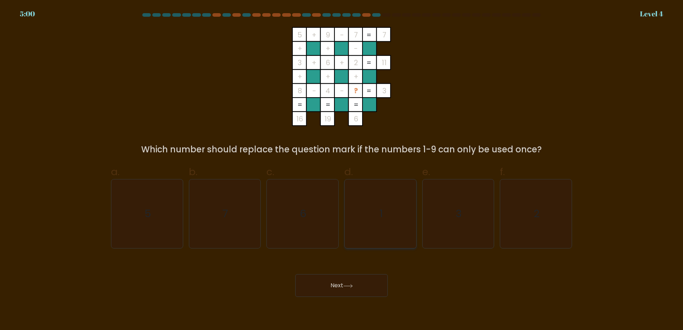
click at [381, 220] on icon "1" at bounding box center [380, 213] width 69 height 69
click at [342, 170] on input "d. 1" at bounding box center [341, 167] width 0 height 5
radio input "true"
click at [472, 212] on icon "3" at bounding box center [457, 213] width 69 height 69
click at [342, 170] on input "e. 3" at bounding box center [341, 167] width 0 height 5
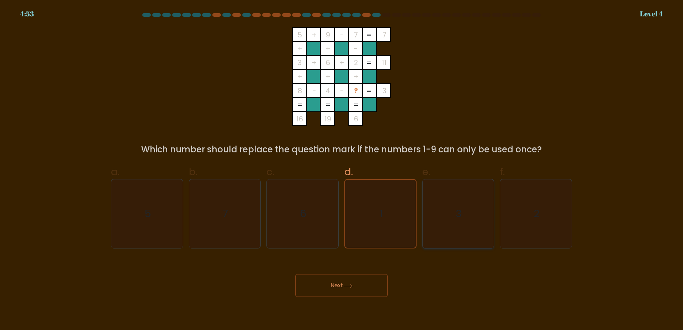
radio input "true"
click at [382, 189] on icon "1" at bounding box center [380, 213] width 69 height 69
click at [342, 170] on input "d. 1" at bounding box center [341, 167] width 0 height 5
radio input "true"
click at [357, 281] on button "Next" at bounding box center [341, 285] width 92 height 23
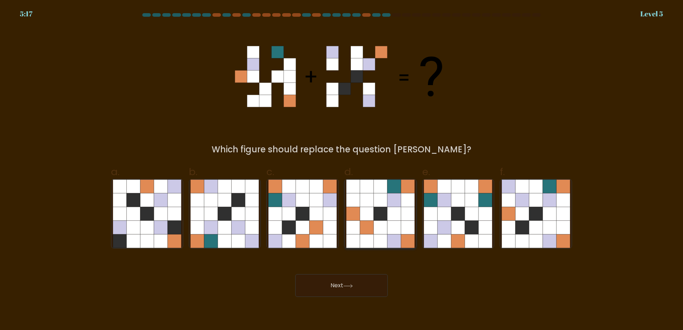
drag, startPoint x: 382, startPoint y: 209, endPoint x: 377, endPoint y: 218, distance: 10.7
click at [382, 209] on icon at bounding box center [380, 214] width 14 height 14
click at [342, 170] on input "d." at bounding box center [341, 167] width 0 height 5
radio input "true"
click at [370, 283] on button "Next" at bounding box center [341, 285] width 92 height 23
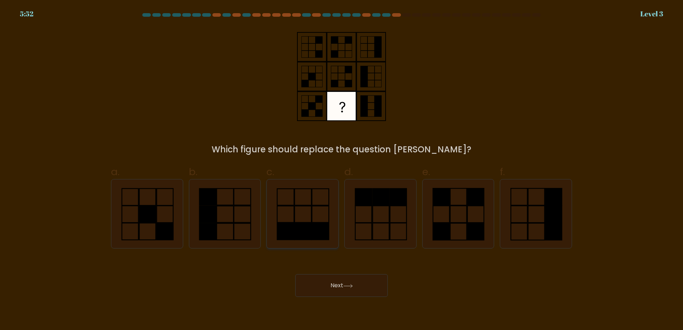
click at [306, 225] on rect at bounding box center [302, 231] width 17 height 16
click at [341, 170] on input "c." at bounding box center [341, 167] width 0 height 5
radio input "true"
click at [388, 214] on icon at bounding box center [380, 213] width 69 height 69
click at [342, 170] on input "d." at bounding box center [341, 167] width 0 height 5
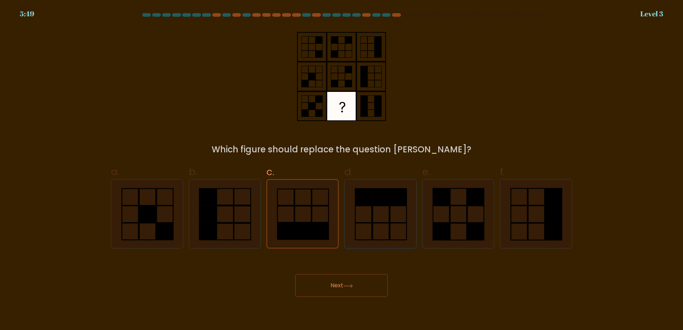
radio input "true"
click at [467, 206] on rect at bounding box center [475, 213] width 16 height 17
click at [342, 170] on input "e." at bounding box center [341, 167] width 0 height 5
radio input "true"
click at [352, 287] on icon at bounding box center [348, 286] width 10 height 4
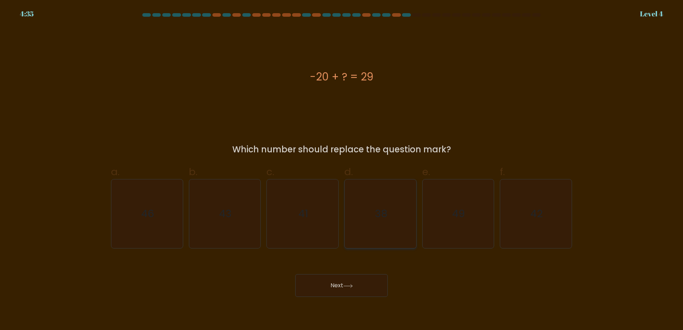
click at [386, 212] on text "38" at bounding box center [381, 214] width 12 height 14
click at [342, 170] on input "d. 38" at bounding box center [341, 167] width 0 height 5
radio input "true"
click at [317, 211] on icon "41" at bounding box center [302, 213] width 69 height 69
click at [341, 170] on input "c. 41" at bounding box center [341, 167] width 0 height 5
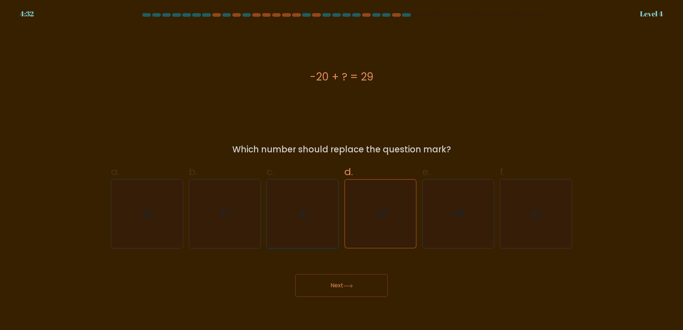
radio input "true"
click at [388, 222] on icon "38" at bounding box center [380, 213] width 69 height 69
click at [342, 170] on input "d. 38" at bounding box center [341, 167] width 0 height 5
radio input "true"
click at [358, 285] on button "Next" at bounding box center [341, 285] width 92 height 23
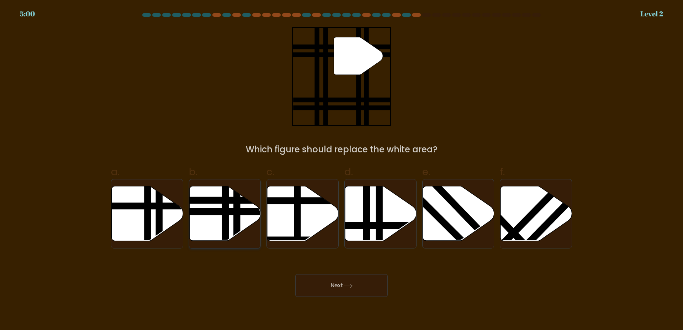
click at [220, 216] on icon at bounding box center [224, 213] width 71 height 55
click at [341, 170] on input "b." at bounding box center [341, 167] width 0 height 5
radio input "true"
click at [326, 288] on button "Next" at bounding box center [341, 285] width 92 height 23
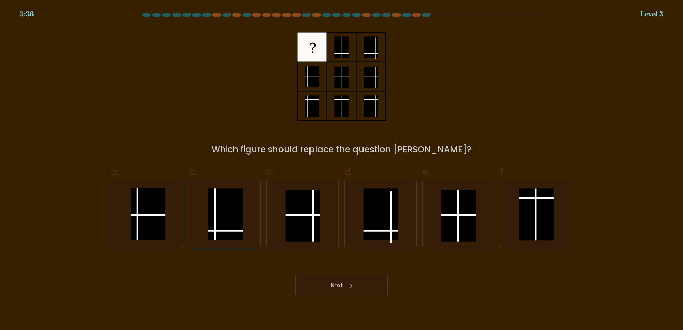
click at [227, 221] on rect at bounding box center [225, 214] width 34 height 52
click at [341, 170] on input "b." at bounding box center [341, 167] width 0 height 5
radio input "true"
click at [336, 287] on button "Next" at bounding box center [341, 285] width 92 height 23
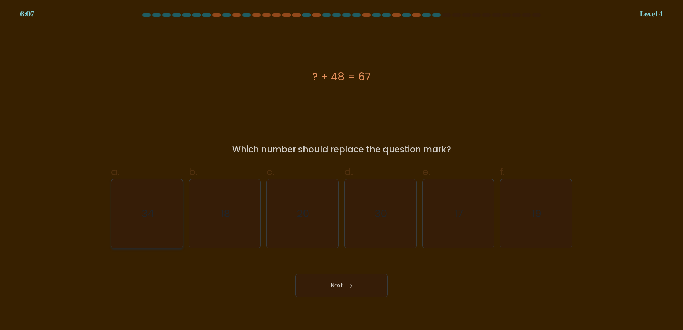
click at [148, 221] on icon "34" at bounding box center [147, 213] width 69 height 69
click at [341, 170] on input "a. 34" at bounding box center [341, 167] width 0 height 5
radio input "true"
click at [303, 215] on text "20" at bounding box center [303, 214] width 13 height 14
click at [341, 170] on input "c. 20" at bounding box center [341, 167] width 0 height 5
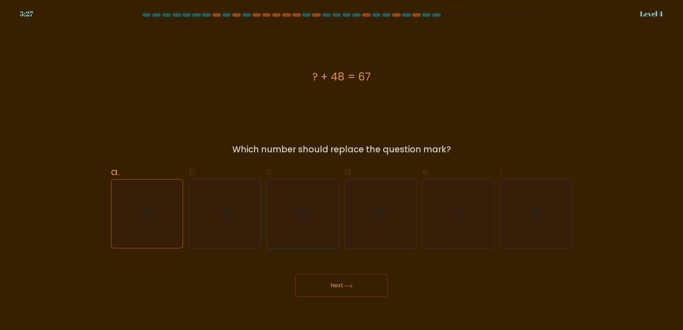
radio input "true"
click at [541, 214] on text "19" at bounding box center [536, 214] width 10 height 14
click at [342, 170] on input "f. 19" at bounding box center [341, 167] width 0 height 5
radio input "true"
click at [357, 284] on button "Next" at bounding box center [341, 285] width 92 height 23
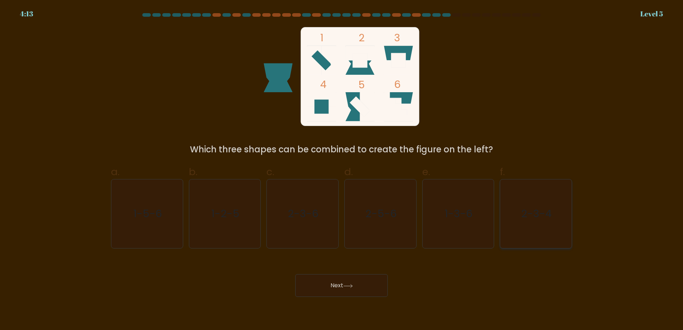
click at [541, 219] on icon "2-3-4" at bounding box center [535, 213] width 69 height 69
click at [342, 170] on input "f. 2-3-4" at bounding box center [341, 167] width 0 height 5
radio input "true"
click at [347, 287] on icon at bounding box center [348, 286] width 10 height 4
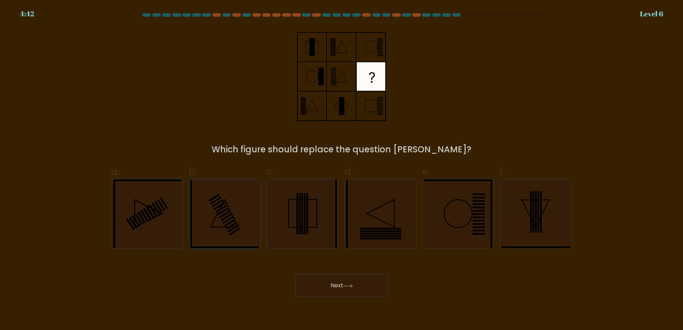
click at [234, 216] on icon at bounding box center [224, 213] width 69 height 69
click at [289, 205] on rect at bounding box center [303, 213] width 28 height 28
click at [341, 170] on input "c." at bounding box center [341, 167] width 0 height 5
radio input "true"
click at [537, 199] on icon at bounding box center [535, 213] width 69 height 69
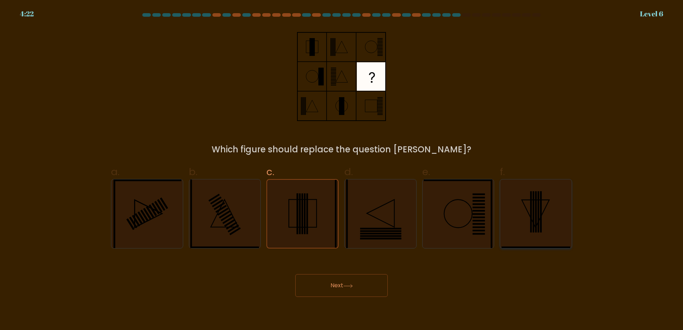
click at [342, 170] on input "f." at bounding box center [341, 167] width 0 height 5
radio input "true"
click at [224, 220] on icon at bounding box center [224, 213] width 69 height 69
click at [341, 170] on input "b." at bounding box center [341, 167] width 0 height 5
radio input "true"
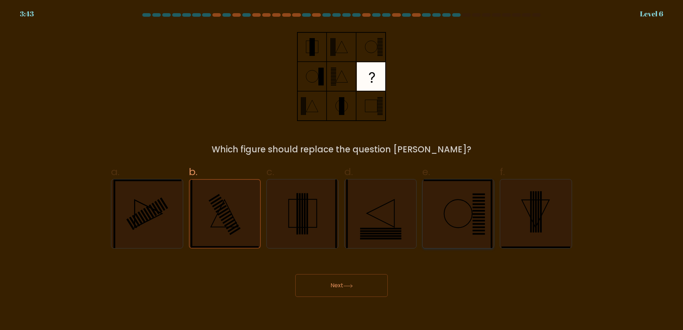
click at [465, 216] on icon at bounding box center [457, 213] width 69 height 69
click at [342, 170] on input "e." at bounding box center [341, 167] width 0 height 5
radio input "true"
click at [341, 283] on button "Next" at bounding box center [341, 285] width 92 height 23
click at [459, 218] on icon at bounding box center [458, 214] width 68 height 68
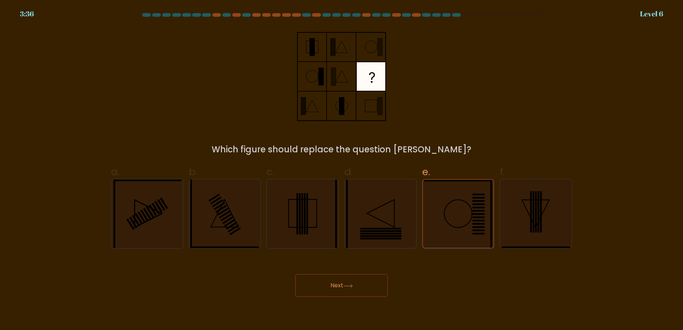
click at [342, 170] on input "e." at bounding box center [341, 167] width 0 height 5
click at [352, 294] on button "Next" at bounding box center [341, 285] width 92 height 23
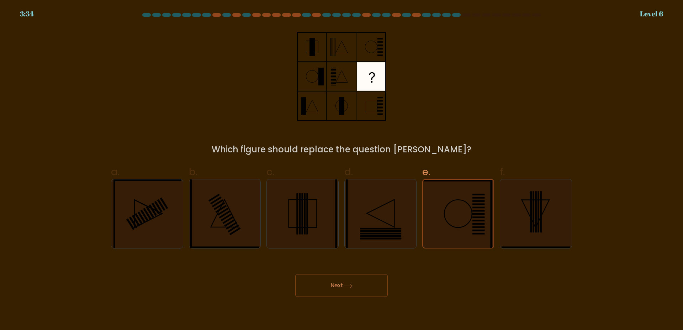
click at [352, 294] on button "Next" at bounding box center [341, 285] width 92 height 23
click at [442, 208] on icon at bounding box center [457, 213] width 69 height 69
click at [342, 170] on input "e." at bounding box center [341, 167] width 0 height 5
radio input "true"
click at [341, 290] on button "Next" at bounding box center [341, 285] width 92 height 23
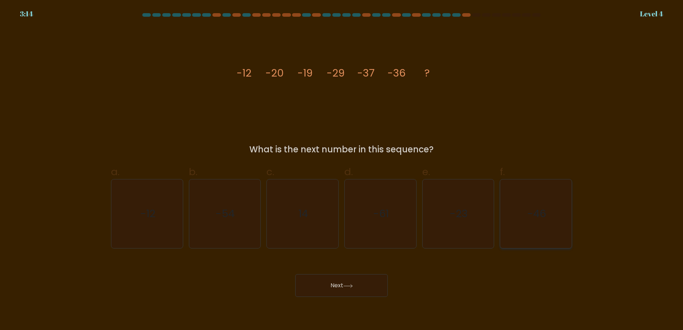
click at [529, 216] on text "-46" at bounding box center [536, 214] width 19 height 14
click at [342, 170] on input "f. -46" at bounding box center [341, 167] width 0 height 5
radio input "true"
click at [364, 288] on button "Next" at bounding box center [341, 285] width 92 height 23
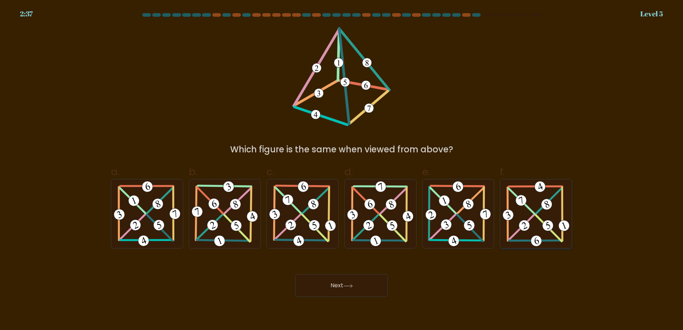
click at [537, 215] on 501 at bounding box center [548, 228] width 26 height 26
click at [342, 170] on input "f." at bounding box center [341, 167] width 0 height 5
radio input "true"
click at [458, 207] on icon at bounding box center [457, 213] width 69 height 69
click at [342, 170] on input "e." at bounding box center [341, 167] width 0 height 5
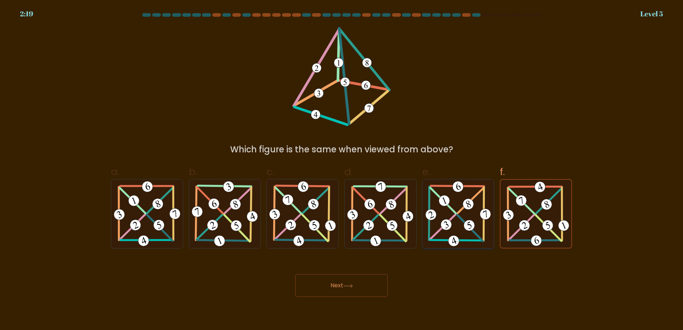
radio input "true"
click at [304, 210] on 299 at bounding box center [316, 200] width 27 height 26
click at [341, 170] on input "c." at bounding box center [341, 167] width 0 height 5
radio input "true"
click at [234, 216] on icon at bounding box center [225, 213] width 70 height 69
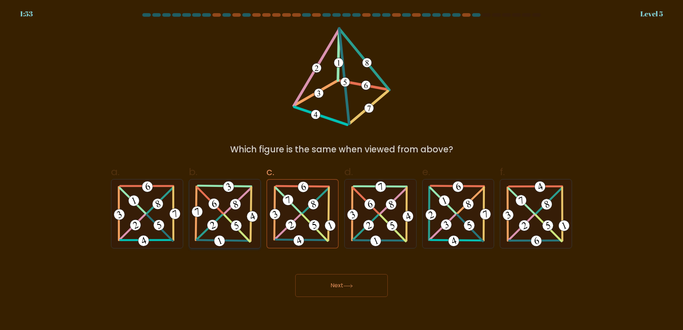
click at [341, 170] on input "b." at bounding box center [341, 167] width 0 height 5
radio input "true"
click at [299, 218] on icon at bounding box center [302, 213] width 70 height 69
click at [341, 170] on input "c." at bounding box center [341, 167] width 0 height 5
radio input "true"
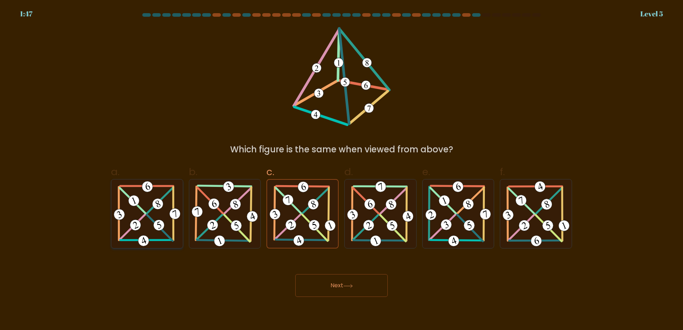
click at [151, 202] on icon at bounding box center [147, 213] width 70 height 69
click at [341, 170] on input "a." at bounding box center [341, 167] width 0 height 5
radio input "true"
click at [344, 286] on button "Next" at bounding box center [341, 285] width 92 height 23
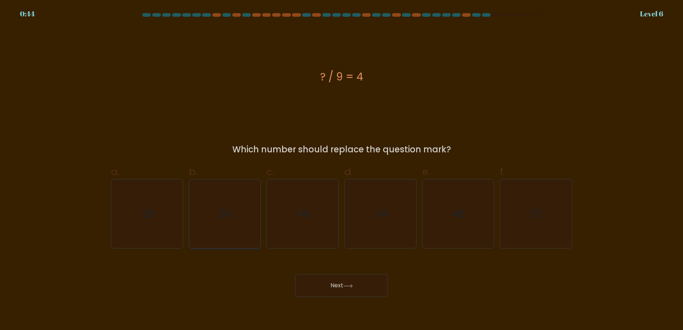
click at [218, 215] on icon "36" at bounding box center [224, 213] width 69 height 69
click at [341, 170] on input "b. 36" at bounding box center [341, 167] width 0 height 5
radio input "true"
click at [326, 279] on button "Next" at bounding box center [341, 285] width 92 height 23
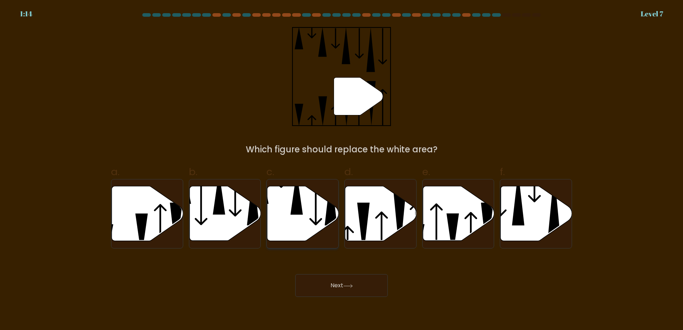
click at [295, 274] on button "Next" at bounding box center [341, 285] width 92 height 23
drag, startPoint x: 416, startPoint y: 119, endPoint x: 427, endPoint y: 132, distance: 16.7
click at [426, 117] on div "" Which figure should replace the white area?" at bounding box center [341, 91] width 469 height 129
click at [378, 205] on icon at bounding box center [380, 213] width 71 height 55
click at [342, 170] on input "d." at bounding box center [341, 167] width 0 height 5
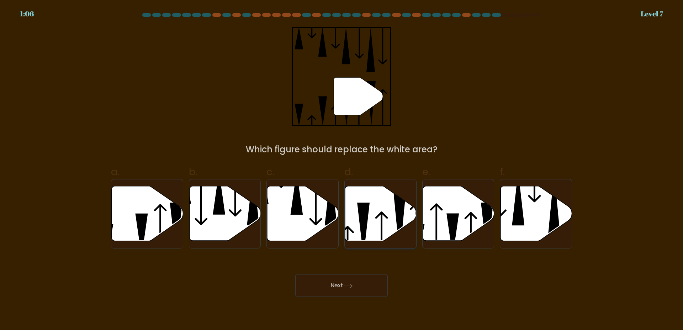
radio input "true"
click at [348, 289] on button "Next" at bounding box center [341, 285] width 92 height 23
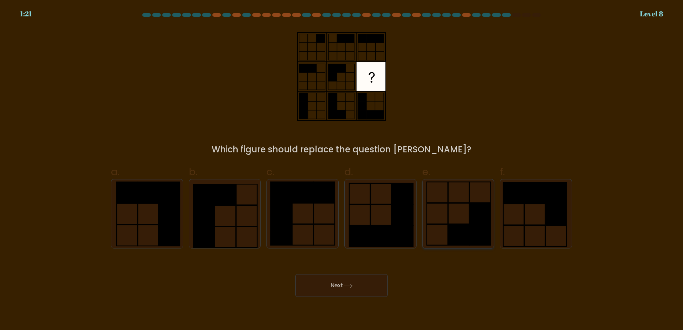
click at [464, 207] on icon at bounding box center [457, 213] width 69 height 69
click at [342, 170] on input "e." at bounding box center [341, 167] width 0 height 5
radio input "true"
click at [288, 210] on rect at bounding box center [281, 213] width 21 height 21
click at [341, 170] on input "c." at bounding box center [341, 167] width 0 height 5
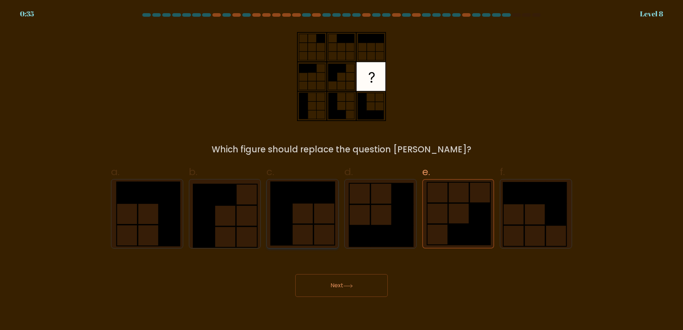
radio input "true"
click at [368, 205] on icon at bounding box center [380, 213] width 69 height 69
click at [372, 220] on icon at bounding box center [380, 213] width 69 height 69
click at [342, 170] on input "d." at bounding box center [341, 167] width 0 height 5
radio input "true"
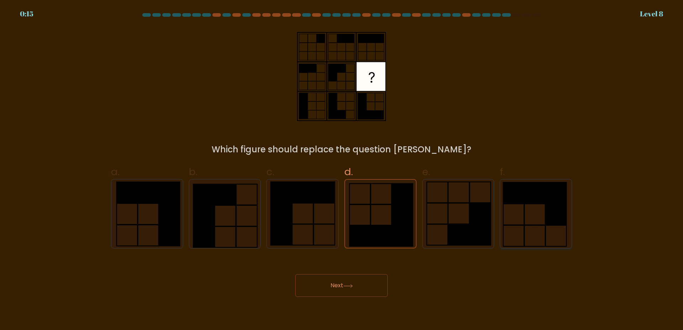
click at [531, 223] on icon at bounding box center [535, 213] width 69 height 69
click at [342, 170] on input "f." at bounding box center [341, 167] width 0 height 5
radio input "true"
click at [344, 281] on button "Next" at bounding box center [341, 285] width 92 height 23
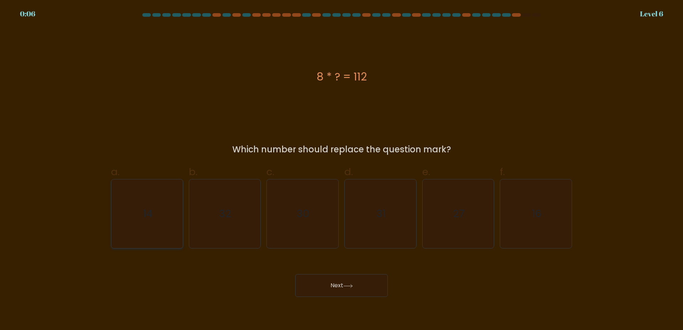
click at [147, 200] on icon "14" at bounding box center [147, 213] width 69 height 69
click at [341, 170] on input "a. 14" at bounding box center [341, 167] width 0 height 5
radio input "true"
click at [346, 283] on button "Next" at bounding box center [341, 285] width 92 height 23
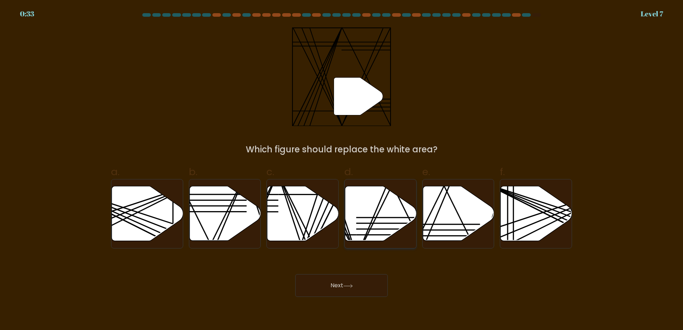
click at [399, 210] on icon at bounding box center [380, 213] width 71 height 55
click at [342, 170] on input "d." at bounding box center [341, 167] width 0 height 5
radio input "true"
click at [353, 289] on button "Next" at bounding box center [341, 285] width 92 height 23
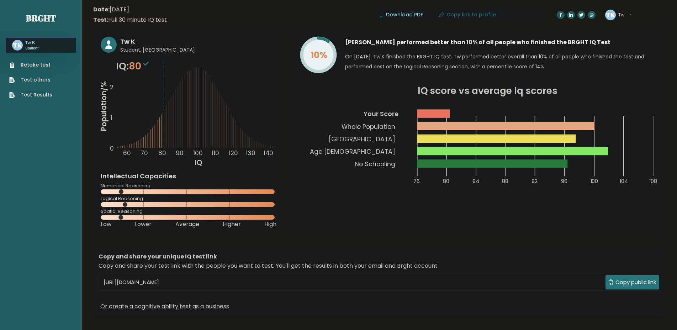
click at [110, 84] on icon "Population/% IQ 0 1 2 60 70 80 90 100 110 120 130 140" at bounding box center [189, 113] width 176 height 108
click at [113, 89] on tspan "2" at bounding box center [112, 87] width 4 height 9
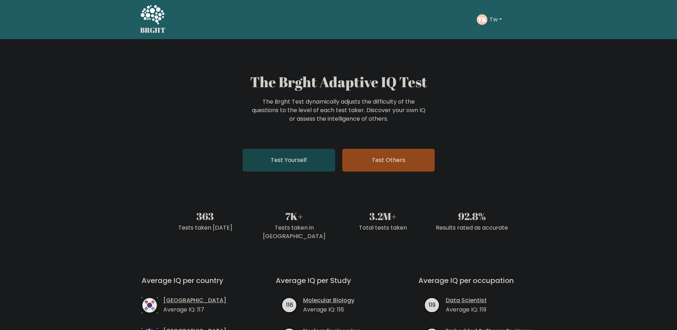
click at [310, 159] on link "Test Yourself" at bounding box center [288, 160] width 92 height 23
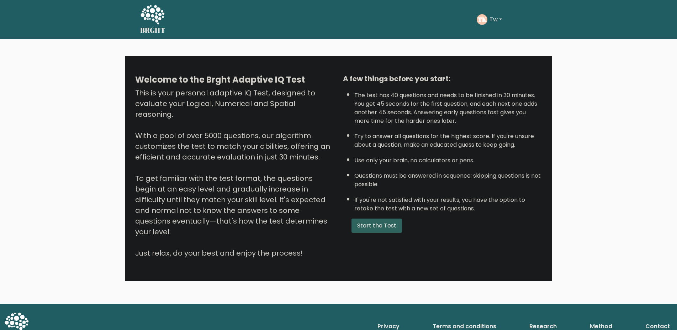
click at [378, 233] on button "Start the Test" at bounding box center [376, 225] width 50 height 14
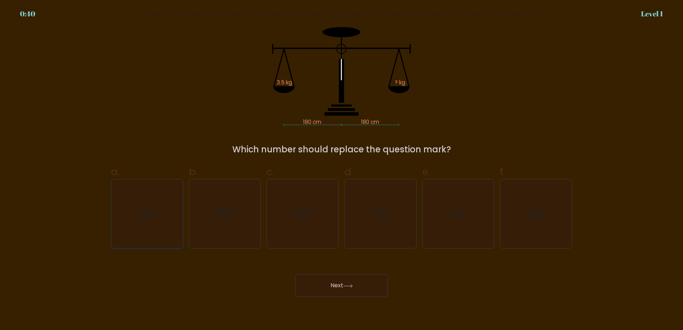
click at [145, 212] on text "3.5" at bounding box center [147, 214] width 15 height 14
click at [341, 170] on input "a. 3.5" at bounding box center [341, 167] width 0 height 5
radio input "true"
click at [352, 292] on button "Next" at bounding box center [341, 285] width 92 height 23
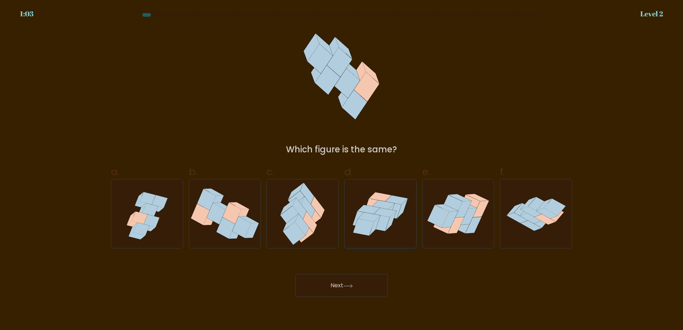
click at [382, 201] on icon at bounding box center [383, 204] width 22 height 9
click at [342, 170] on input "d." at bounding box center [341, 167] width 0 height 5
radio input "true"
click at [362, 288] on button "Next" at bounding box center [341, 285] width 92 height 23
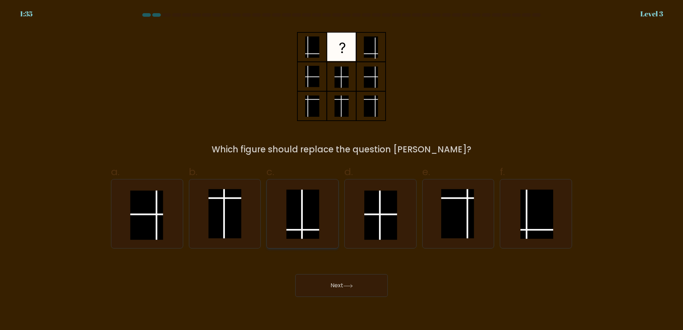
click at [315, 208] on rect at bounding box center [302, 213] width 33 height 49
click at [341, 170] on input "c." at bounding box center [341, 167] width 0 height 5
radio input "true"
click at [350, 294] on button "Next" at bounding box center [341, 285] width 92 height 23
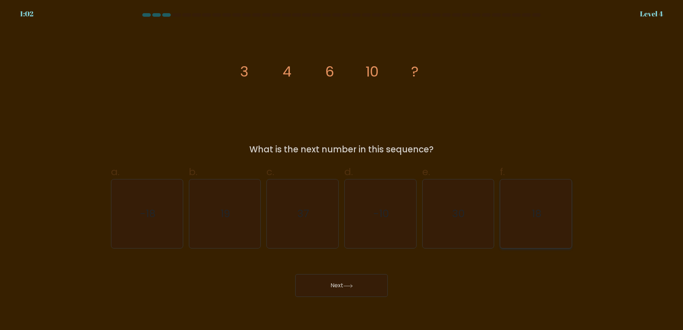
click at [543, 218] on icon "18" at bounding box center [535, 213] width 69 height 69
click at [342, 170] on input "f. 18" at bounding box center [341, 167] width 0 height 5
radio input "true"
click at [359, 283] on button "Next" at bounding box center [341, 285] width 92 height 23
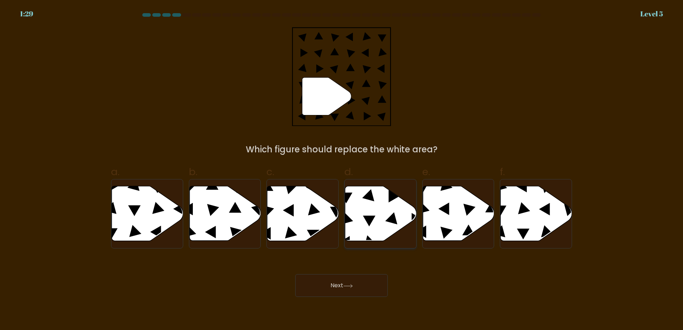
click at [374, 218] on icon at bounding box center [380, 213] width 71 height 55
click at [342, 170] on input "d." at bounding box center [341, 167] width 0 height 5
radio input "true"
click at [334, 288] on button "Next" at bounding box center [341, 285] width 92 height 23
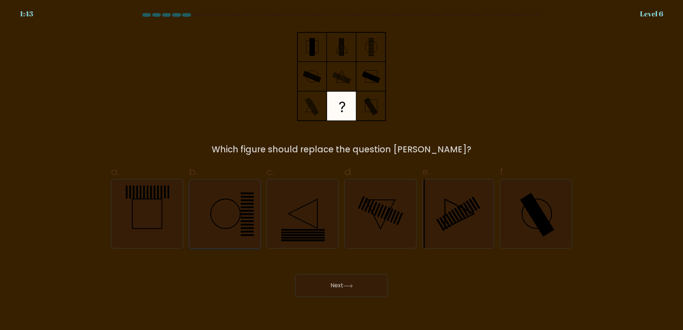
click at [215, 203] on icon at bounding box center [224, 213] width 69 height 69
click at [341, 170] on input "b." at bounding box center [341, 167] width 0 height 5
radio input "true"
click at [525, 199] on rect at bounding box center [537, 215] width 34 height 44
click at [342, 170] on input "f." at bounding box center [341, 167] width 0 height 5
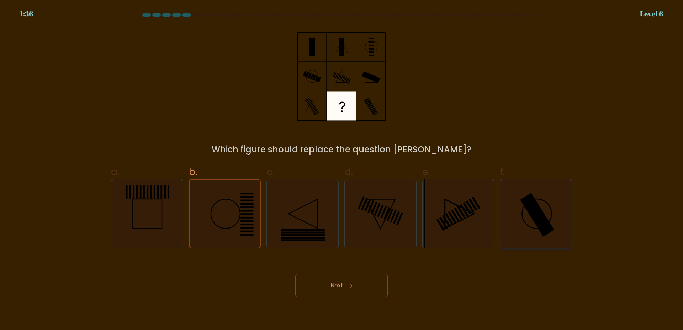
radio input "true"
click at [378, 195] on icon at bounding box center [380, 213] width 69 height 69
click at [342, 170] on input "d." at bounding box center [341, 167] width 0 height 5
radio input "true"
click at [228, 202] on icon at bounding box center [224, 213] width 69 height 69
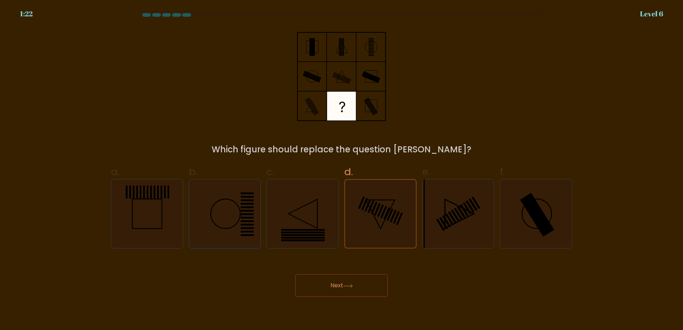
click at [341, 170] on input "b." at bounding box center [341, 167] width 0 height 5
radio input "true"
click at [334, 284] on button "Next" at bounding box center [341, 285] width 92 height 23
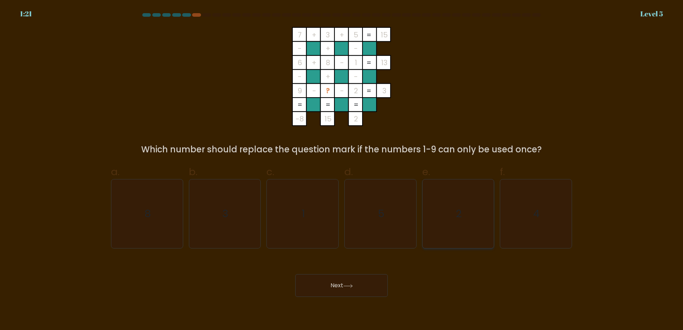
click at [463, 209] on icon "2" at bounding box center [457, 213] width 69 height 69
click at [342, 170] on input "e. 2" at bounding box center [341, 167] width 0 height 5
radio input "true"
click at [514, 209] on icon "4" at bounding box center [535, 213] width 69 height 69
click at [342, 170] on input "f. 4" at bounding box center [341, 167] width 0 height 5
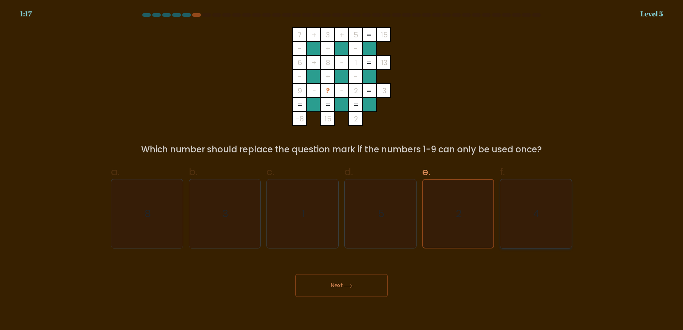
radio input "true"
click at [340, 288] on button "Next" at bounding box center [341, 285] width 92 height 23
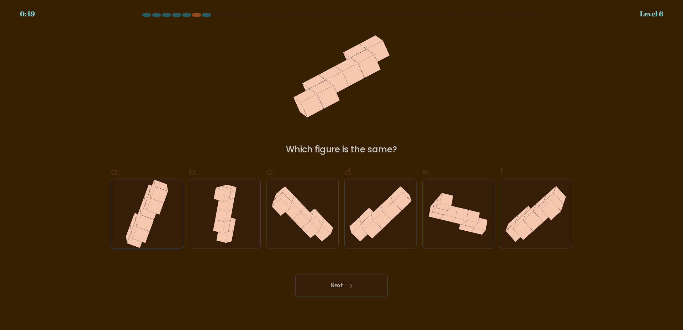
click at [133, 216] on icon at bounding box center [147, 213] width 47 height 69
click at [341, 170] on input "a." at bounding box center [341, 167] width 0 height 5
radio input "true"
click at [352, 280] on button "Next" at bounding box center [341, 285] width 92 height 23
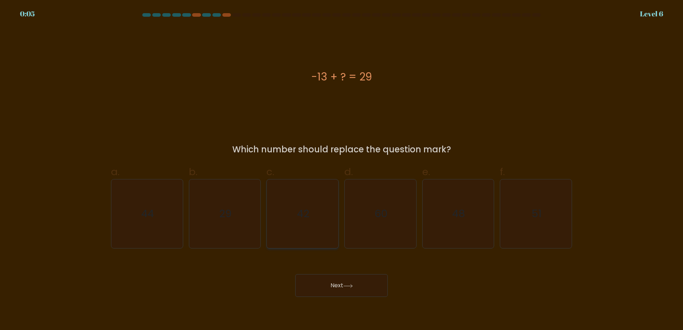
click at [309, 209] on text "42" at bounding box center [303, 214] width 12 height 14
click at [341, 170] on input "c. 42" at bounding box center [341, 167] width 0 height 5
radio input "true"
click at [336, 283] on button "Next" at bounding box center [341, 285] width 92 height 23
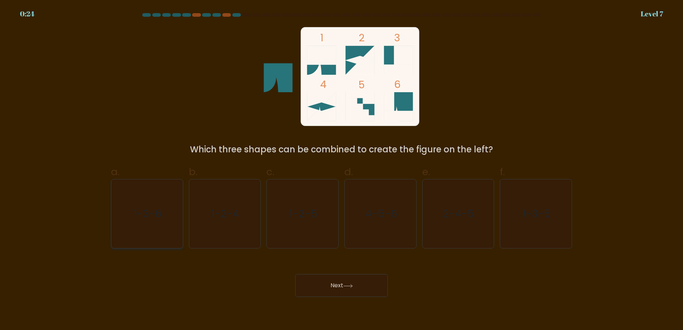
click at [145, 222] on icon "1-3-6" at bounding box center [147, 213] width 69 height 69
click at [341, 170] on input "a. 1-3-6" at bounding box center [341, 167] width 0 height 5
radio input "true"
click at [327, 286] on button "Next" at bounding box center [341, 285] width 92 height 23
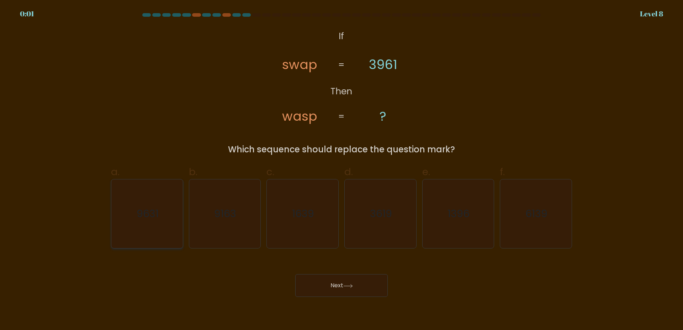
click at [124, 216] on icon "9631" at bounding box center [147, 213] width 69 height 69
click at [344, 287] on button "Next" at bounding box center [341, 285] width 92 height 23
click at [116, 196] on icon "9631" at bounding box center [147, 213] width 69 height 69
click at [341, 170] on input "a. 9631" at bounding box center [341, 167] width 0 height 5
radio input "true"
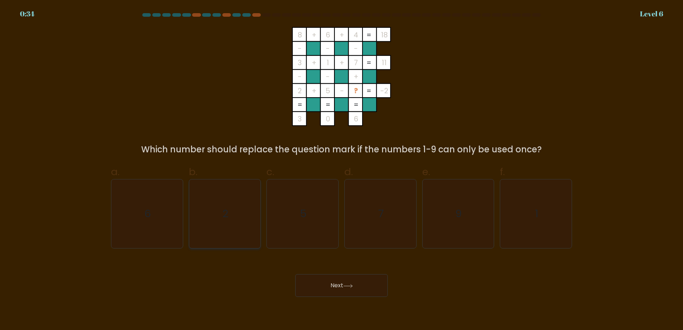
click at [235, 196] on icon "2" at bounding box center [224, 213] width 69 height 69
click at [341, 170] on input "b. 2" at bounding box center [341, 167] width 0 height 5
radio input "true"
click at [145, 214] on text "6" at bounding box center [147, 214] width 6 height 14
click at [341, 170] on input "a. 6" at bounding box center [341, 167] width 0 height 5
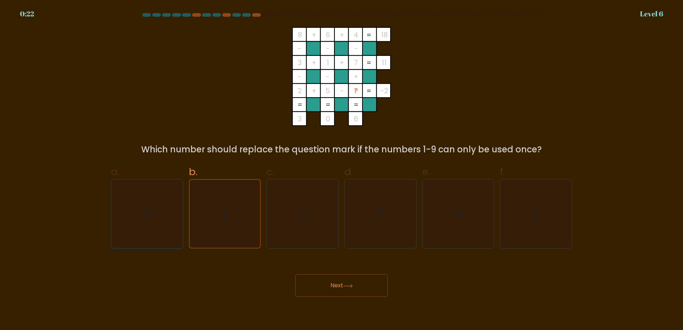
radio input "true"
click at [241, 200] on icon "2" at bounding box center [224, 213] width 69 height 69
click at [341, 170] on input "b. 2" at bounding box center [341, 167] width 0 height 5
radio input "true"
click at [180, 206] on icon "6" at bounding box center [147, 213] width 69 height 69
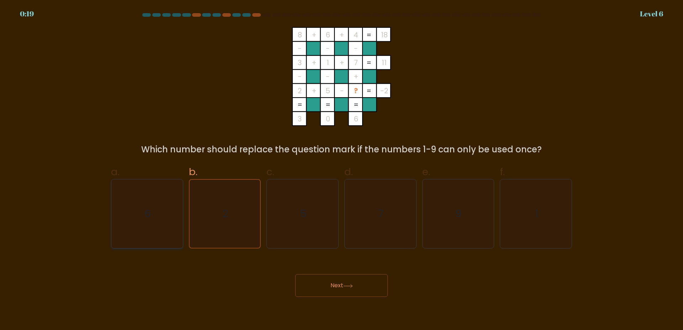
click at [341, 170] on input "a. 6" at bounding box center [341, 167] width 0 height 5
radio input "true"
click at [241, 215] on icon "2" at bounding box center [224, 213] width 69 height 69
click at [341, 170] on input "b. 2" at bounding box center [341, 167] width 0 height 5
radio input "true"
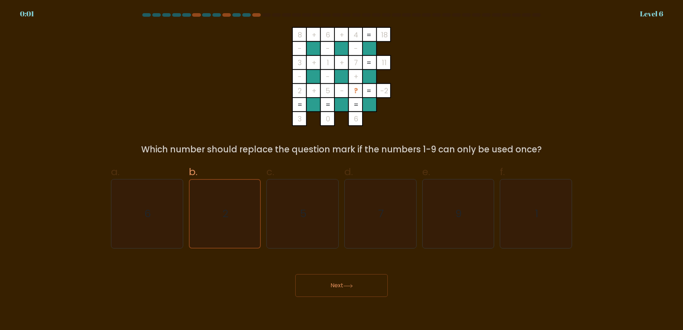
click at [337, 287] on button "Next" at bounding box center [341, 285] width 92 height 23
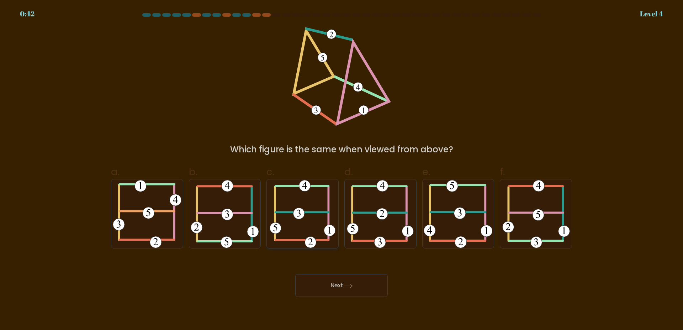
click at [288, 203] on icon at bounding box center [302, 213] width 66 height 69
click at [350, 285] on icon at bounding box center [348, 286] width 10 height 4
click at [314, 219] on icon at bounding box center [302, 213] width 66 height 69
click at [341, 170] on input "c." at bounding box center [341, 167] width 0 height 5
radio input "true"
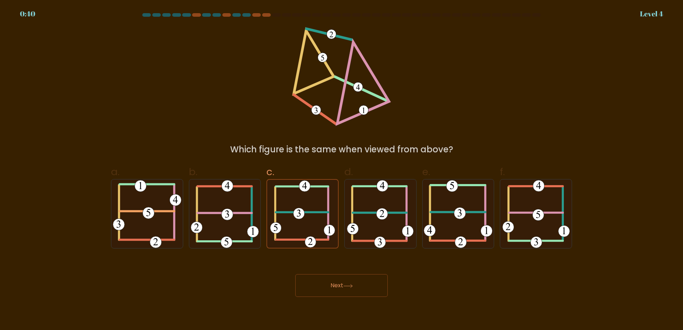
click at [353, 284] on icon at bounding box center [348, 286] width 10 height 4
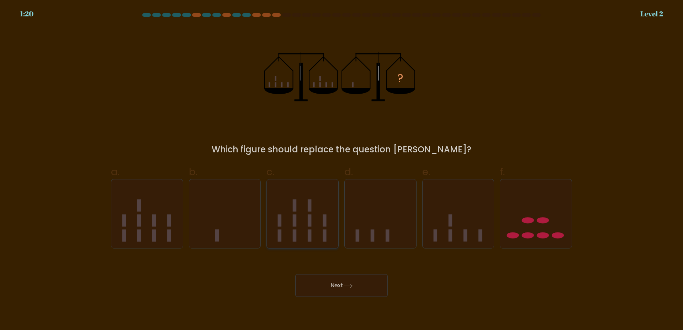
click at [304, 220] on icon at bounding box center [302, 213] width 71 height 59
click at [341, 170] on input "c." at bounding box center [341, 167] width 0 height 5
radio input "true"
click at [347, 284] on icon at bounding box center [348, 286] width 10 height 4
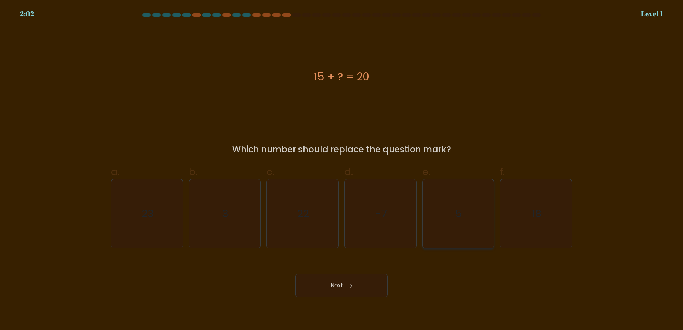
click at [463, 220] on icon "5" at bounding box center [457, 213] width 69 height 69
click at [342, 170] on input "e. 5" at bounding box center [341, 167] width 0 height 5
radio input "true"
click at [336, 294] on button "Next" at bounding box center [341, 285] width 92 height 23
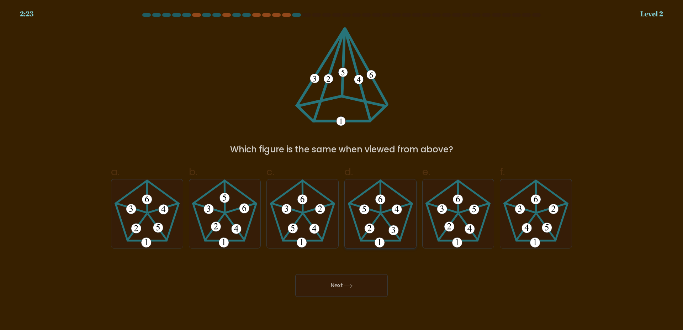
click at [379, 202] on 394 at bounding box center [380, 199] width 10 height 10
click at [342, 170] on input "d." at bounding box center [341, 167] width 0 height 5
radio input "true"
click at [360, 283] on button "Next" at bounding box center [341, 285] width 92 height 23
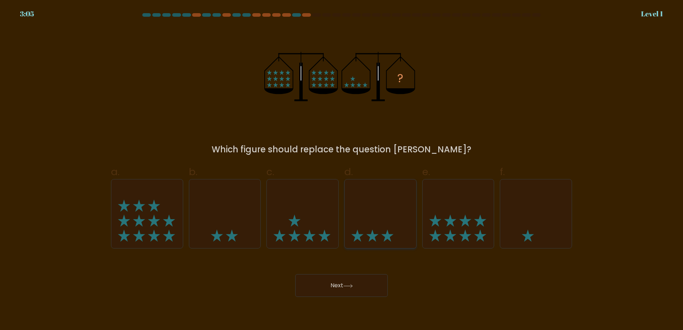
click at [383, 224] on icon at bounding box center [379, 213] width 71 height 59
click at [342, 170] on input "d." at bounding box center [341, 167] width 0 height 5
radio input "true"
click at [369, 288] on button "Next" at bounding box center [341, 285] width 92 height 23
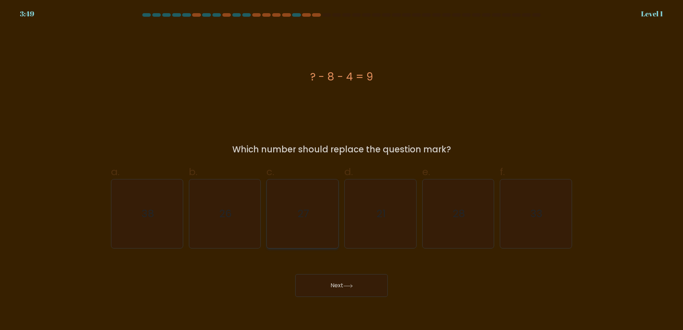
click at [316, 203] on icon "27" at bounding box center [302, 213] width 69 height 69
click at [339, 286] on button "Next" at bounding box center [341, 285] width 92 height 23
click at [355, 290] on button "Next" at bounding box center [341, 285] width 92 height 23
drag, startPoint x: 304, startPoint y: 199, endPoint x: 335, endPoint y: 250, distance: 59.5
click at [304, 201] on icon "27" at bounding box center [302, 213] width 69 height 69
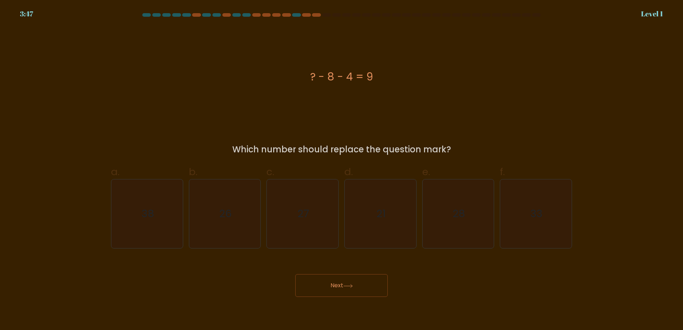
click at [353, 287] on icon at bounding box center [348, 286] width 10 height 4
